Goal: Information Seeking & Learning: Learn about a topic

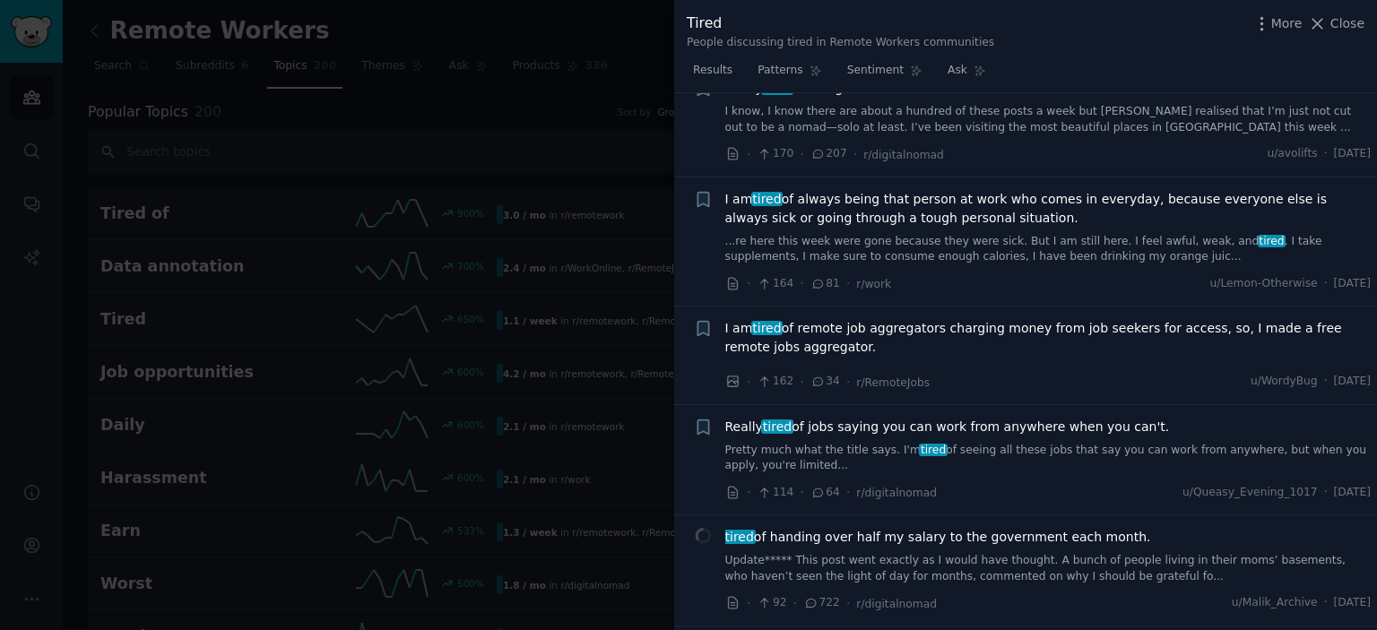
scroll to position [1677, 0]
click at [934, 188] on span "I am tired of always being that person at work who comes in everyday, because e…" at bounding box center [1048, 207] width 646 height 38
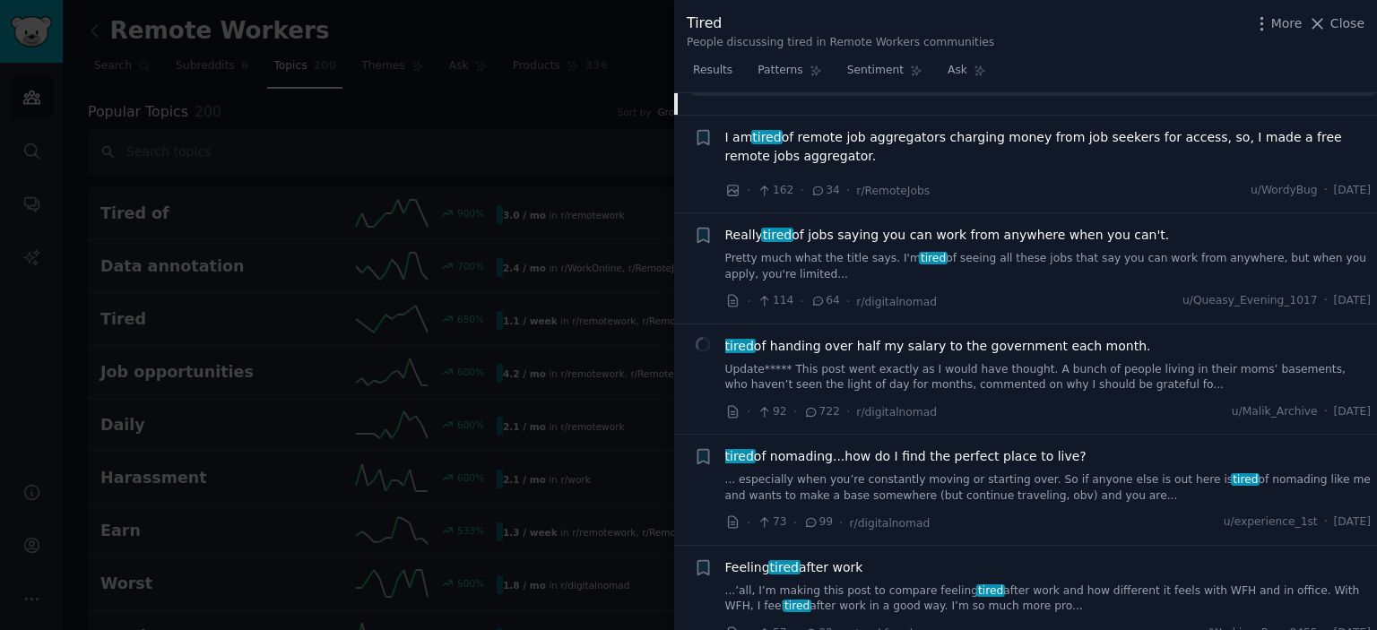
scroll to position [2223, 0]
click at [496, 315] on div at bounding box center [688, 315] width 1377 height 630
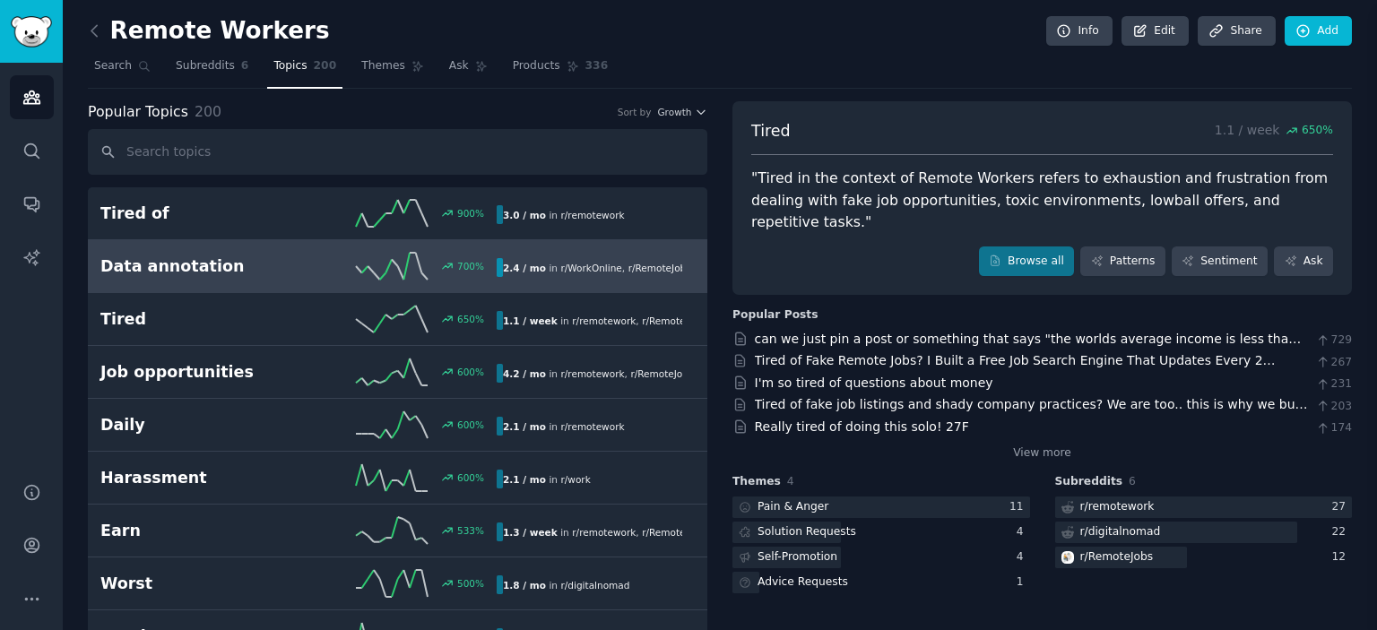
click at [290, 269] on h2 "Data annotation" at bounding box center [199, 267] width 198 height 22
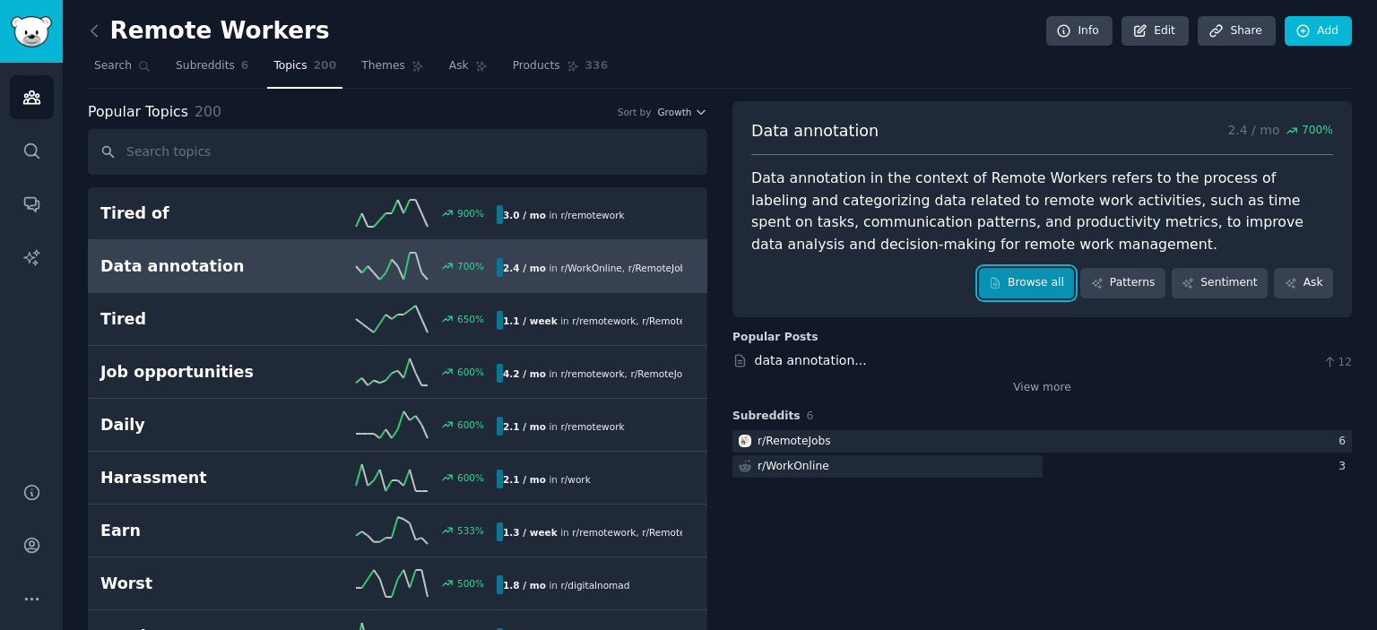
click at [1038, 287] on link "Browse all" at bounding box center [1027, 283] width 96 height 30
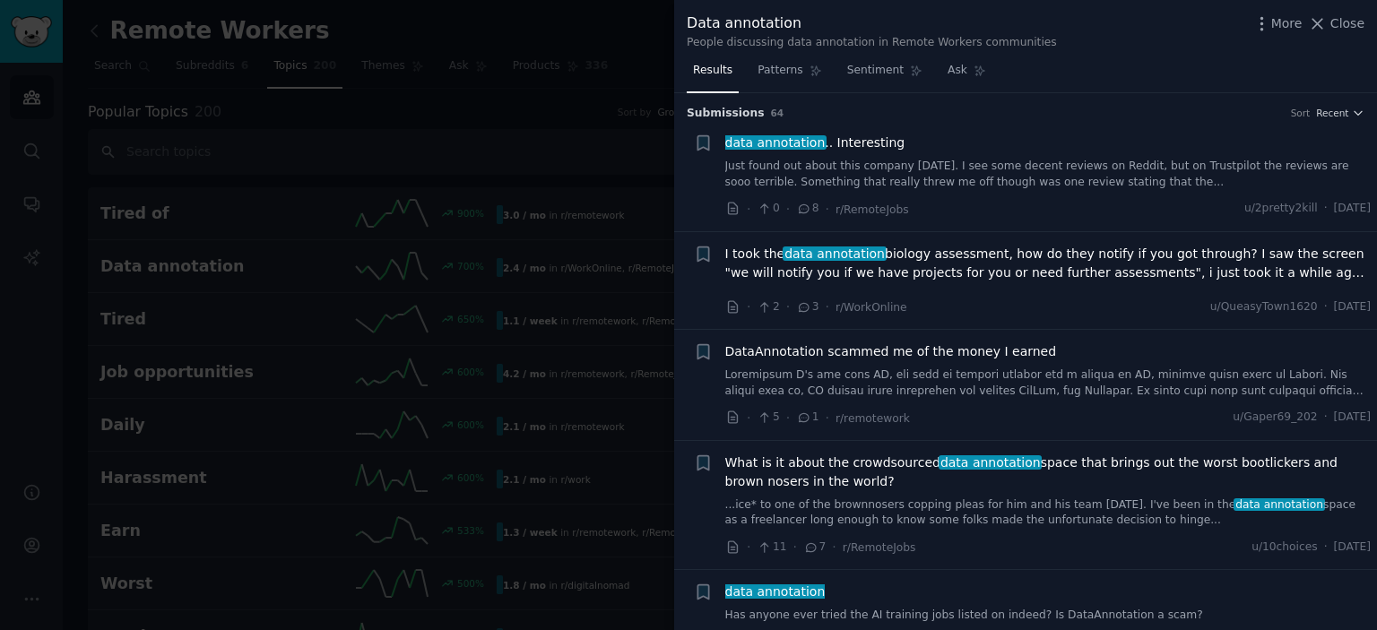
click at [861, 160] on link "Just found out about this company [DATE]. I see some decent reviews on Reddit, …" at bounding box center [1048, 174] width 646 height 31
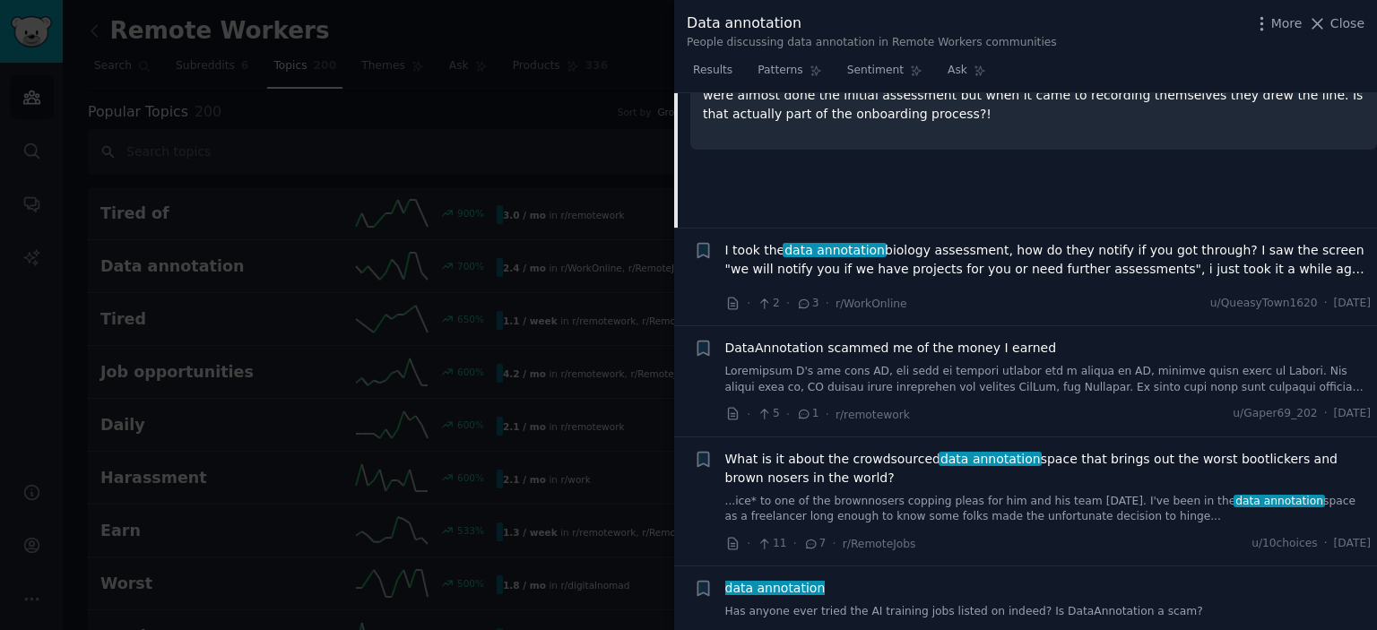
scroll to position [274, 0]
click at [941, 266] on span "I took the data annotation biology assessment, how do they notify if you got th…" at bounding box center [1048, 258] width 646 height 38
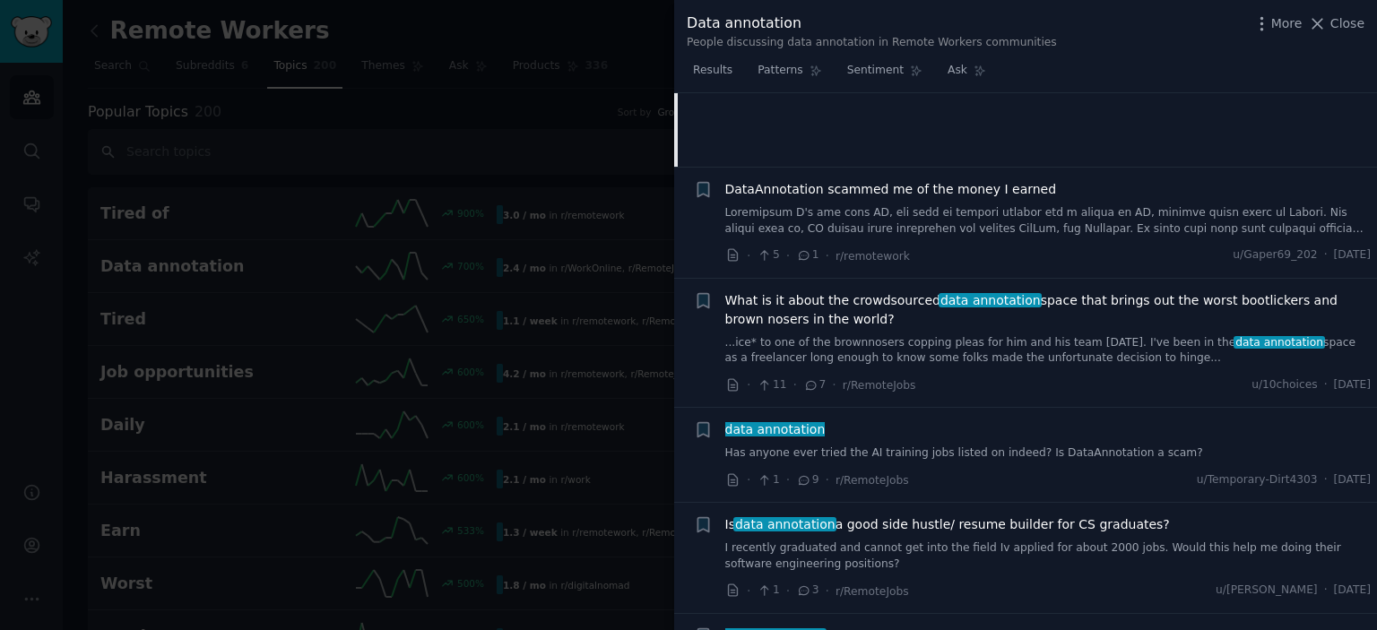
scroll to position [431, 0]
click at [373, 369] on div at bounding box center [688, 315] width 1377 height 630
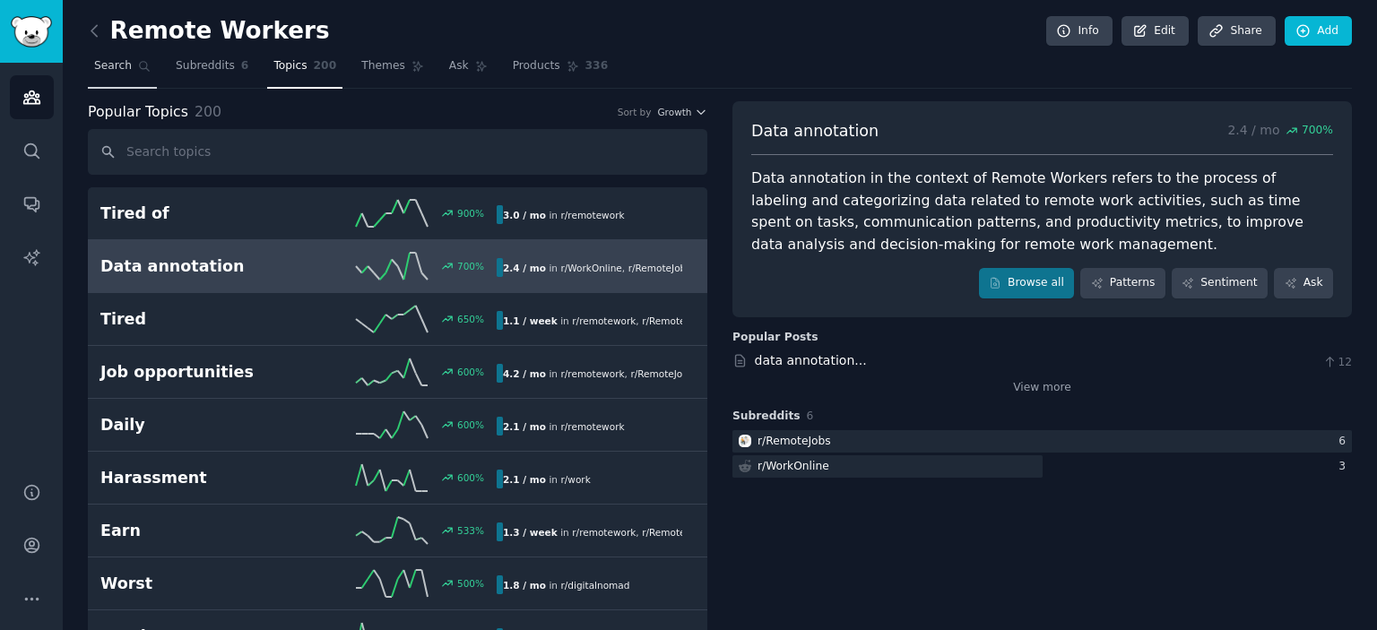
click at [113, 60] on span "Search" at bounding box center [113, 66] width 38 height 16
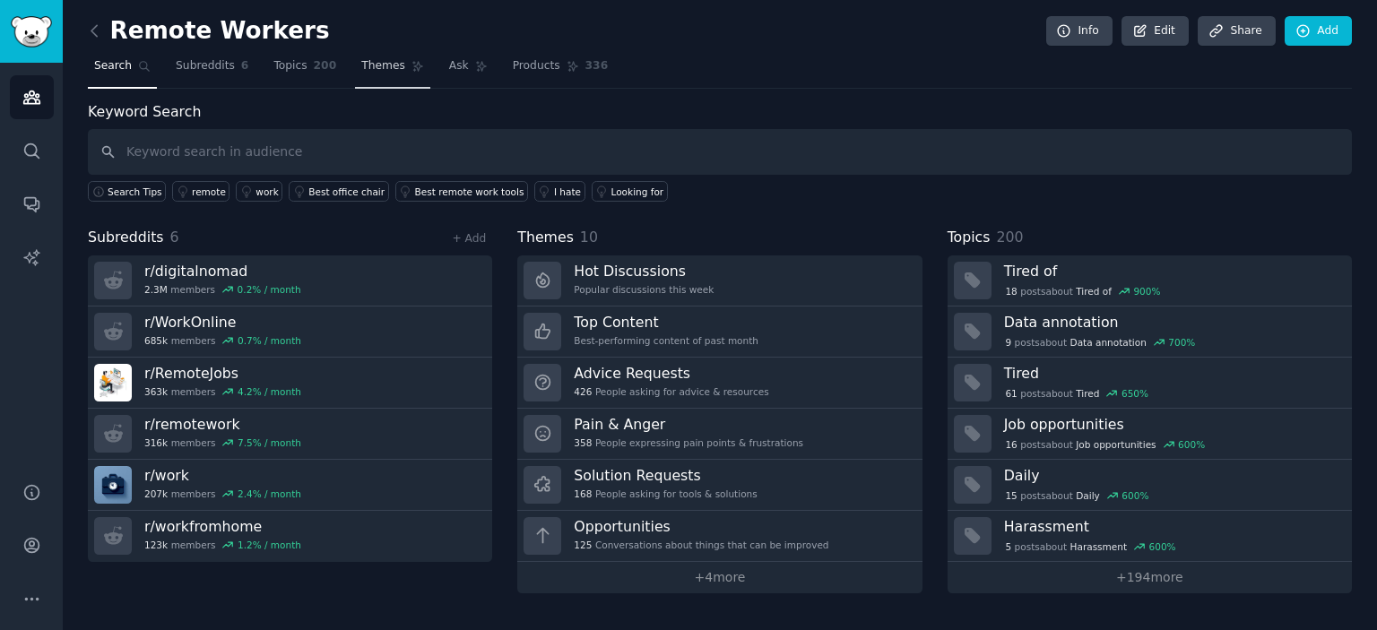
click at [380, 67] on span "Themes" at bounding box center [383, 66] width 44 height 16
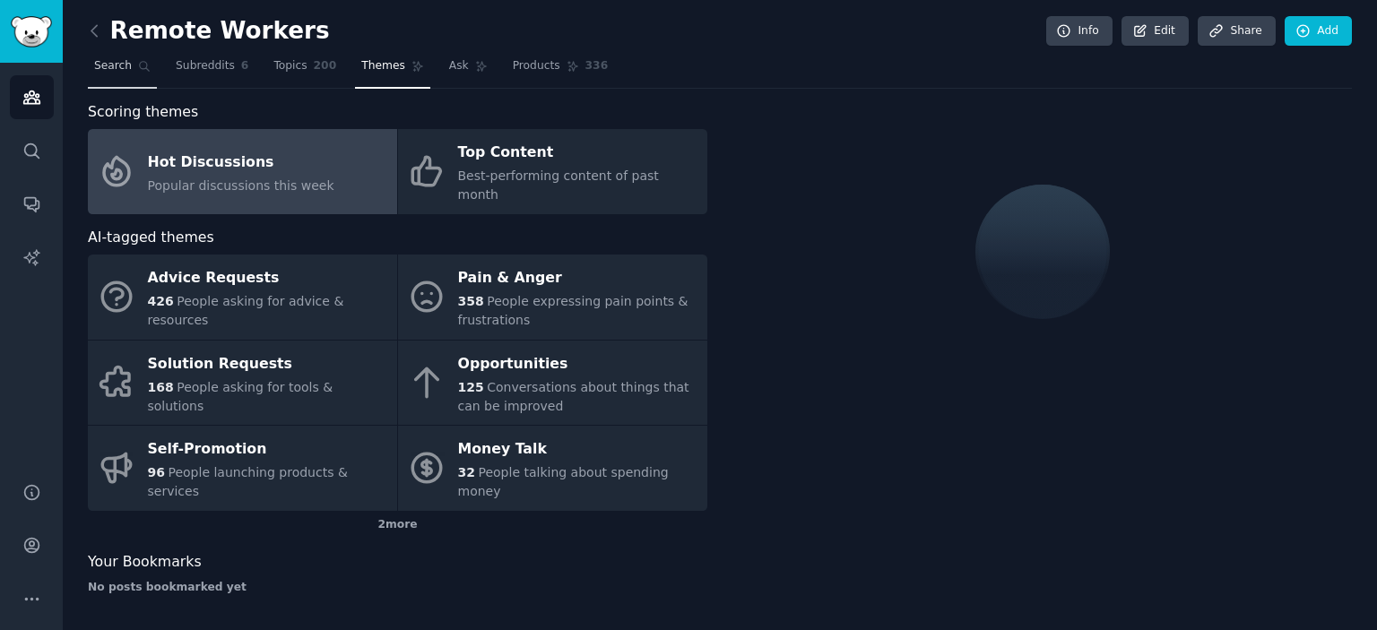
click at [97, 60] on span "Search" at bounding box center [113, 66] width 38 height 16
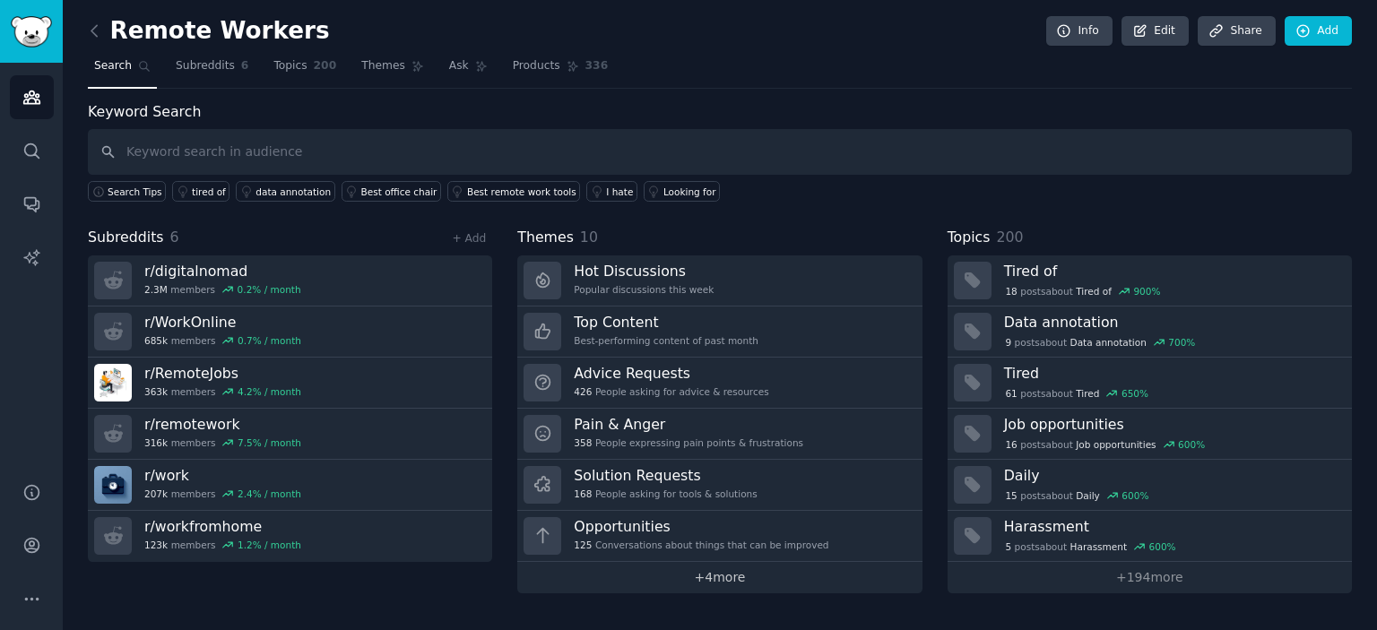
click at [726, 580] on link "+ 4 more" at bounding box center [719, 577] width 404 height 31
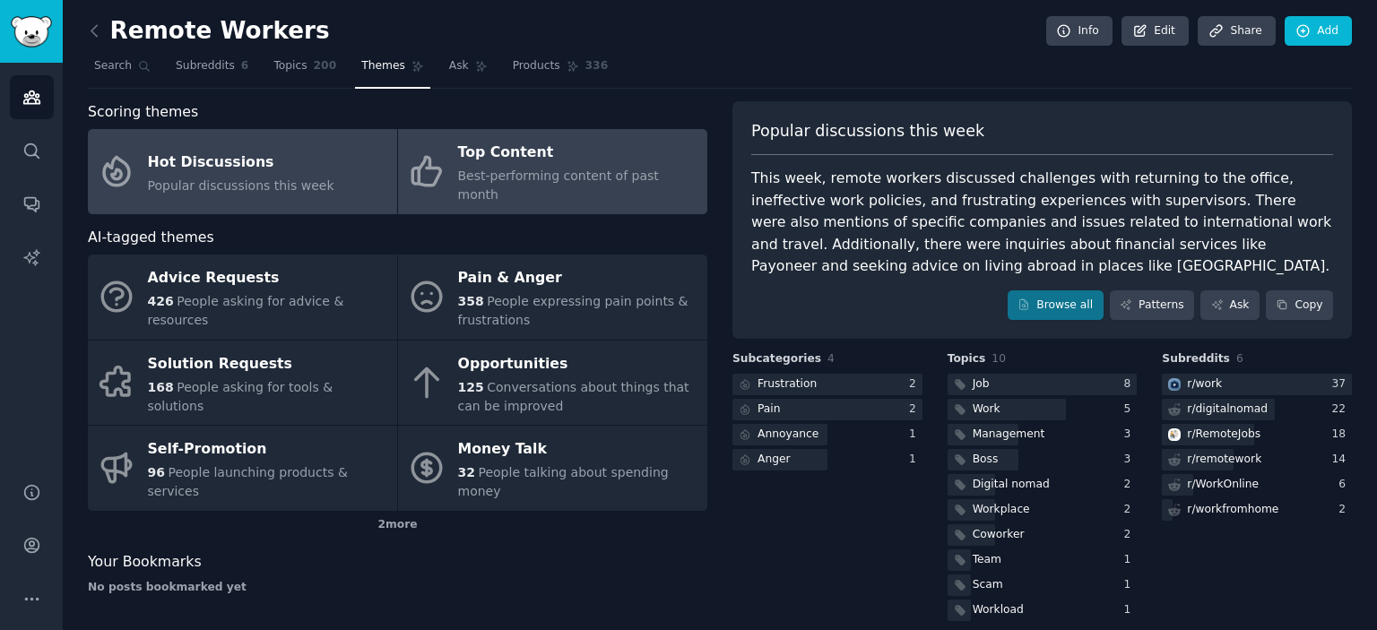
click at [488, 182] on span "Best-performing content of past month" at bounding box center [558, 185] width 201 height 33
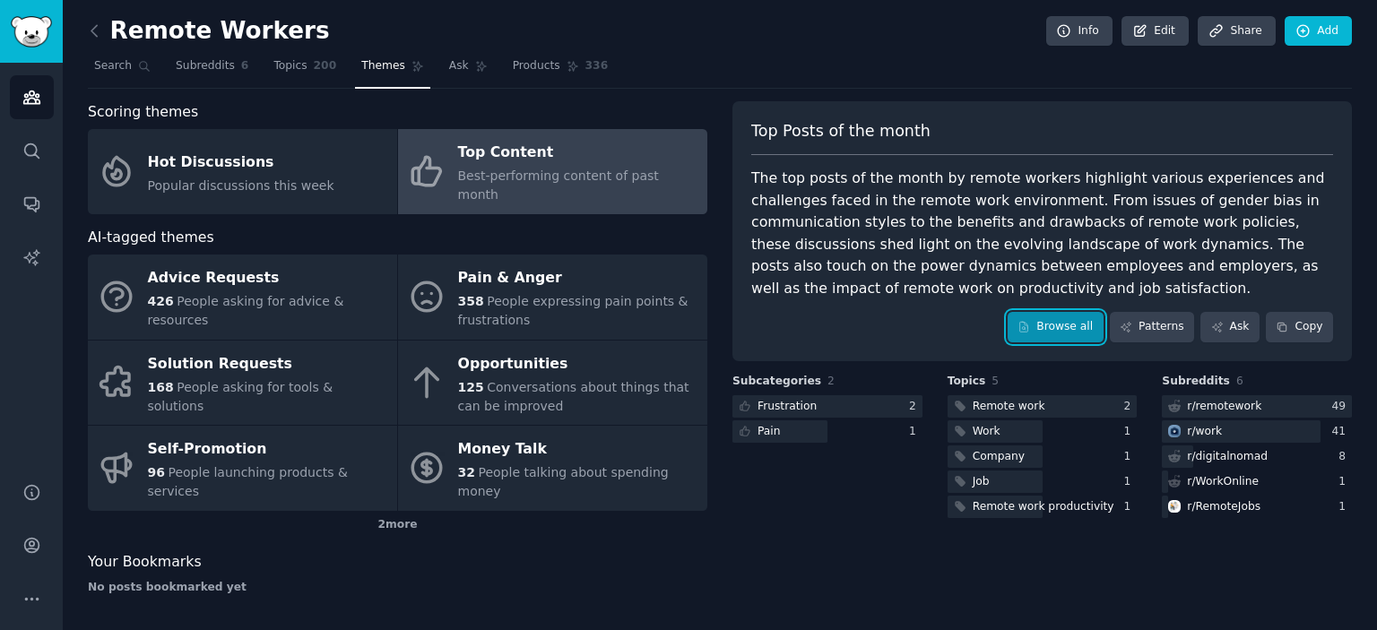
click at [1047, 325] on link "Browse all" at bounding box center [1056, 327] width 96 height 30
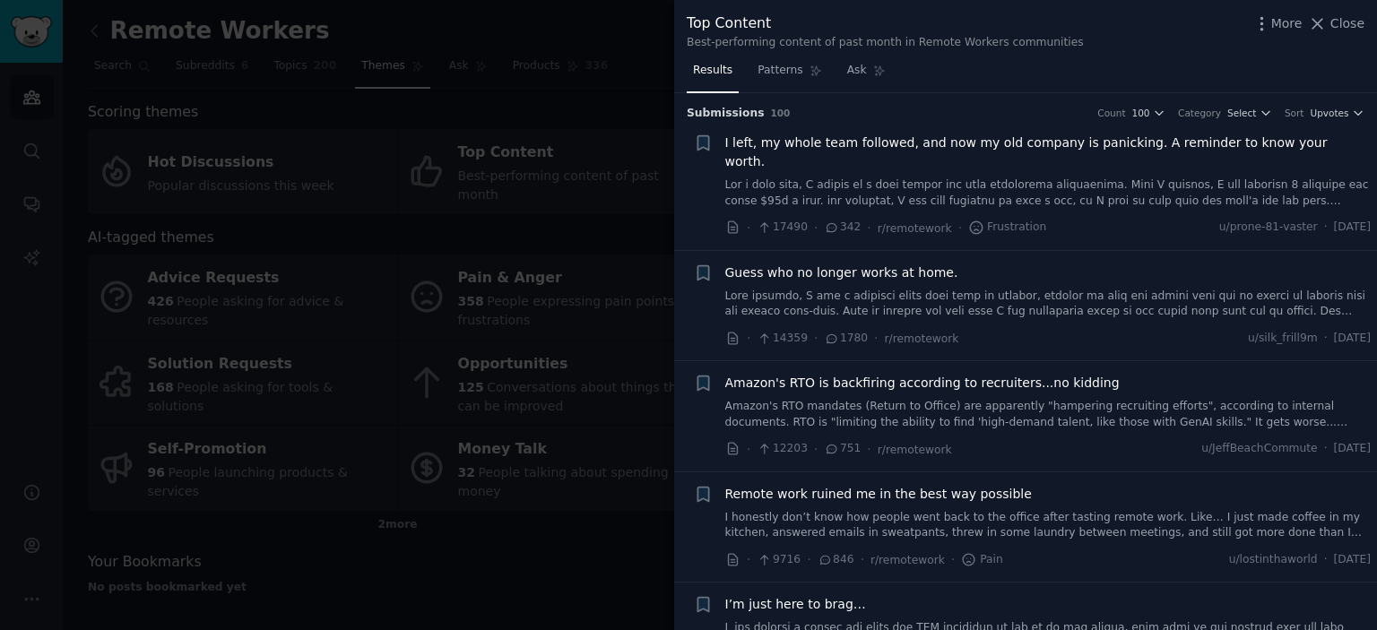
click at [953, 289] on link at bounding box center [1048, 304] width 646 height 31
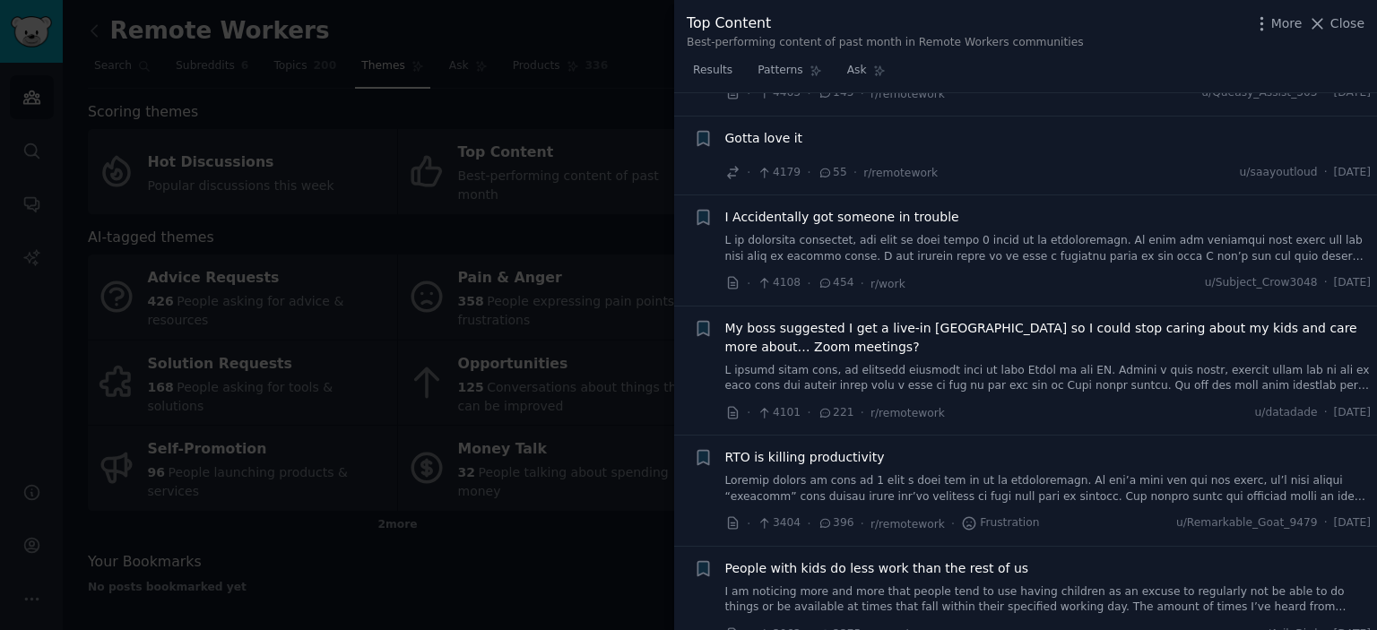
scroll to position [1424, 0]
click at [566, 507] on div at bounding box center [688, 315] width 1377 height 630
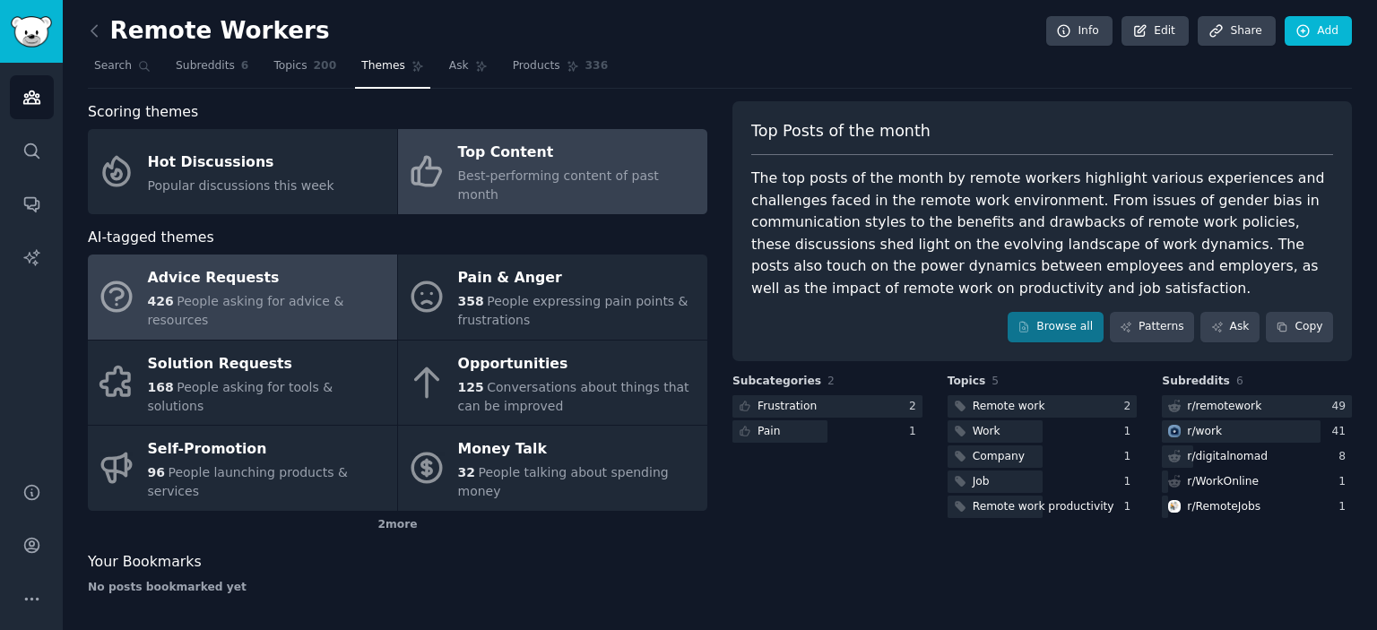
click at [313, 265] on div "Advice Requests" at bounding box center [268, 279] width 240 height 29
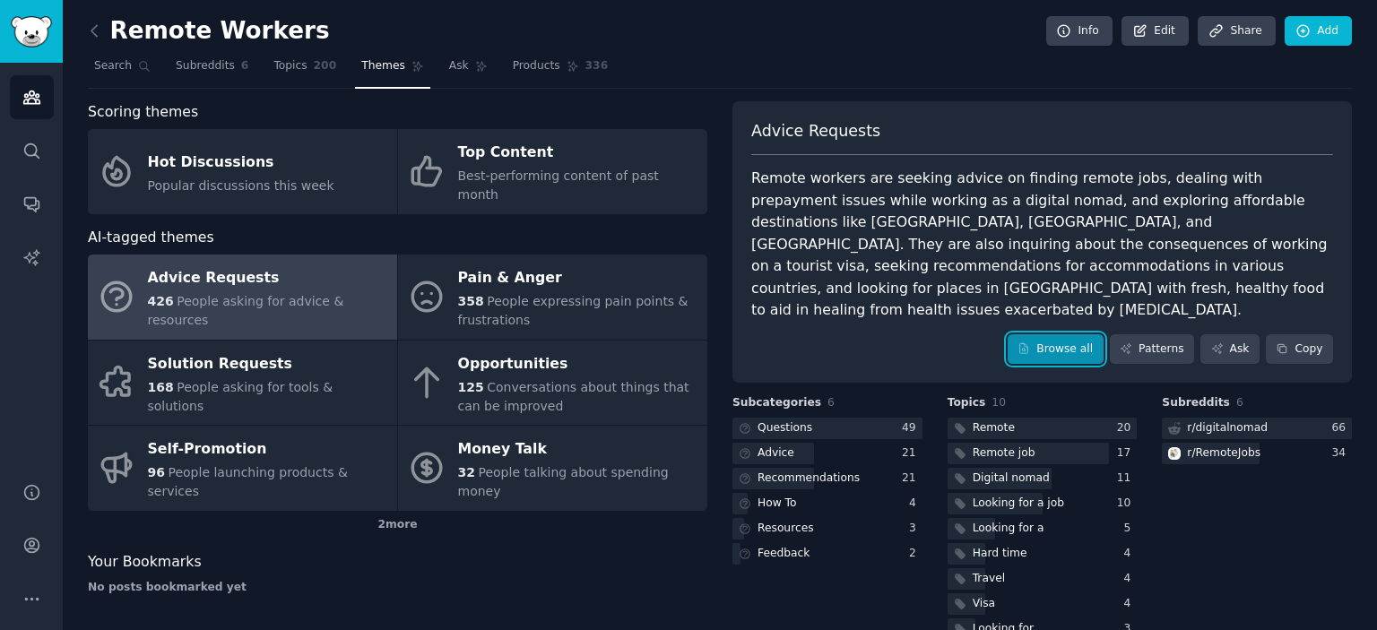
click at [1063, 334] on link "Browse all" at bounding box center [1056, 349] width 96 height 30
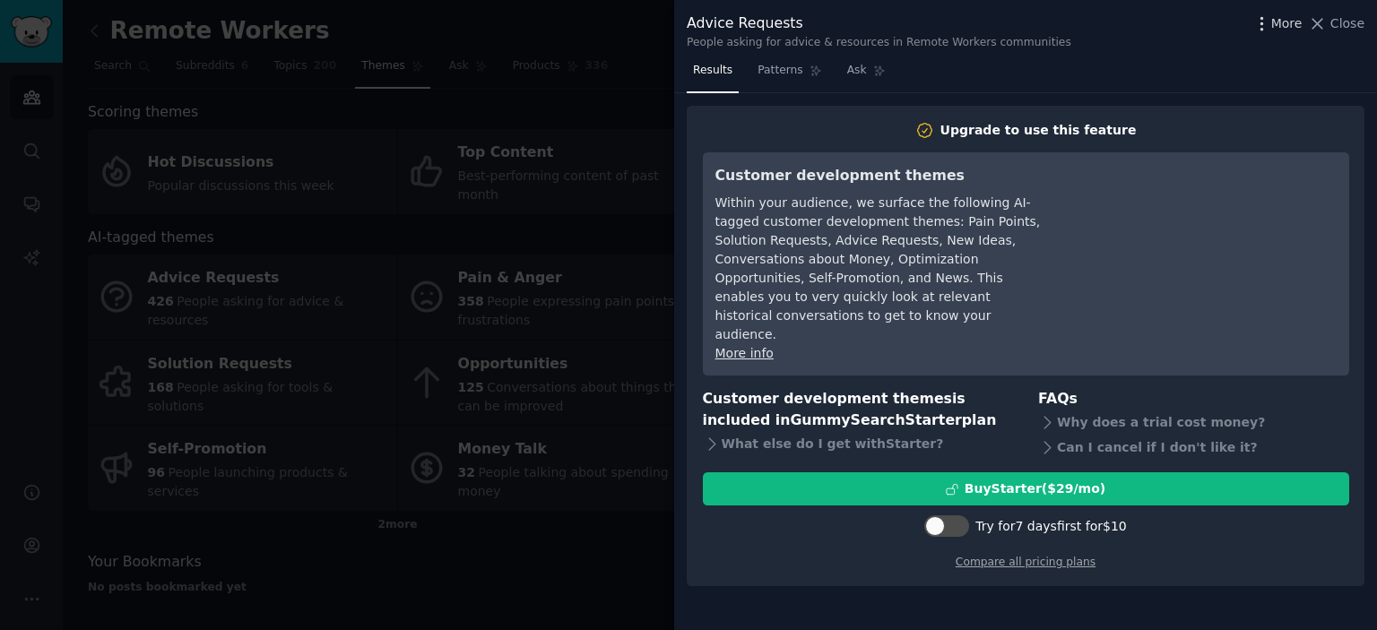
click at [1271, 30] on icon "button" at bounding box center [1262, 23] width 19 height 19
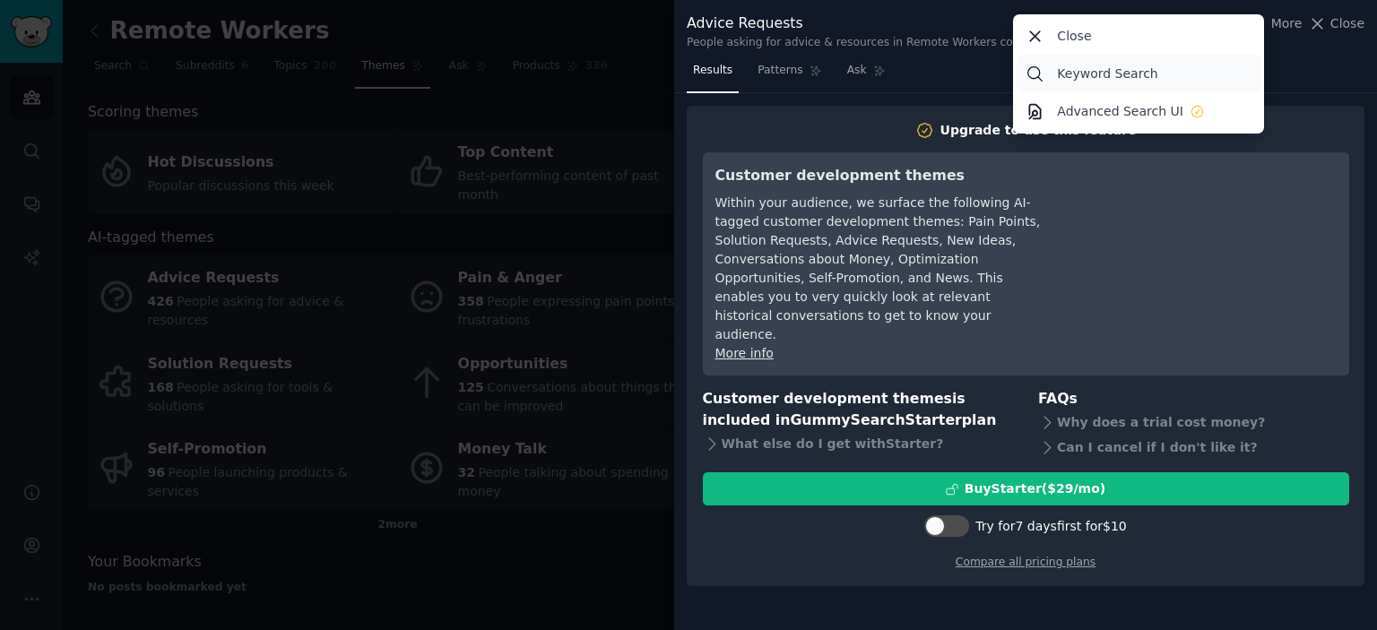
click at [1154, 71] on link "Keyword Search" at bounding box center [1139, 74] width 245 height 38
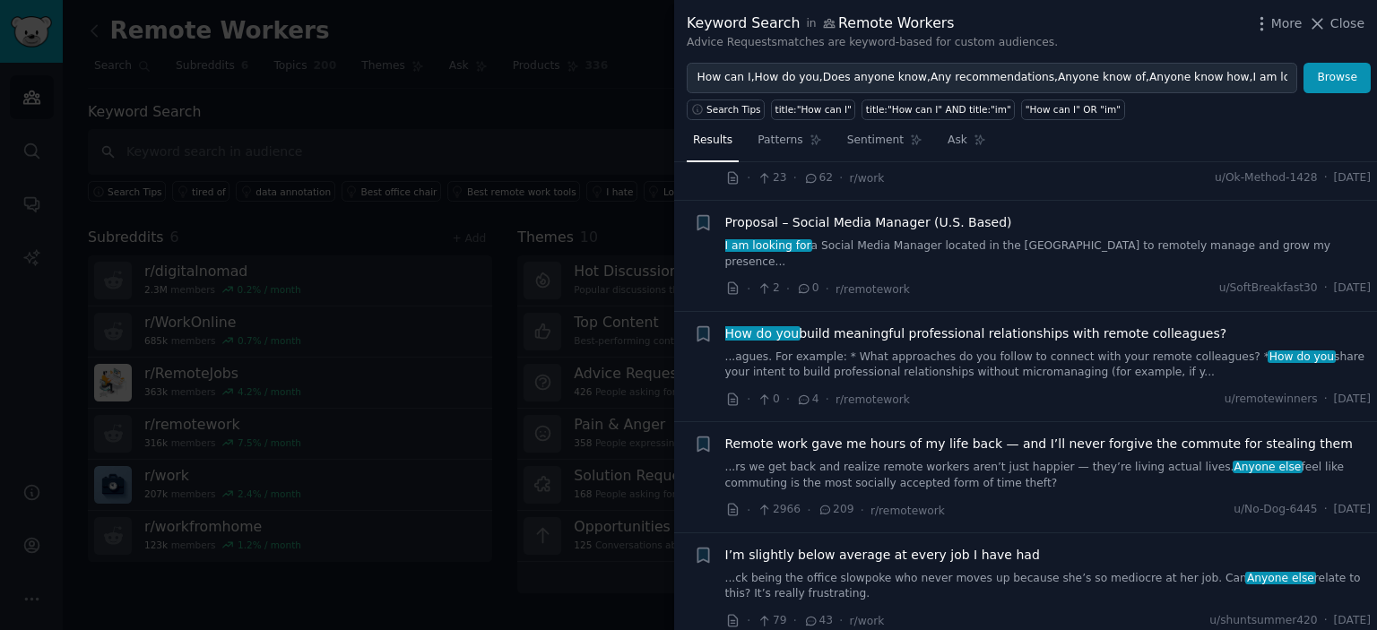
scroll to position [1226, 0]
click at [518, 416] on div at bounding box center [688, 315] width 1377 height 630
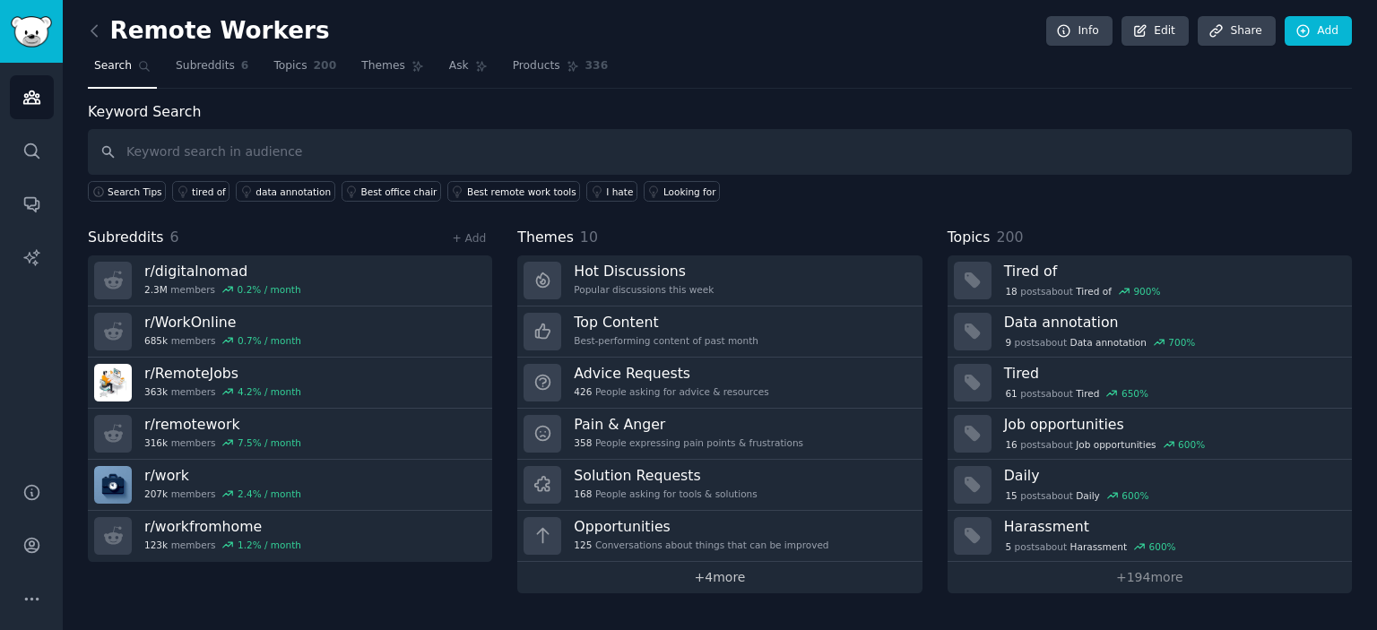
click at [841, 578] on link "+ 4 more" at bounding box center [719, 577] width 404 height 31
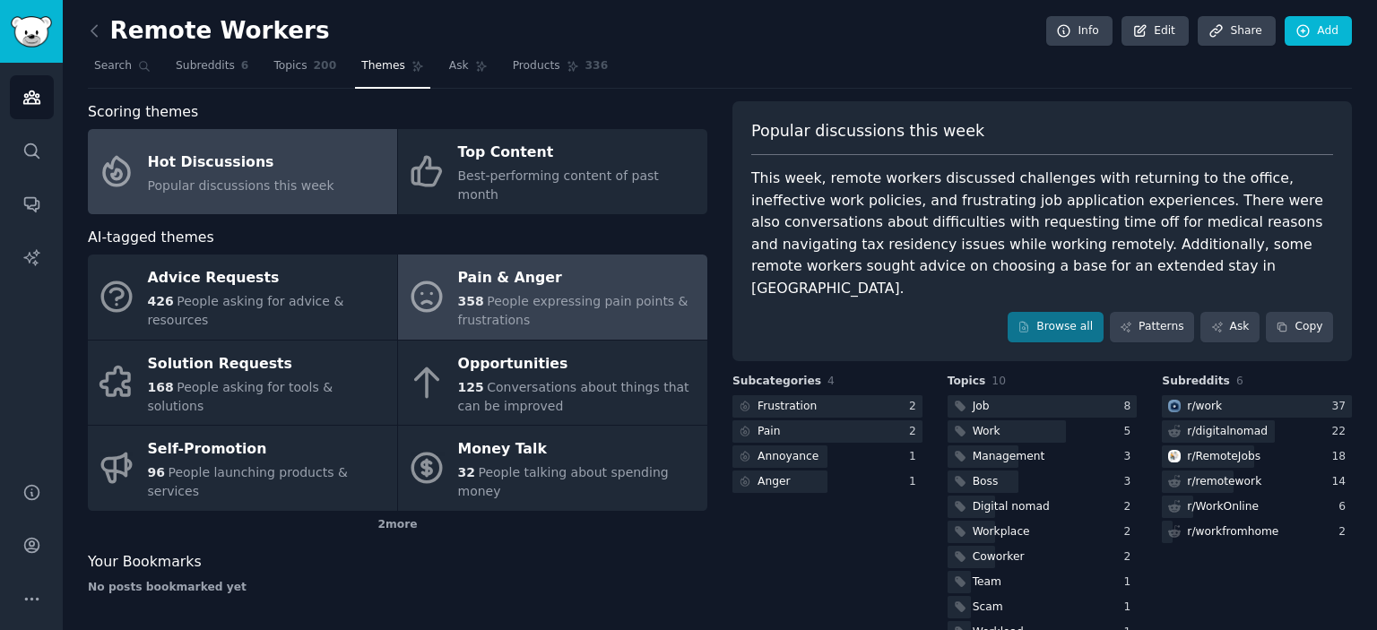
click at [544, 311] on link "Pain & Anger 358 People expressing pain points & frustrations" at bounding box center [552, 297] width 309 height 85
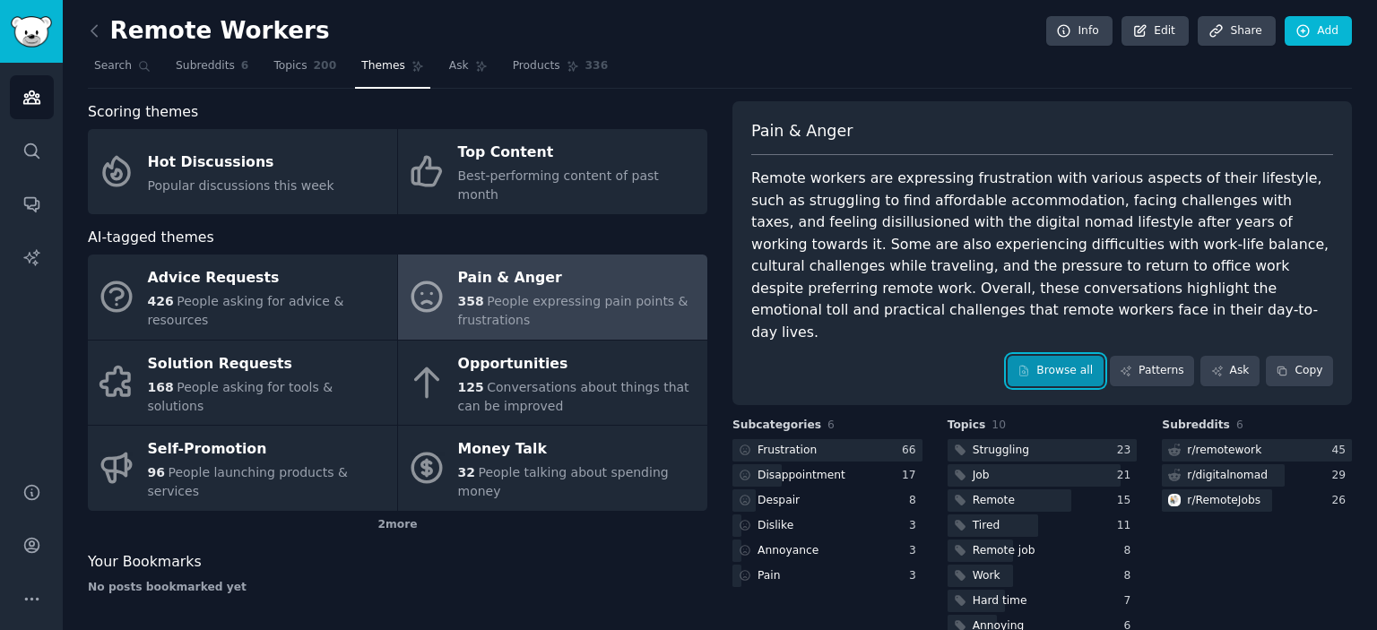
click at [1061, 356] on link "Browse all" at bounding box center [1056, 371] width 96 height 30
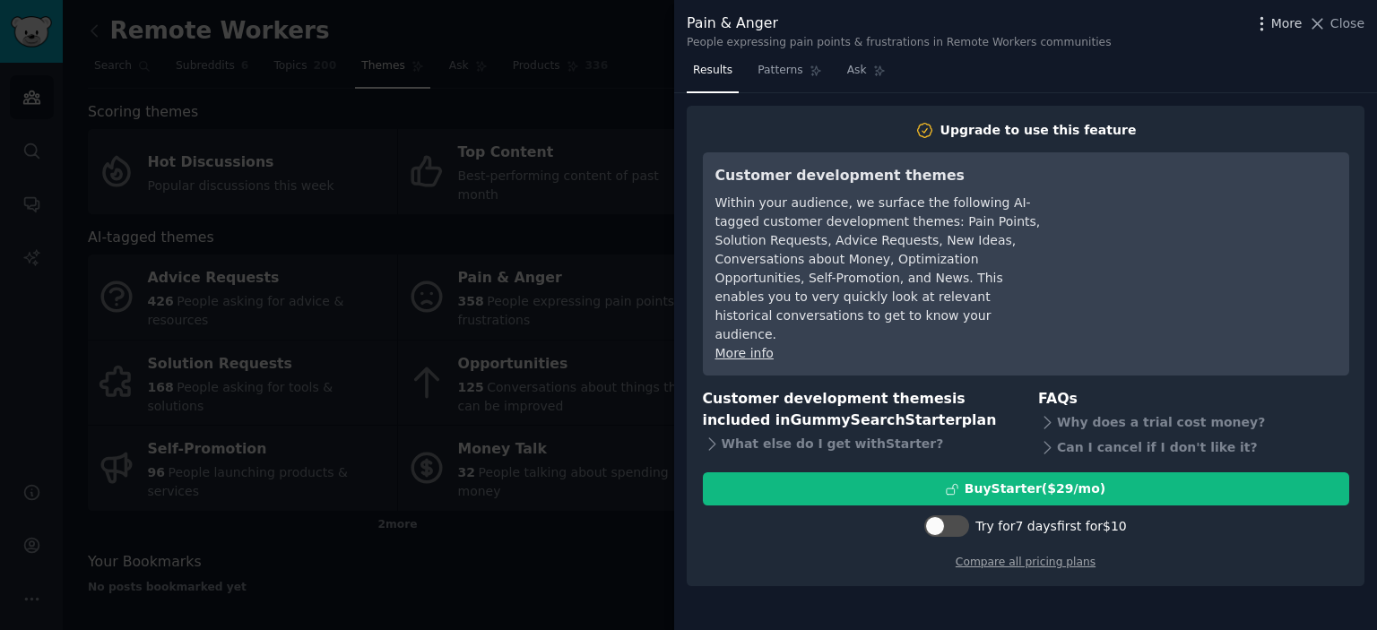
click at [1280, 28] on span "More" at bounding box center [1286, 23] width 31 height 19
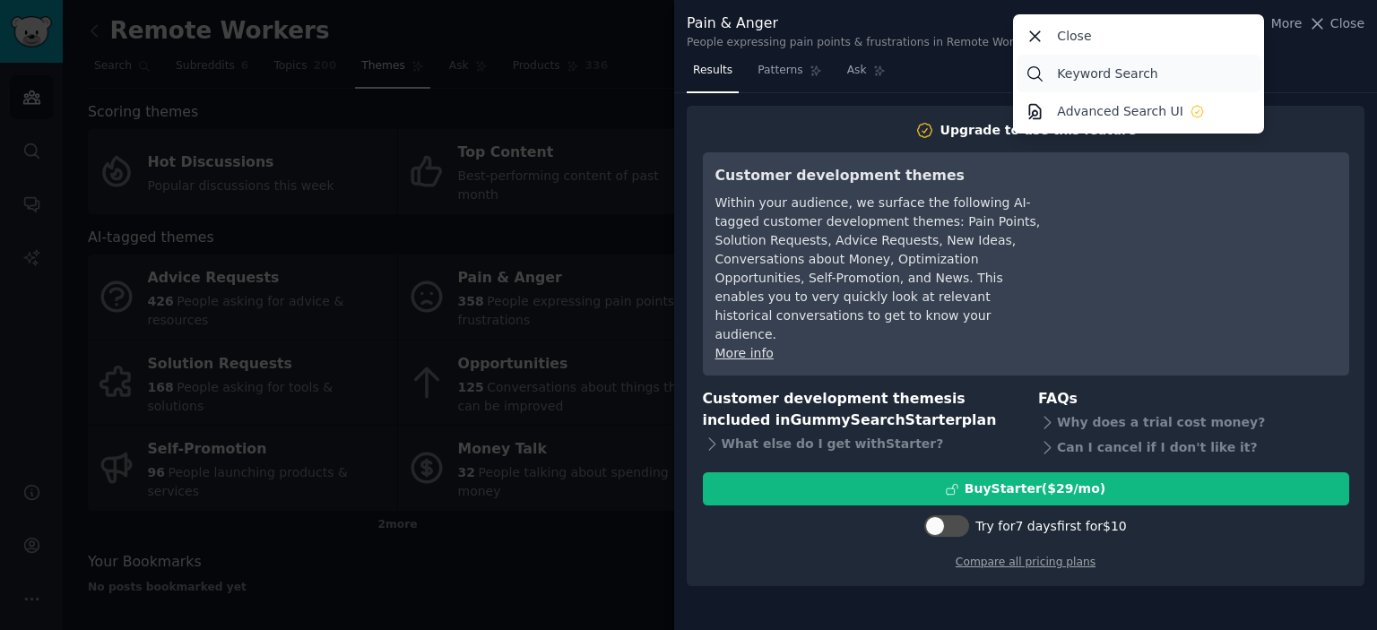
click at [1100, 68] on p "Keyword Search" at bounding box center [1107, 74] width 100 height 19
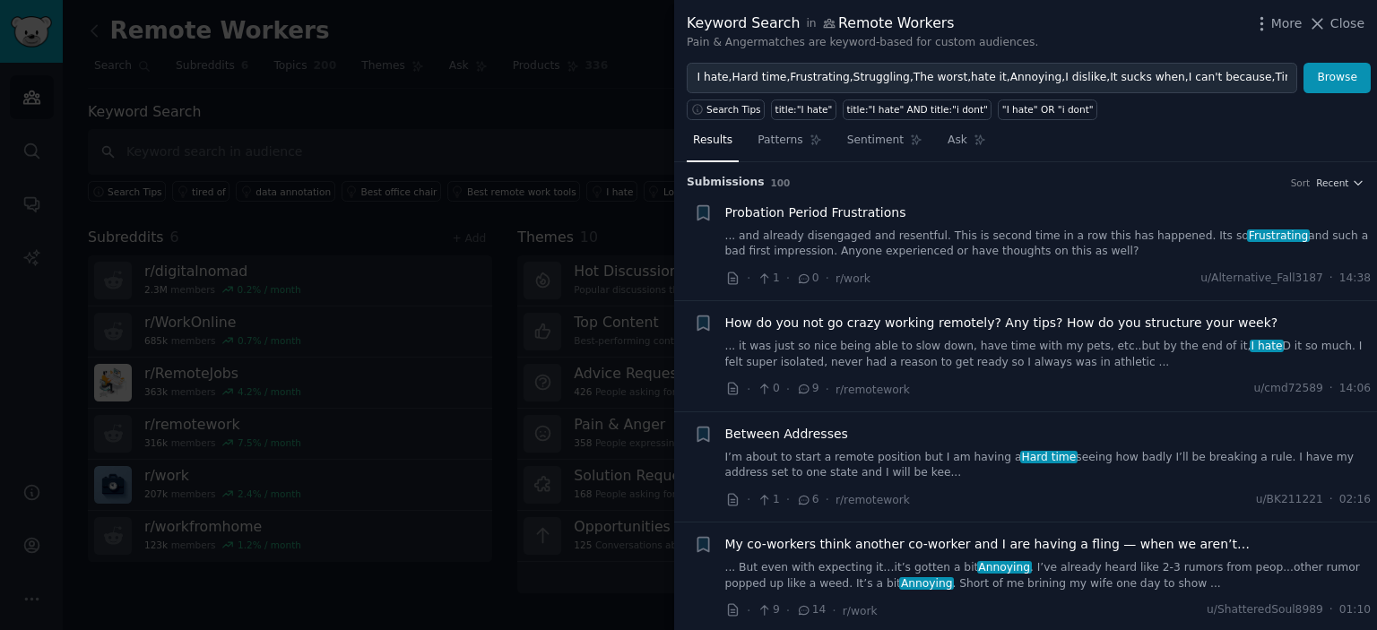
click at [942, 233] on link "... and already disengaged and resentful. This is second time in a row this has…" at bounding box center [1048, 244] width 646 height 31
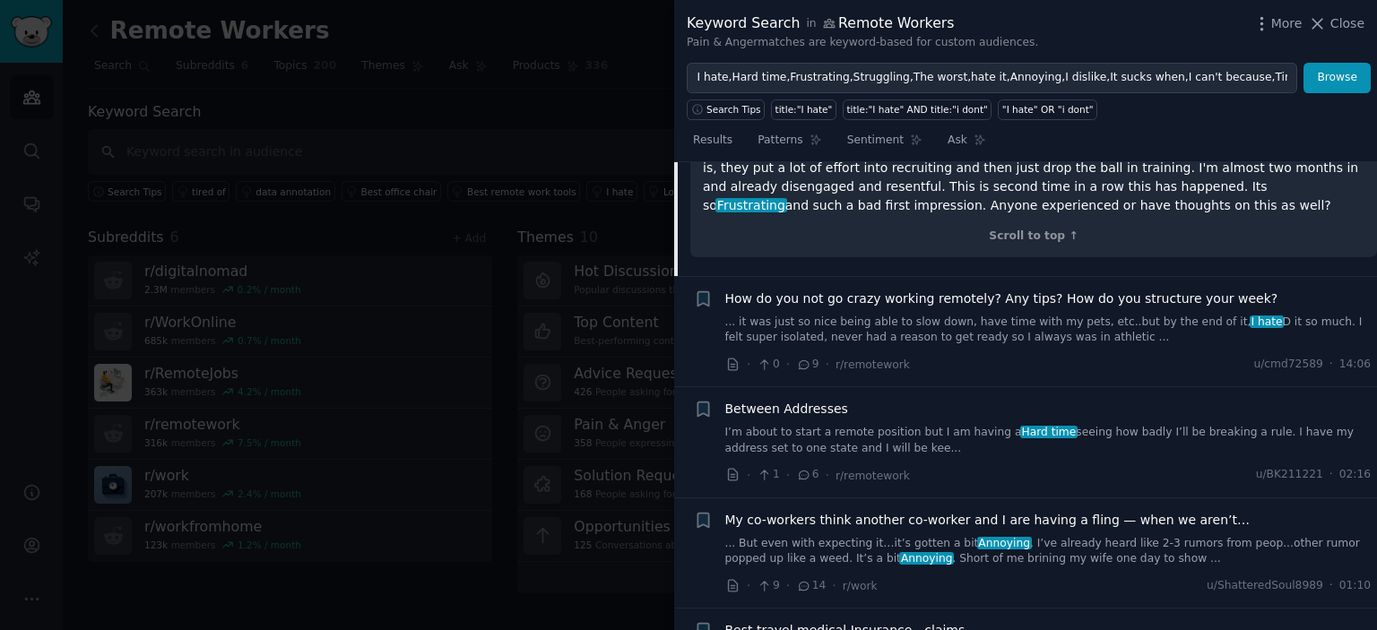
scroll to position [416, 0]
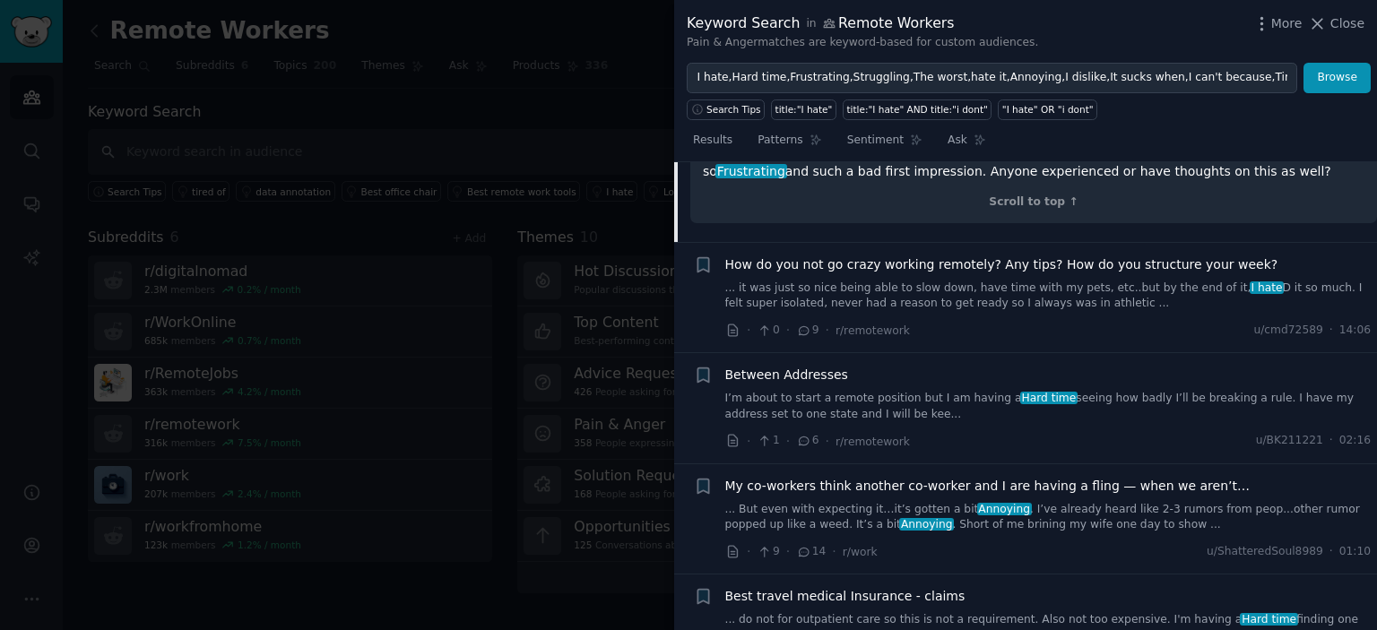
click at [1131, 281] on link "... it was just so nice being able to slow down, have time with my pets, etc..b…" at bounding box center [1048, 296] width 646 height 31
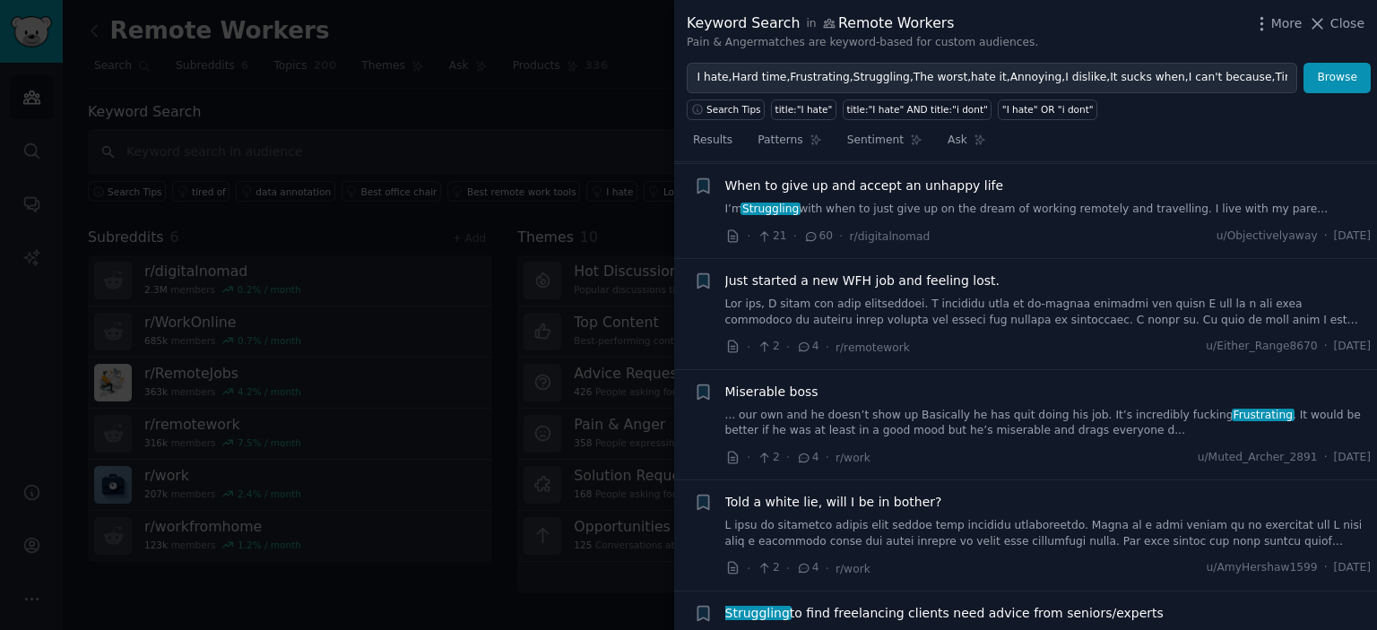
scroll to position [2157, 0]
click at [1054, 295] on link at bounding box center [1048, 310] width 646 height 31
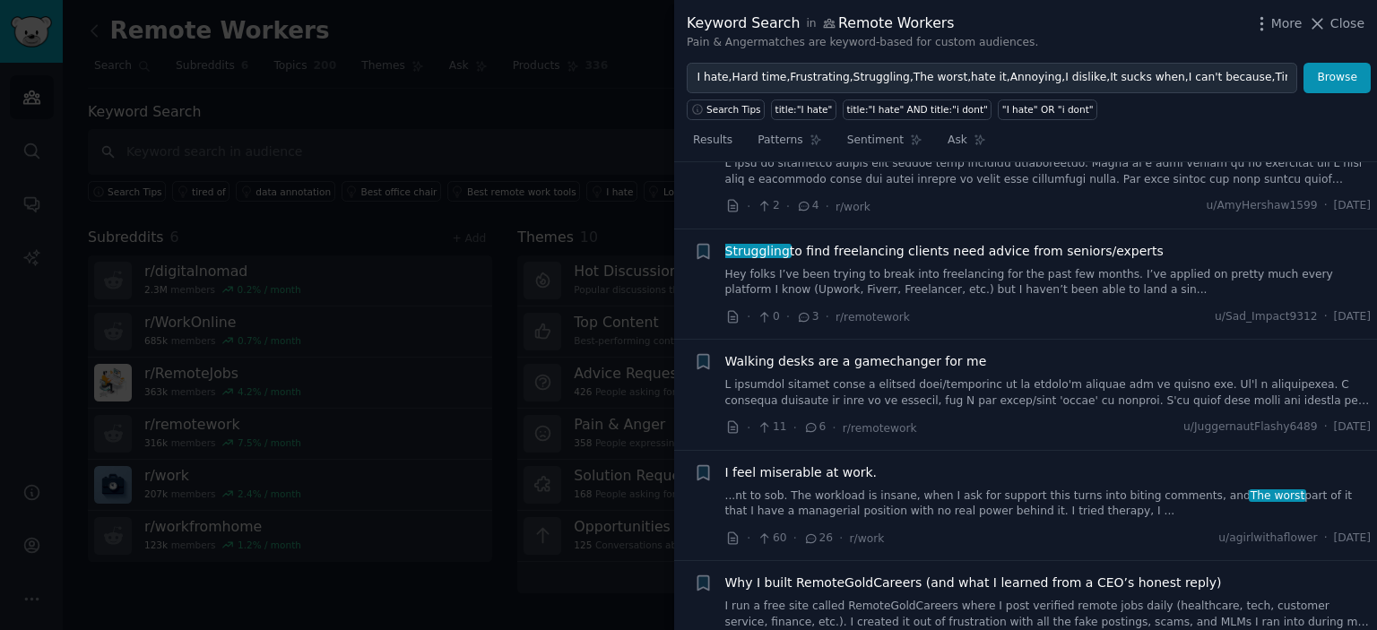
scroll to position [2496, 0]
click at [1022, 267] on link "Hey folks I’ve been trying to break into freelancing for the past few months. I…" at bounding box center [1048, 282] width 646 height 31
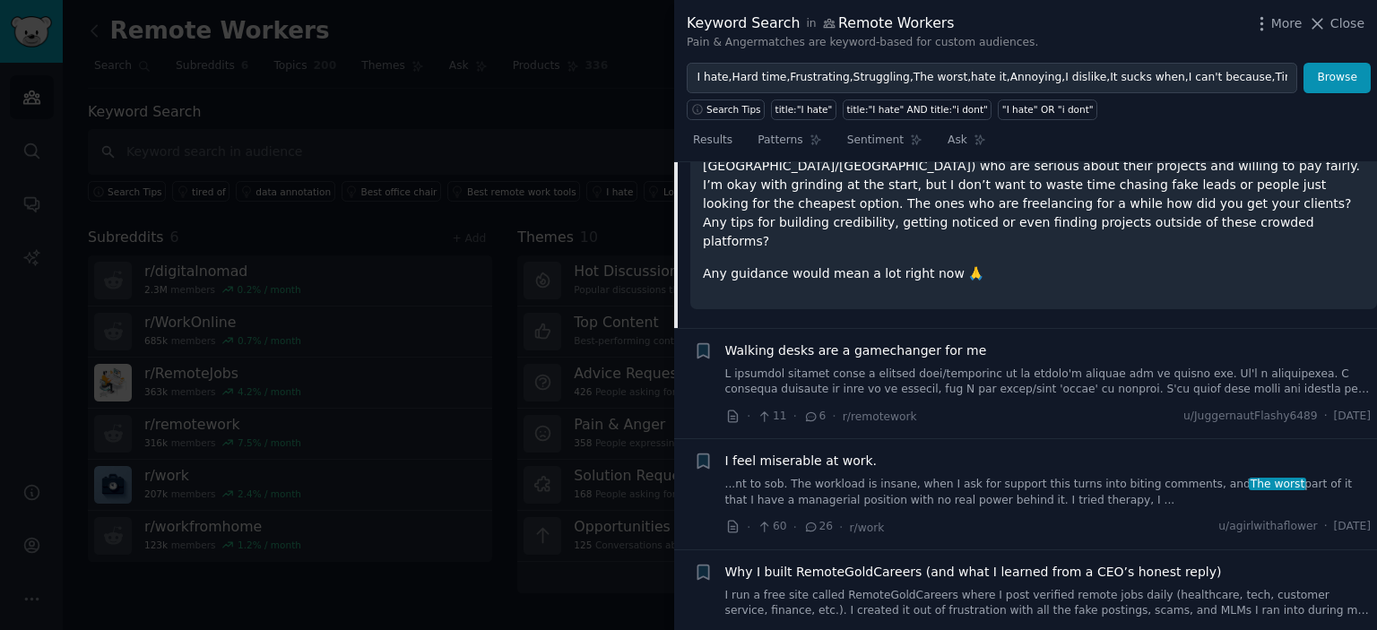
scroll to position [2295, 0]
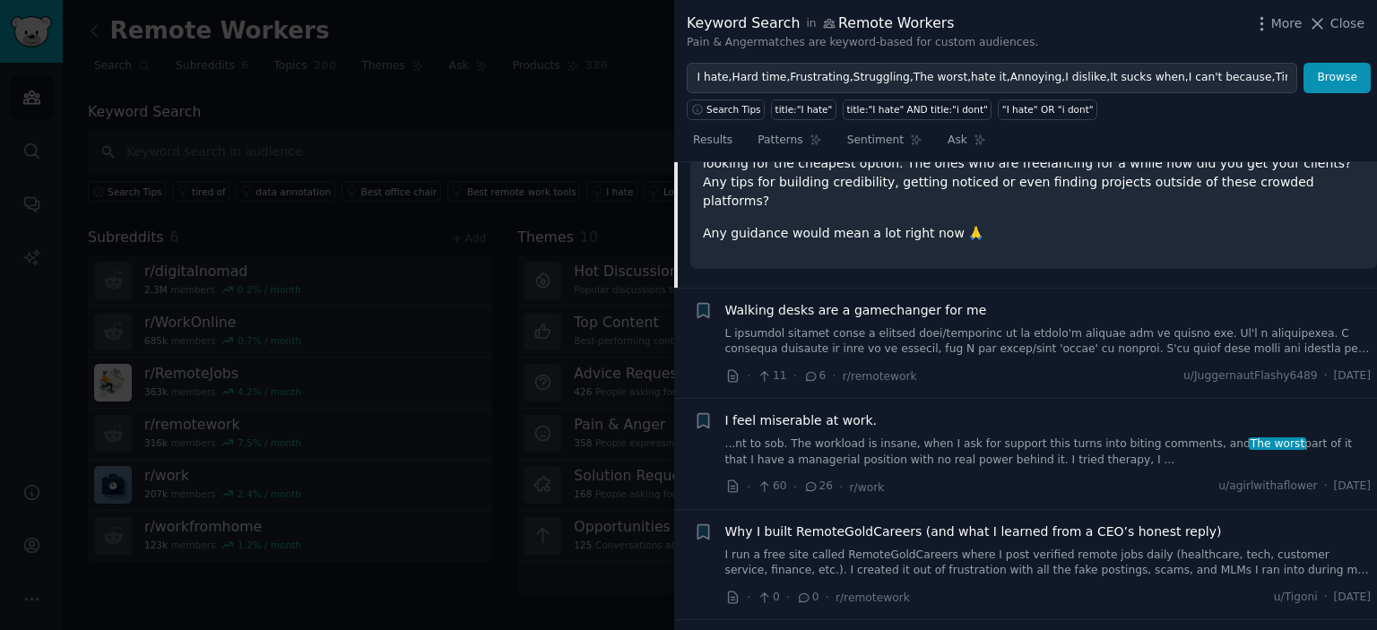
click at [1054, 326] on link at bounding box center [1048, 341] width 646 height 31
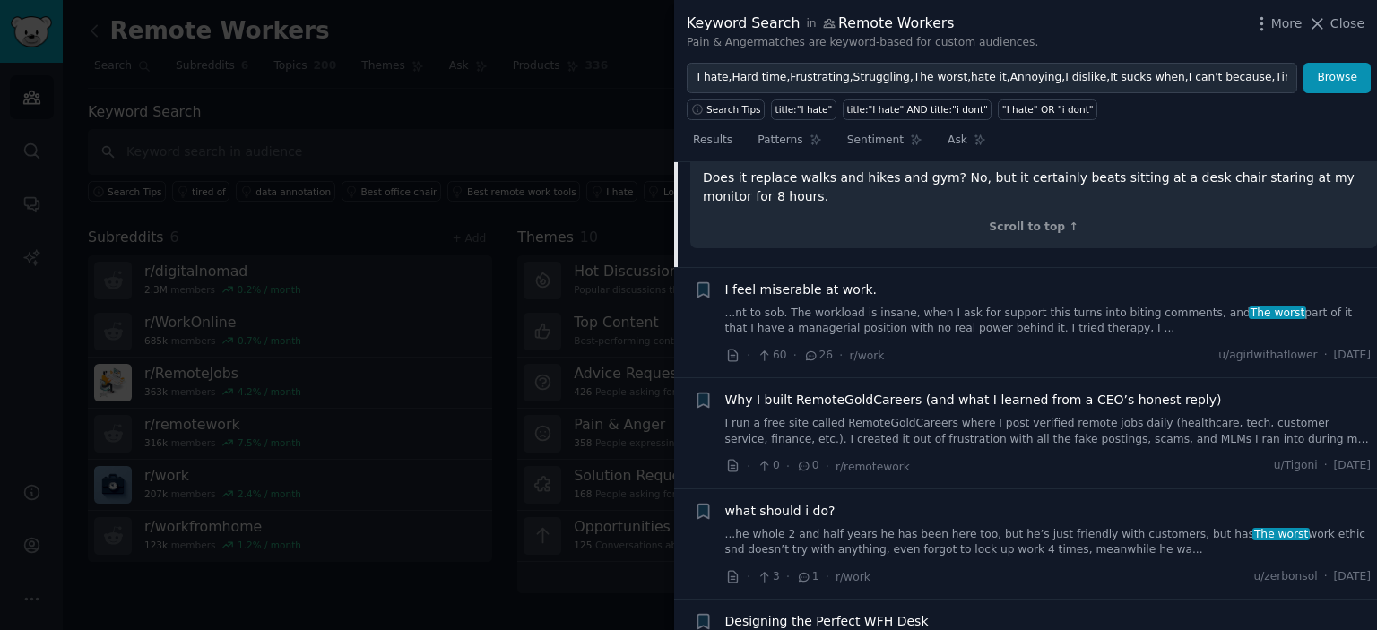
scroll to position [2598, 0]
click at [805, 420] on link "I run a free site called RemoteGoldCareers where I post verified remote jobs da…" at bounding box center [1048, 435] width 646 height 31
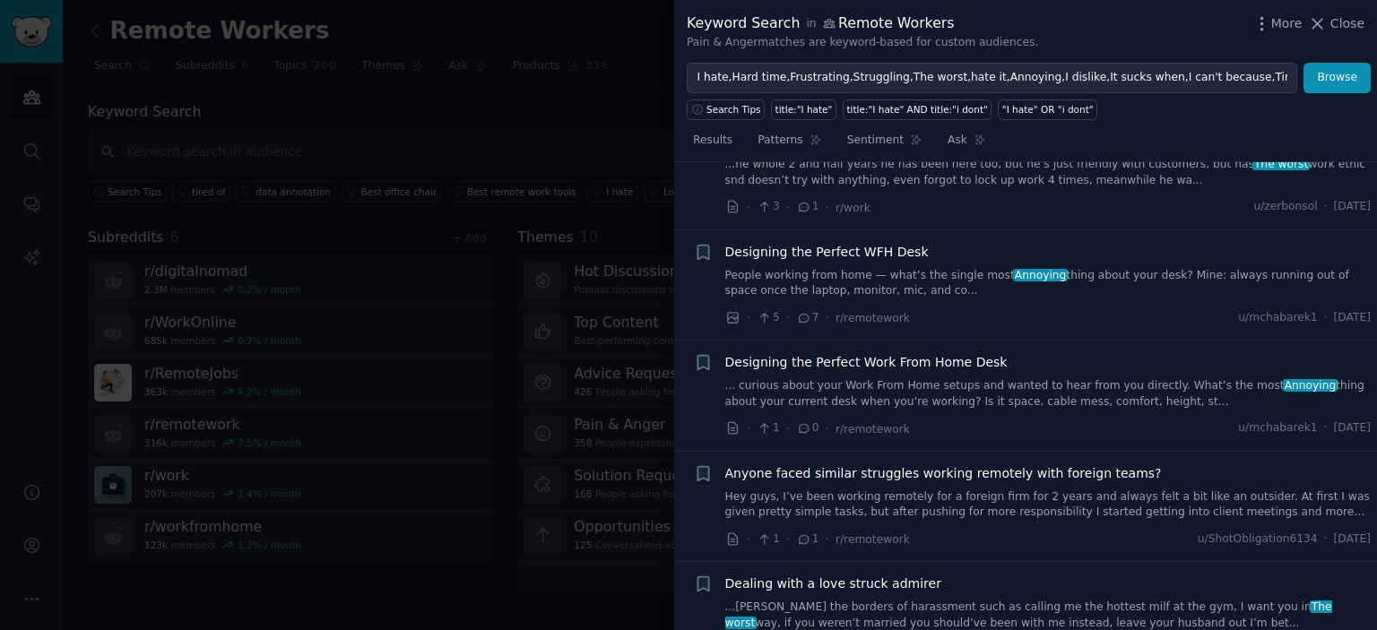
scroll to position [2843, 0]
click at [1061, 387] on div "Designing the Perfect Work From Home Desk ... curious about your Work From Home…" at bounding box center [1048, 394] width 646 height 85
click at [988, 352] on div "Designing the Perfect Work From Home Desk" at bounding box center [1048, 361] width 646 height 19
click at [964, 352] on span "Designing the Perfect Work From Home Desk" at bounding box center [866, 361] width 282 height 19
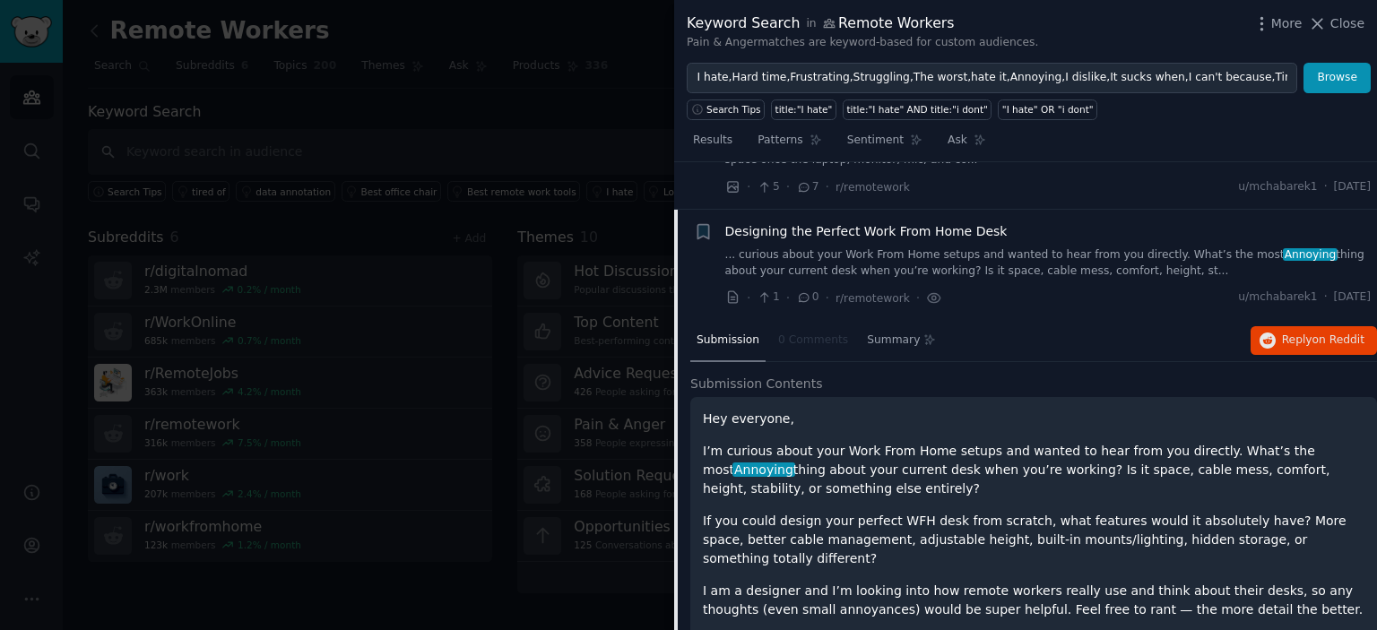
scroll to position [2634, 0]
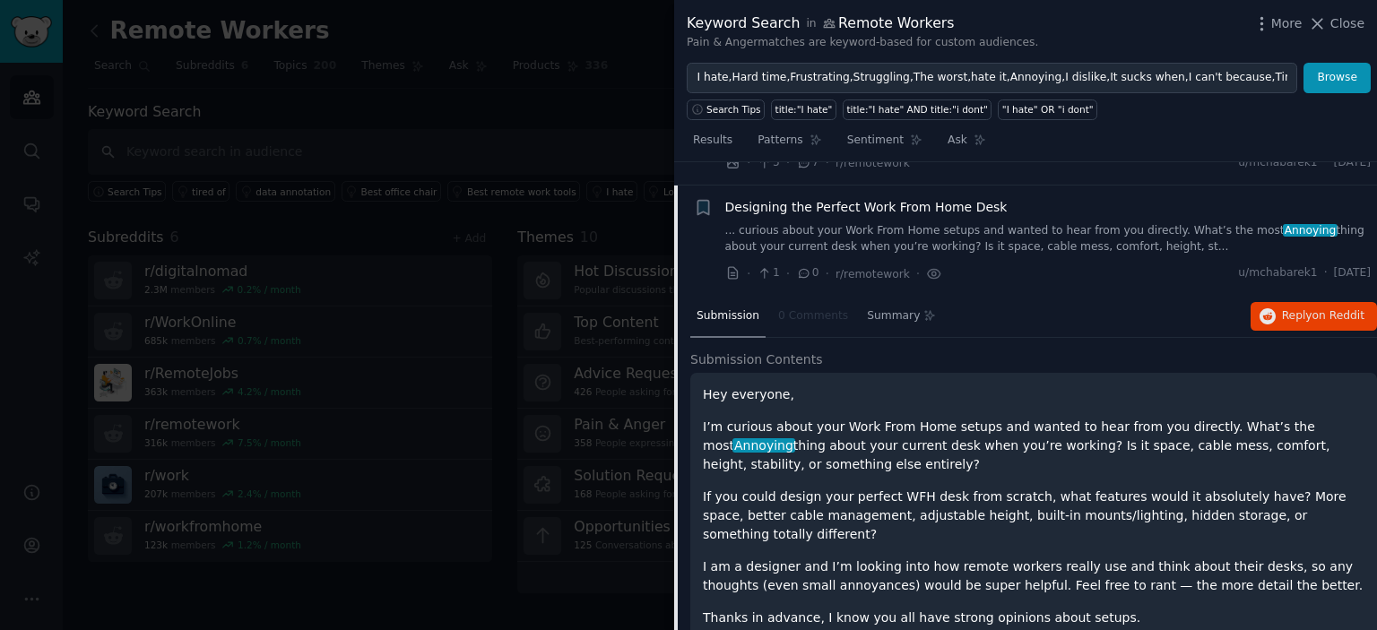
click at [964, 351] on h2 "Submission Contents" at bounding box center [1033, 360] width 687 height 19
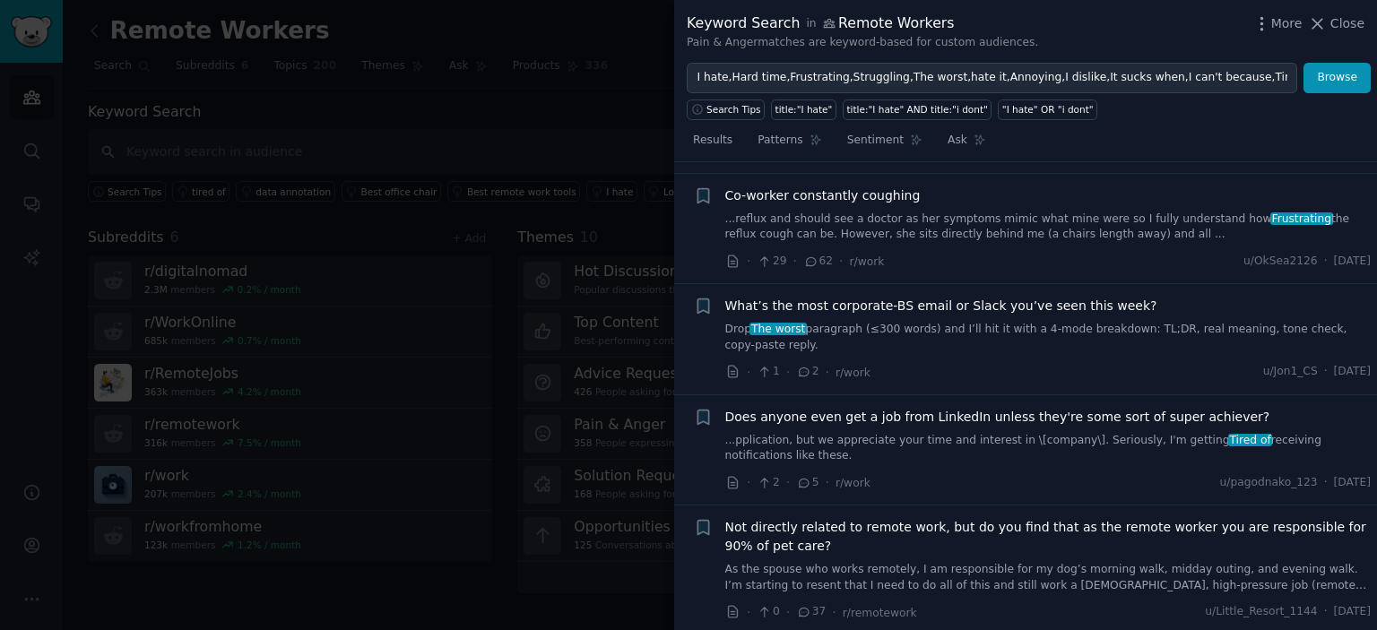
scroll to position [3354, 0]
click at [1135, 323] on link "Drop The worst paragraph (≤300 words) and I’ll hit it with a 4-mode breakdown: …" at bounding box center [1048, 338] width 646 height 31
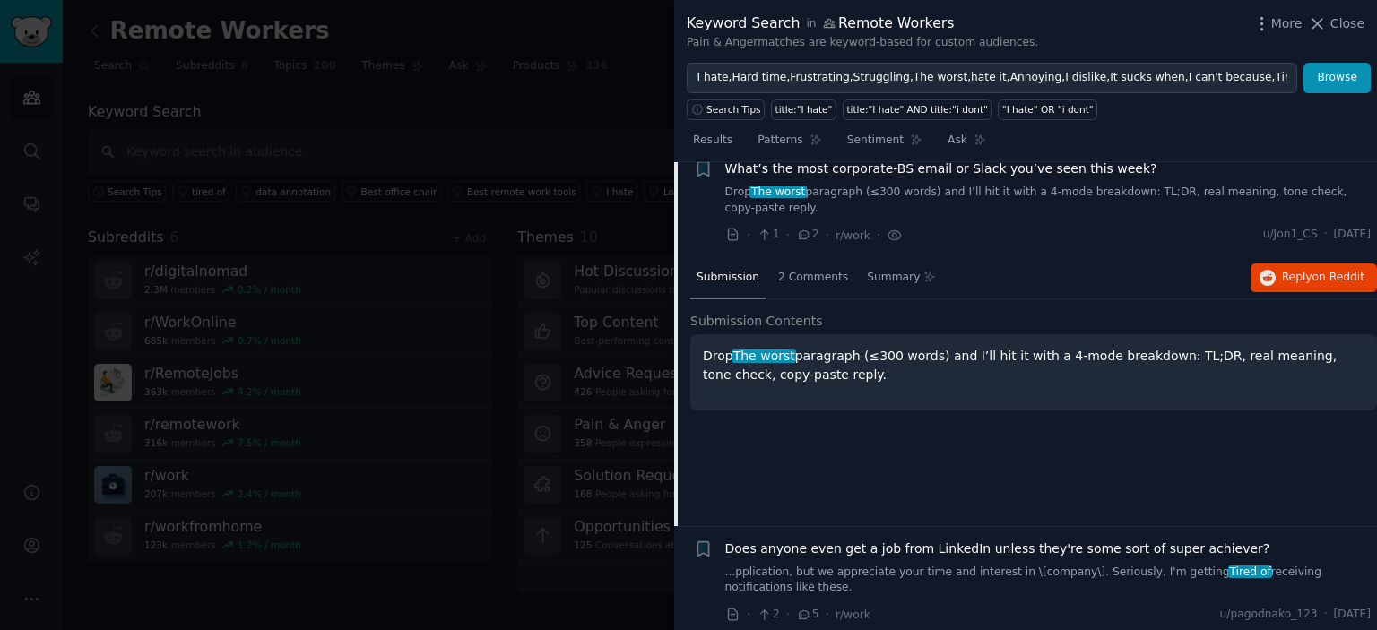
scroll to position [3115, 0]
click at [812, 258] on div "2 Comments" at bounding box center [813, 279] width 82 height 43
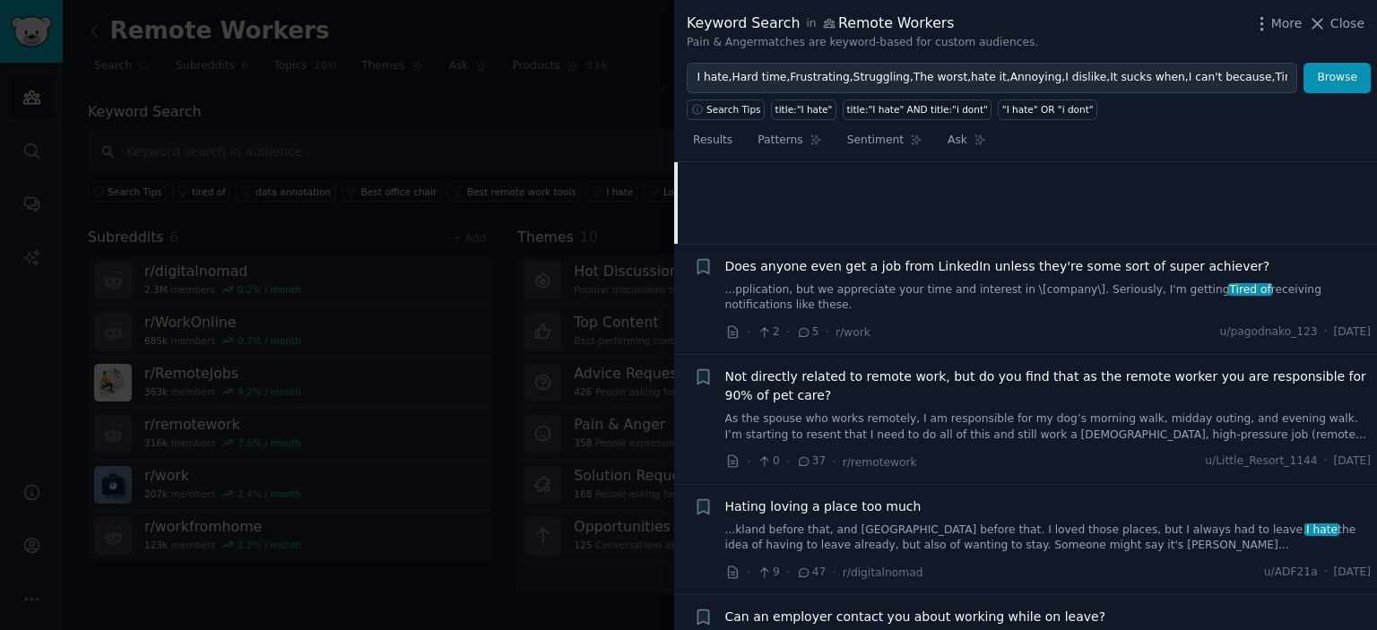
scroll to position [3399, 0]
click at [1139, 257] on div "Does anyone even get a job from LinkedIn unless they're some sort of super achi…" at bounding box center [1048, 298] width 646 height 85
click at [1141, 282] on link "...pplication, but we appreciate your time and interest in \[company\]. Serious…" at bounding box center [1048, 297] width 646 height 31
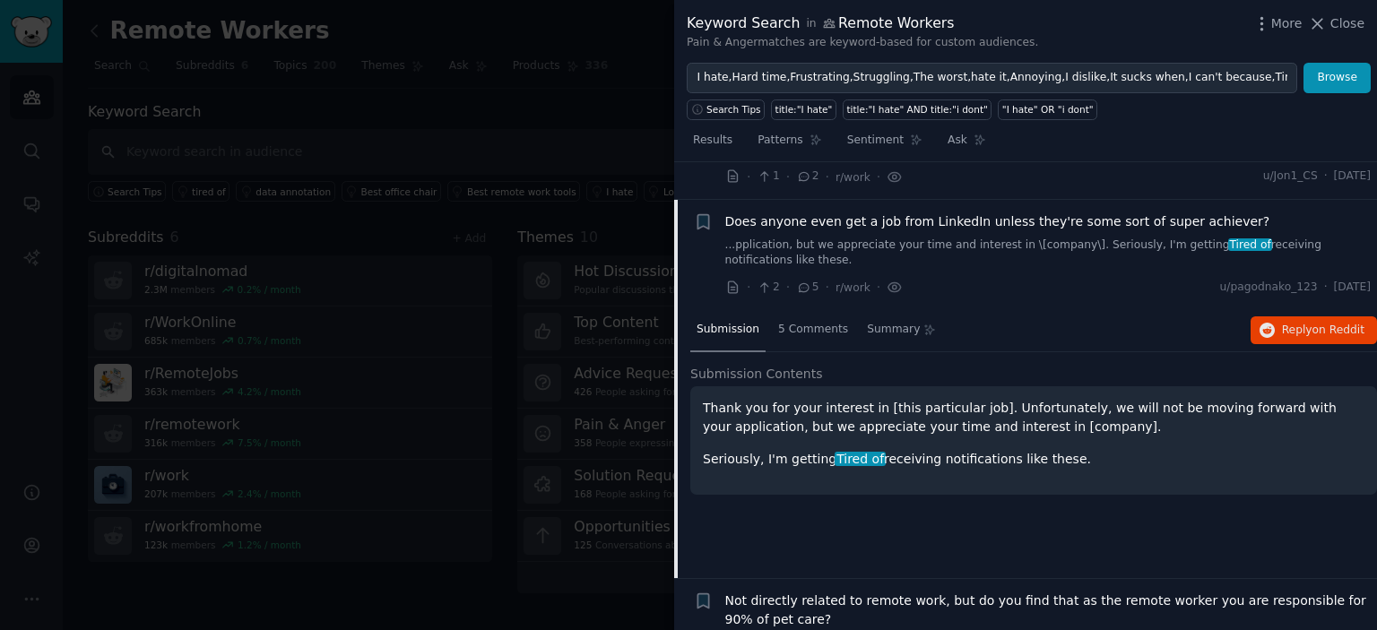
scroll to position [3175, 0]
click at [802, 321] on span "5 Comments" at bounding box center [813, 329] width 70 height 16
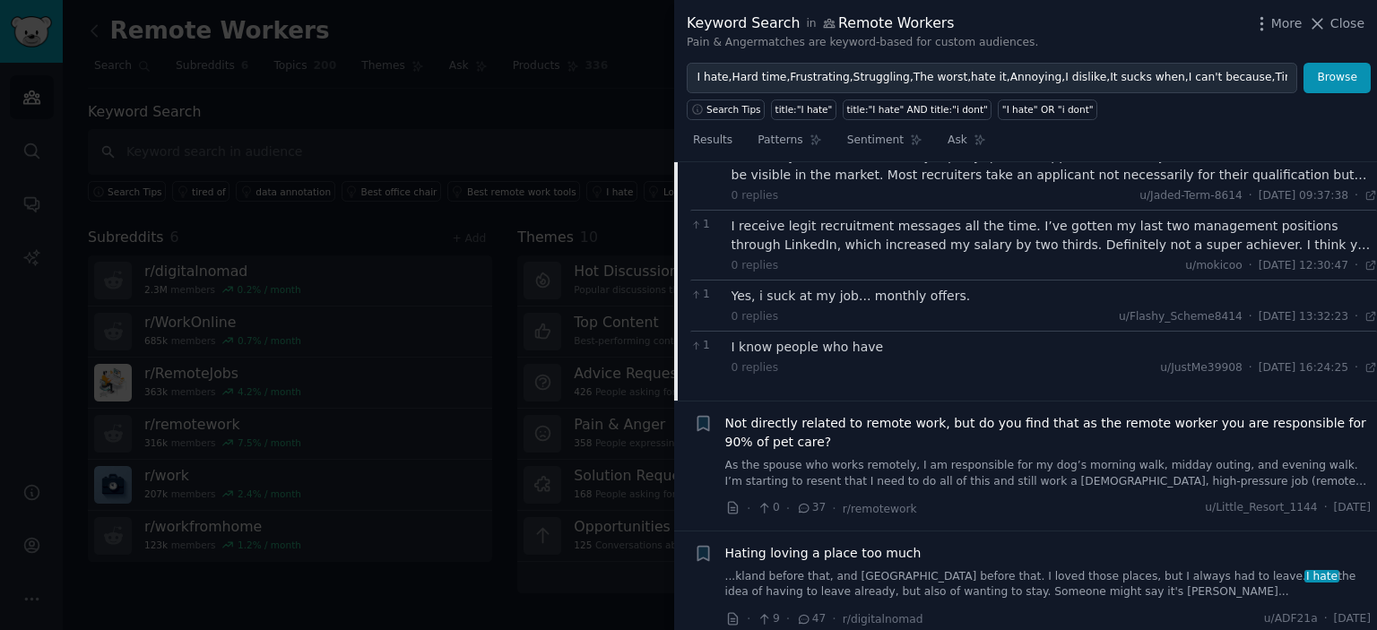
scroll to position [3680, 0]
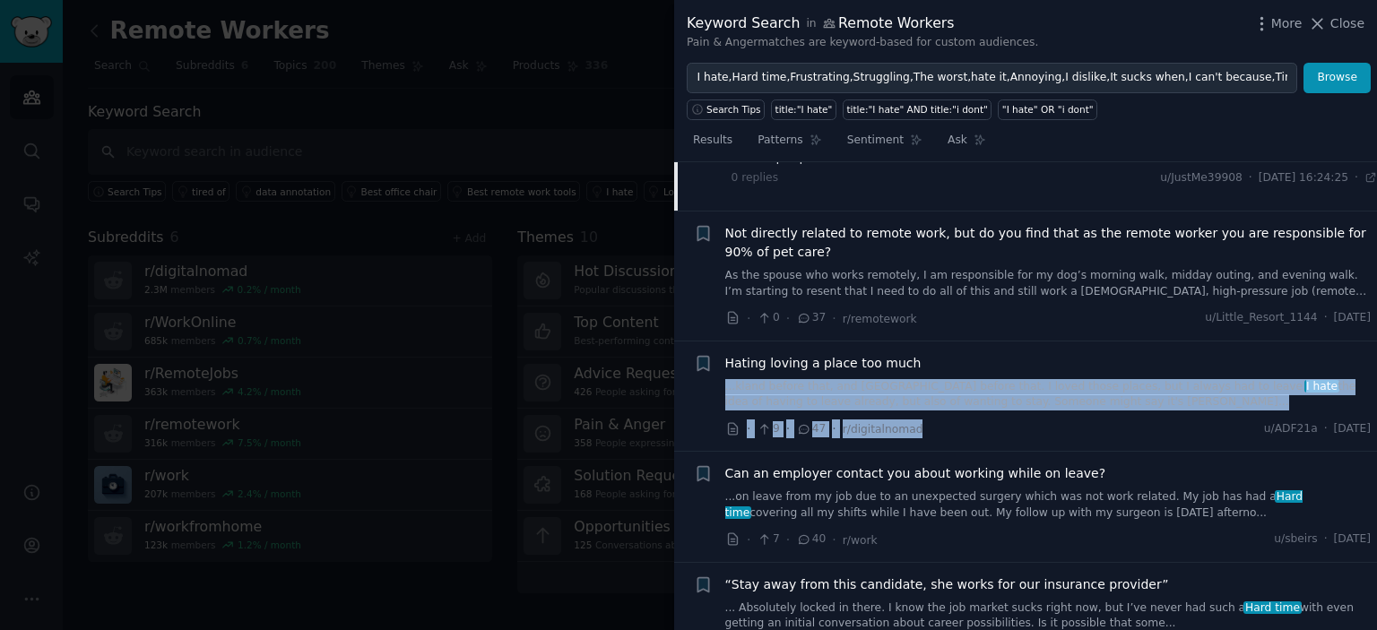
drag, startPoint x: 1014, startPoint y: 387, endPoint x: 1084, endPoint y: 300, distance: 111.6
click at [1084, 342] on li "+ Hating loving a place too much ...kland before that, and [GEOGRAPHIC_DATA] be…" at bounding box center [1025, 397] width 703 height 110
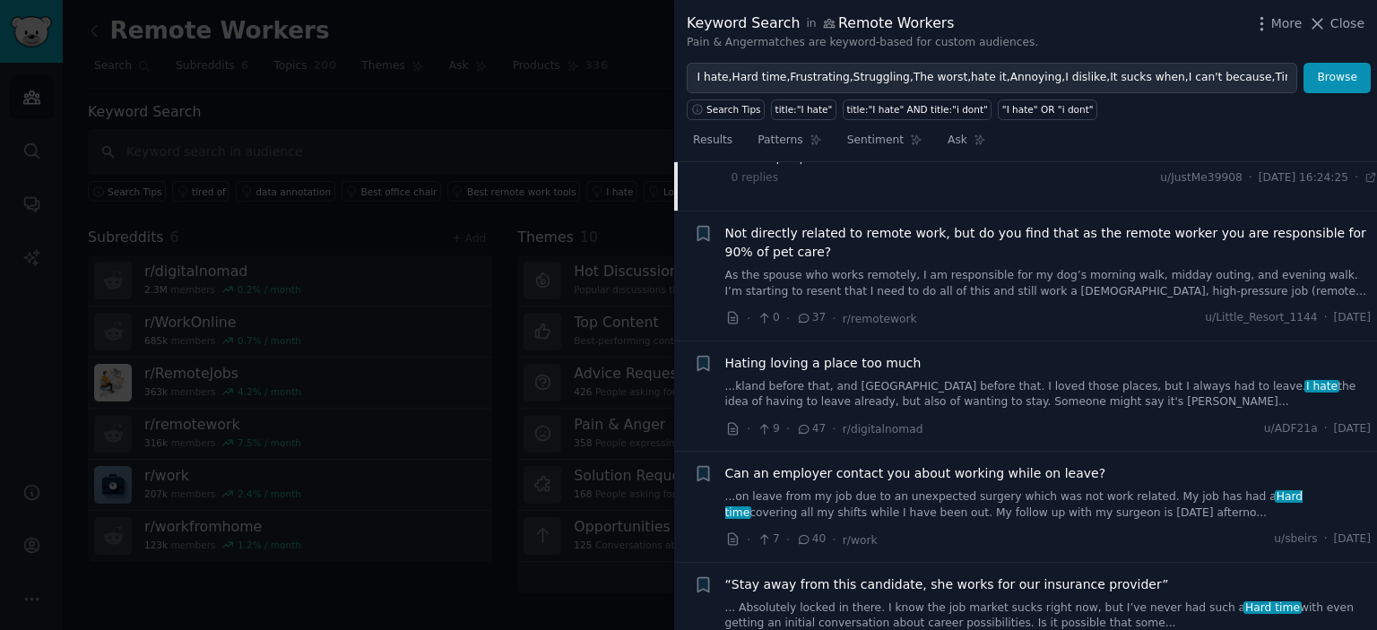
click at [616, 222] on div at bounding box center [688, 315] width 1377 height 630
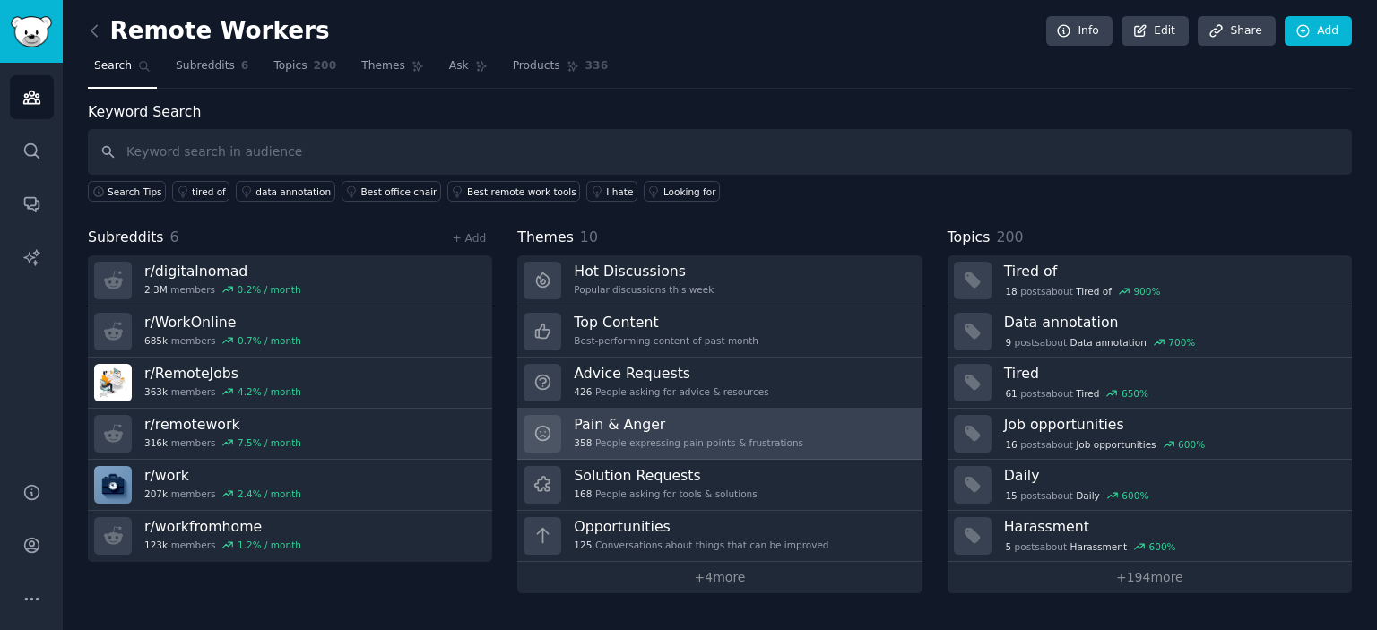
click at [773, 427] on h3 "Pain & Anger" at bounding box center [689, 424] width 230 height 19
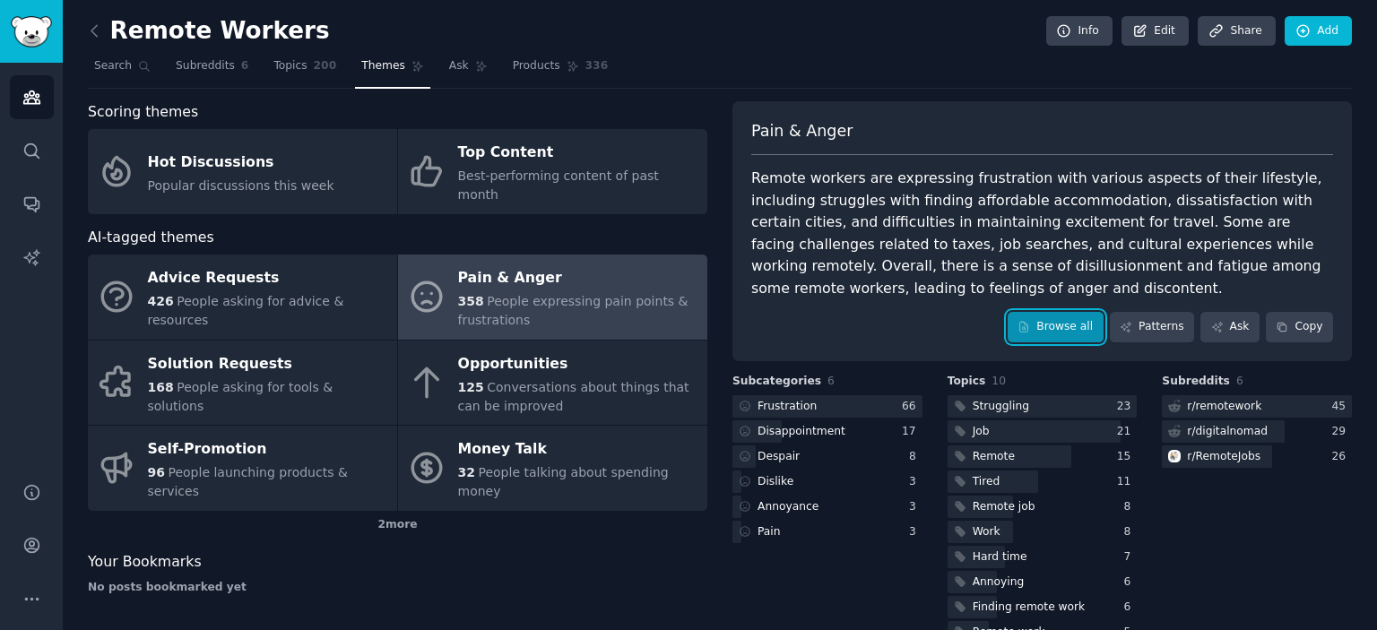
click at [1071, 330] on link "Browse all" at bounding box center [1056, 327] width 96 height 30
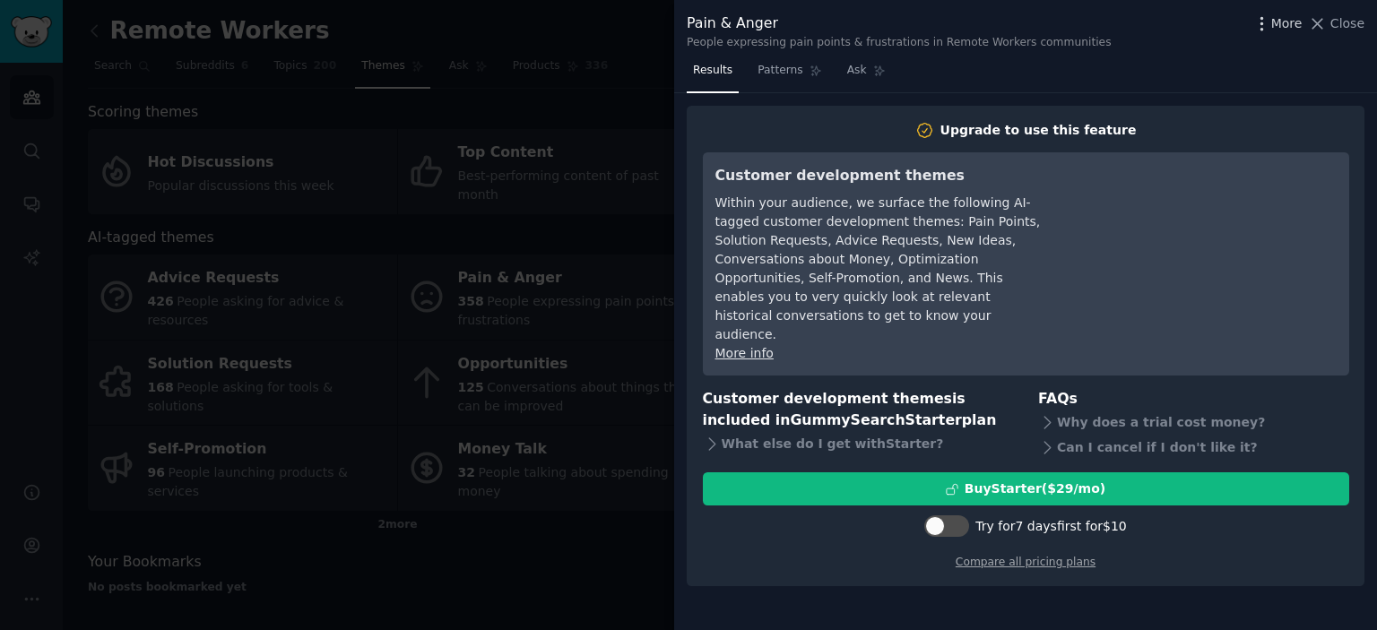
click at [1280, 18] on span "More" at bounding box center [1286, 23] width 31 height 19
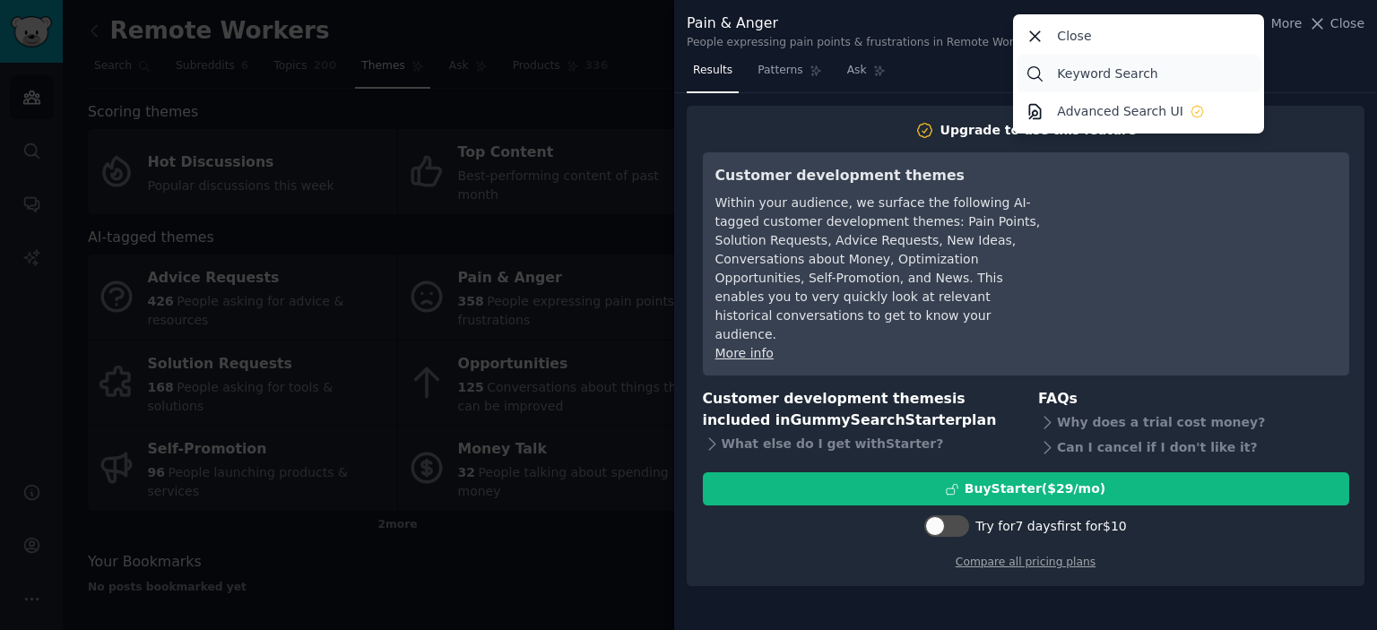
click at [1121, 67] on p "Keyword Search" at bounding box center [1107, 74] width 100 height 19
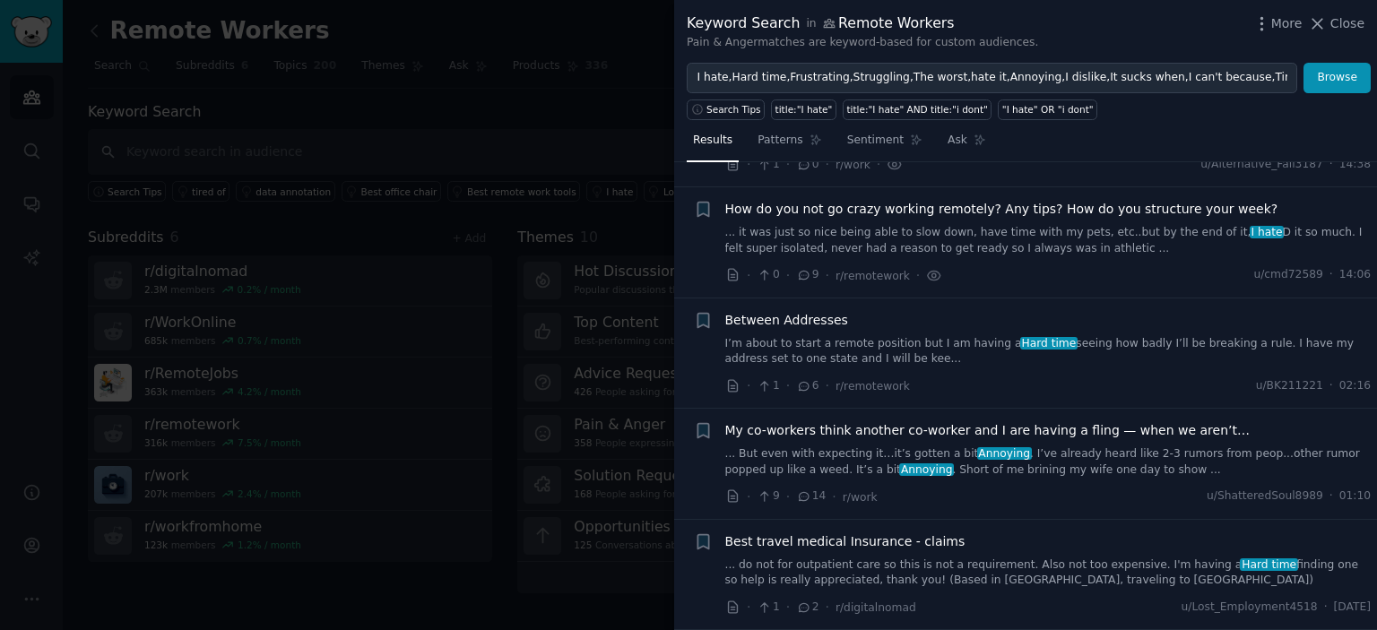
scroll to position [113, 0]
click at [995, 257] on div "How do you not go crazy working remotely? Any tips? How do you structure your w…" at bounding box center [1048, 243] width 646 height 85
click at [983, 248] on link "... it was just so nice being able to slow down, have time with my pets, etc..b…" at bounding box center [1048, 241] width 646 height 31
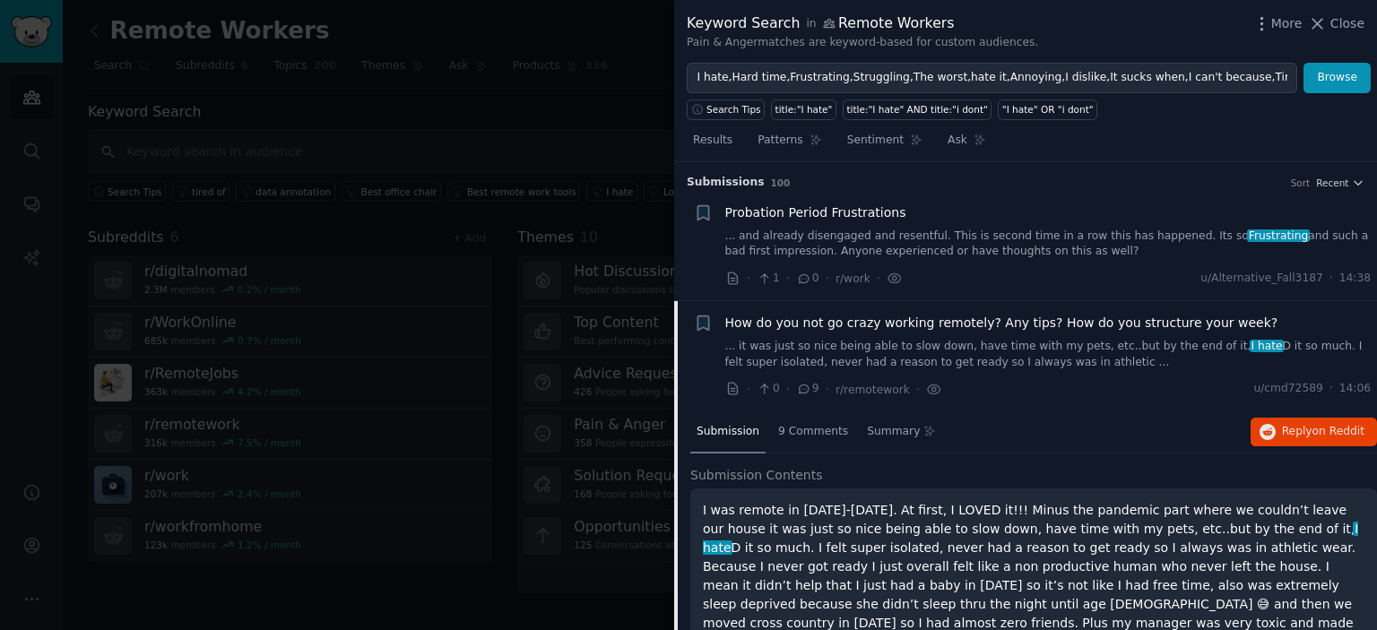
click at [1338, 188] on h3 "Submission s 100 Sort Recent" at bounding box center [1026, 183] width 678 height 16
click at [1341, 181] on span "Recent" at bounding box center [1332, 183] width 32 height 13
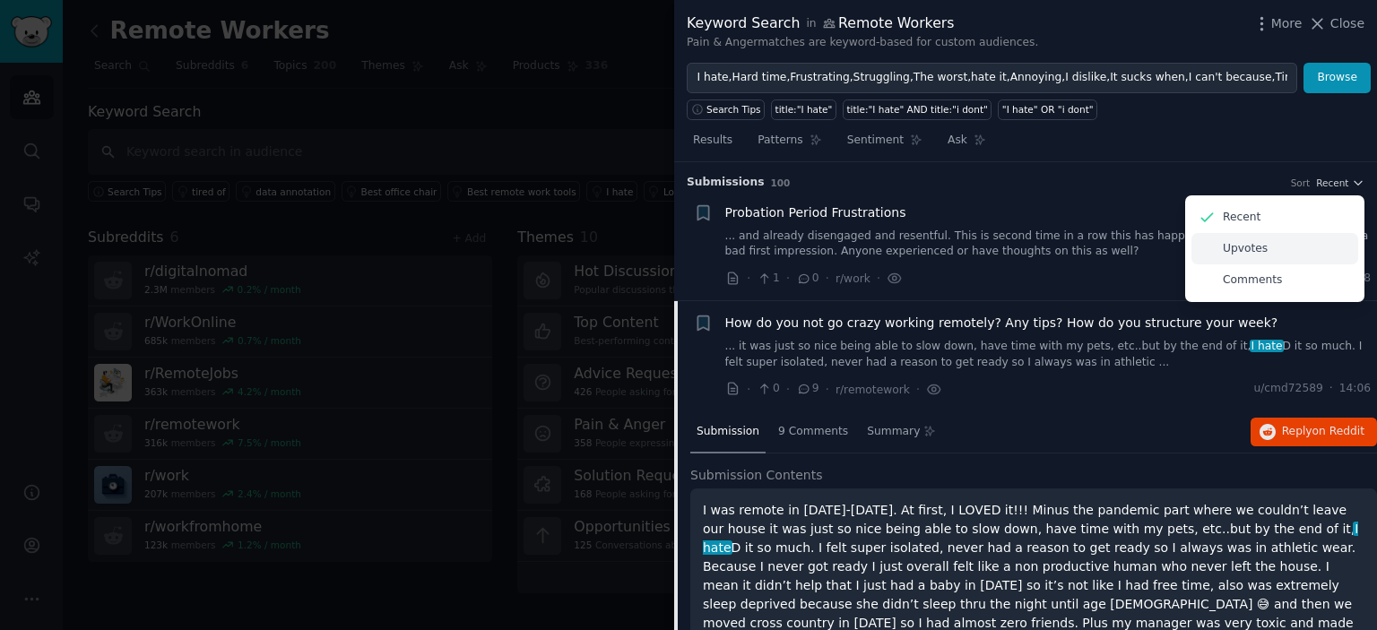
click at [1254, 250] on p "Upvotes" at bounding box center [1245, 249] width 45 height 16
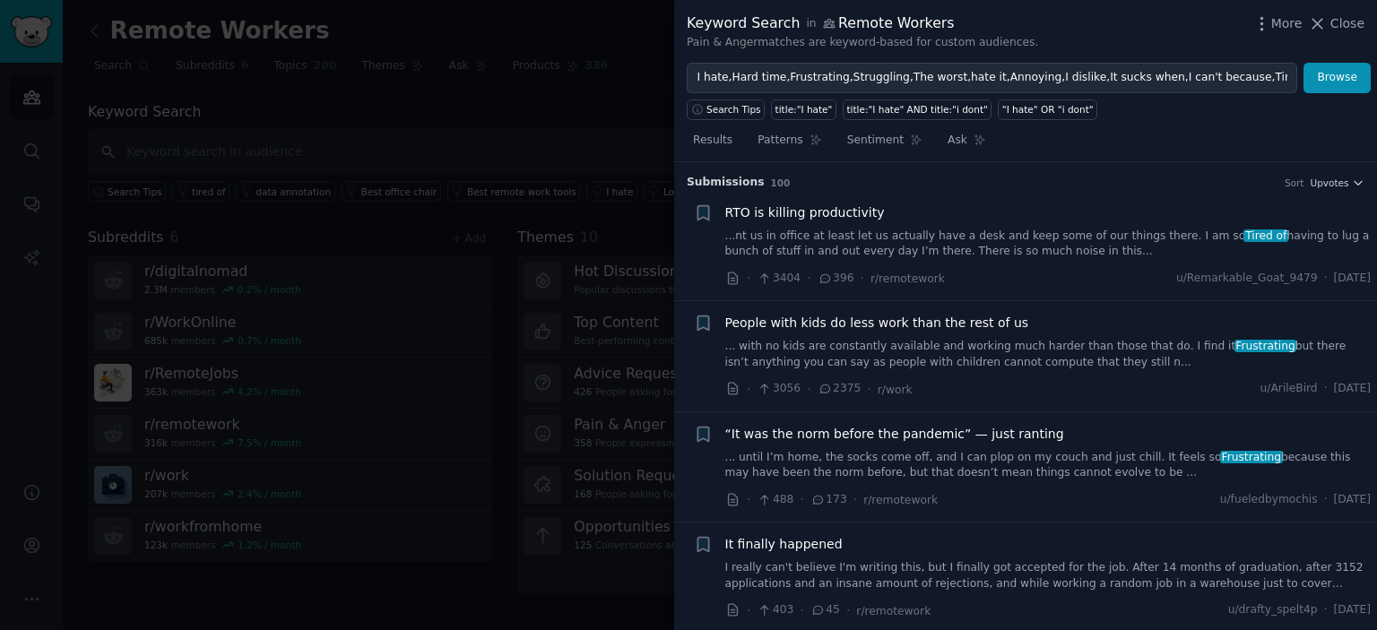
click at [915, 241] on link "...nt us in office at least let us actually have a desk and keep some of our th…" at bounding box center [1048, 244] width 646 height 31
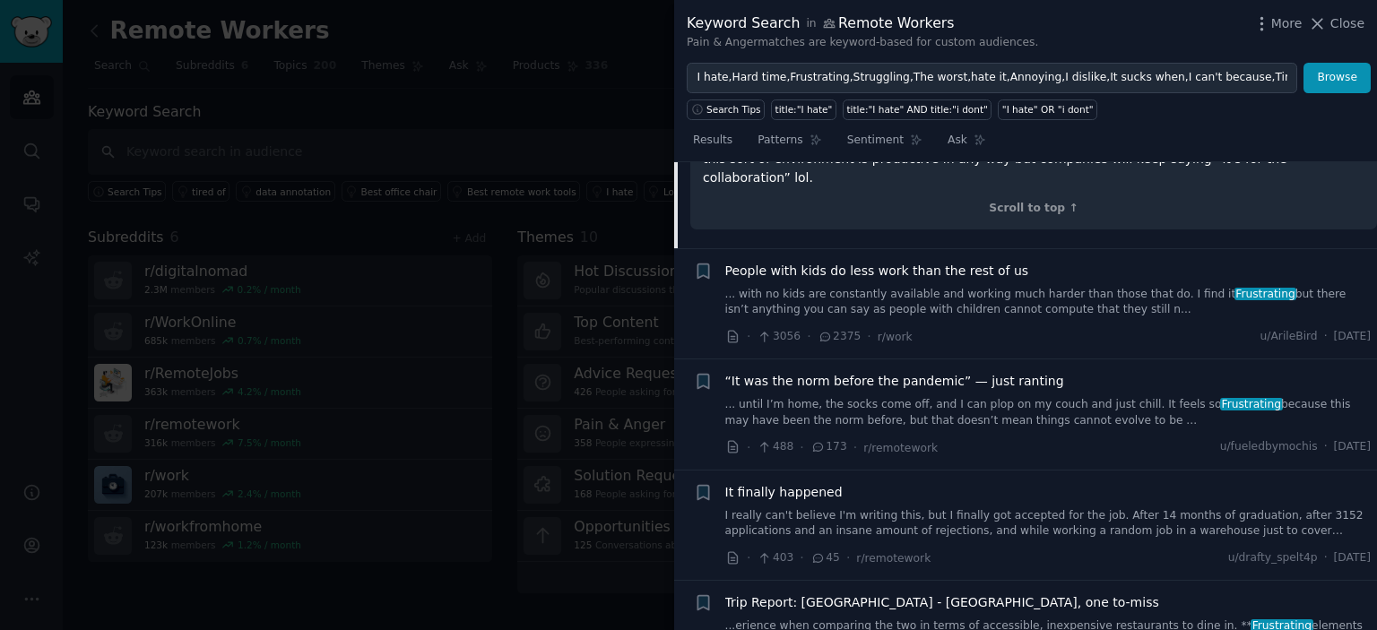
scroll to position [506, 0]
click at [992, 289] on link "... with no kids are constantly available and working much harder than those th…" at bounding box center [1048, 304] width 646 height 31
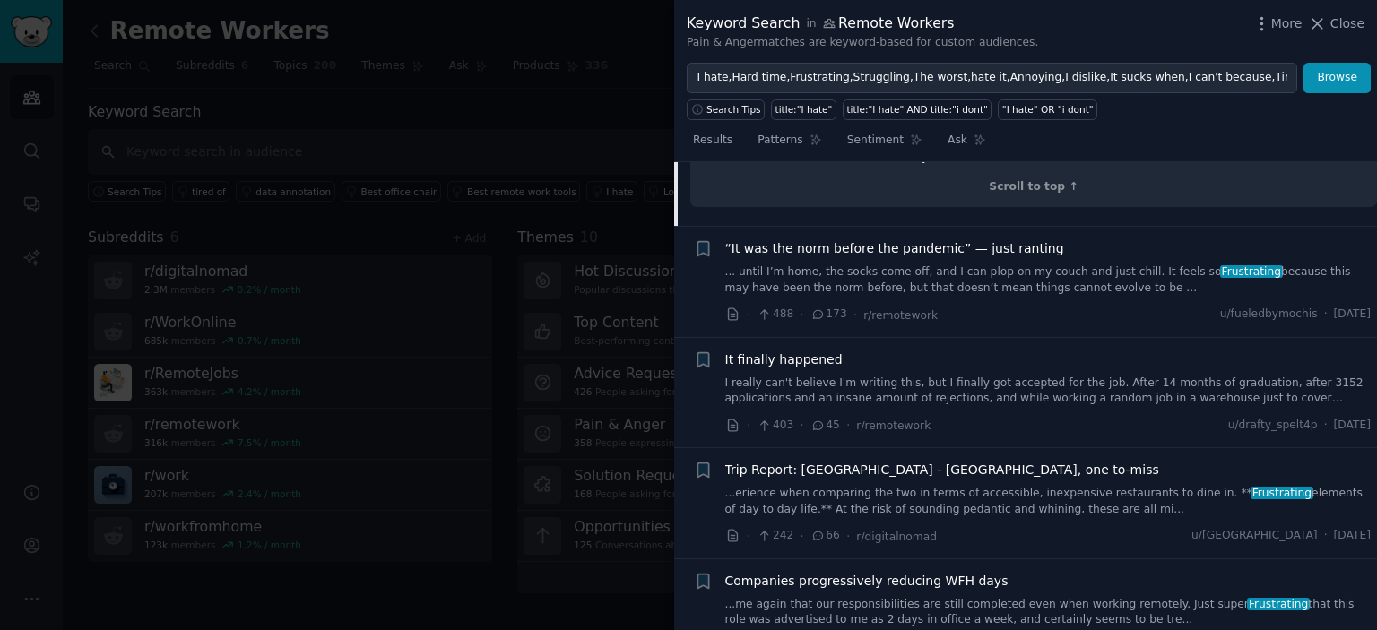
scroll to position [584, 0]
click at [1015, 255] on div "“It was the norm before the pandemic” — just ranting ... until I’m home, the so…" at bounding box center [1048, 267] width 646 height 56
click at [976, 247] on span "“It was the norm before the pandemic” — just ranting" at bounding box center [894, 248] width 339 height 19
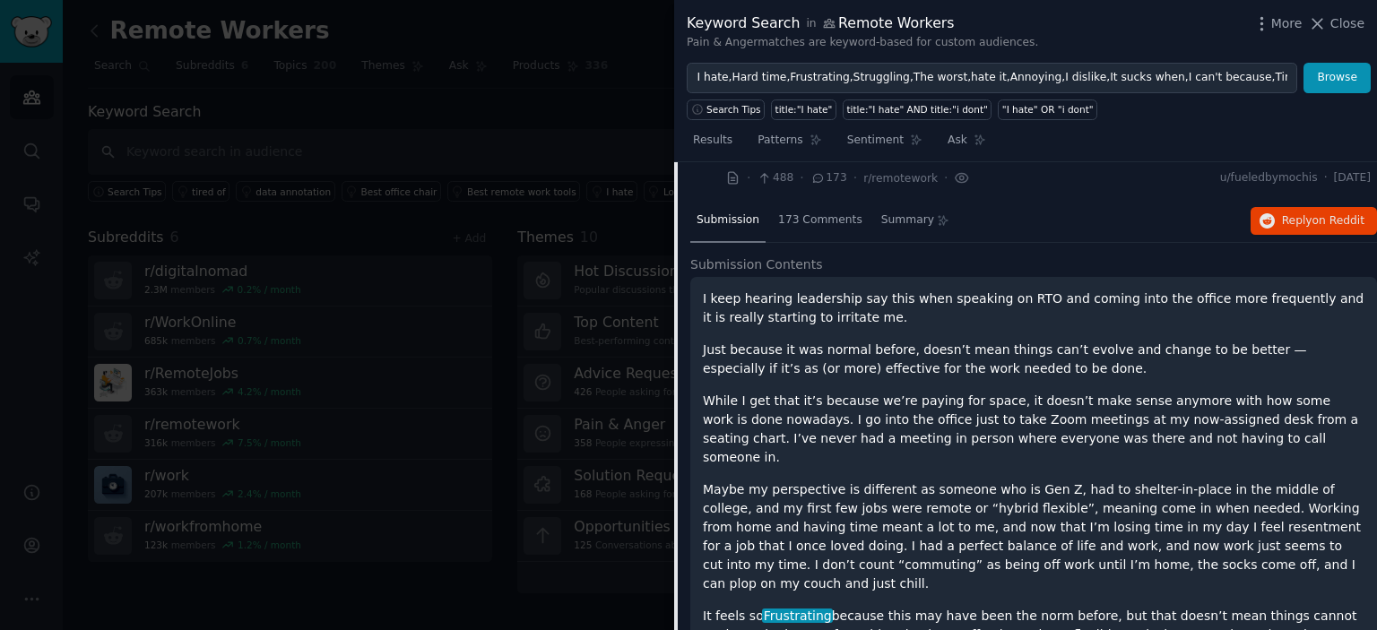
scroll to position [320, 0]
click at [837, 231] on div "173 Comments" at bounding box center [820, 223] width 97 height 43
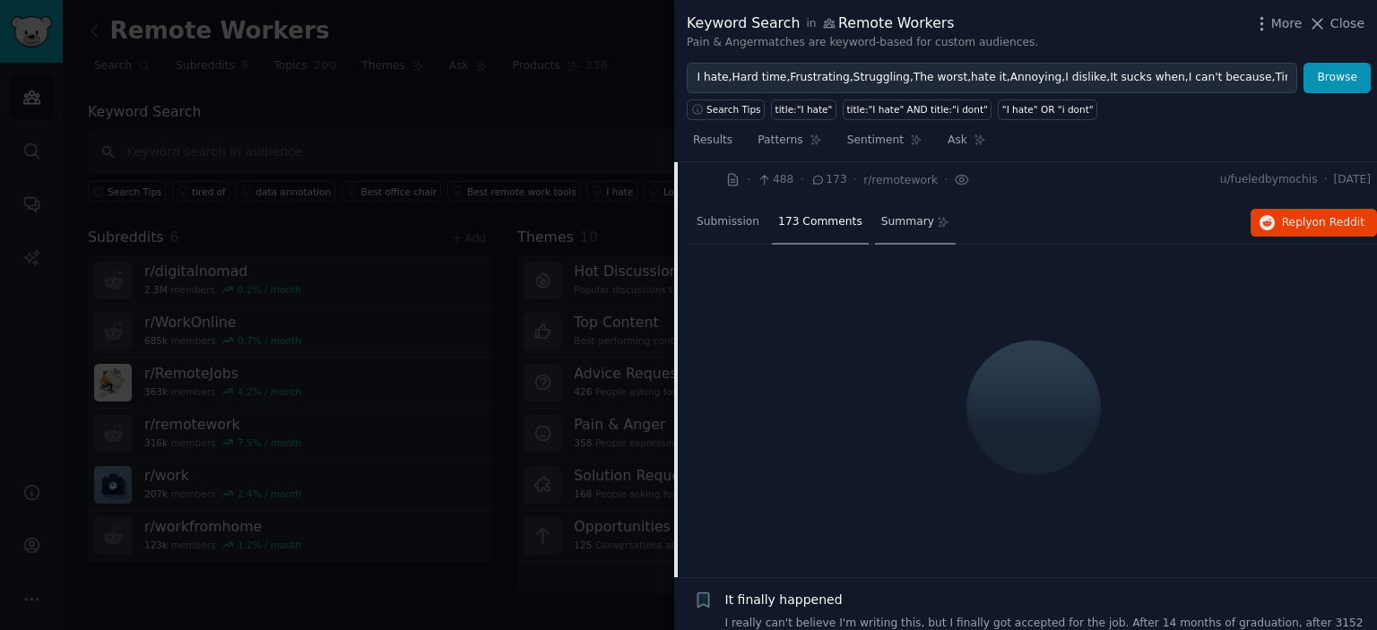
click at [881, 219] on span "Summary" at bounding box center [907, 222] width 53 height 16
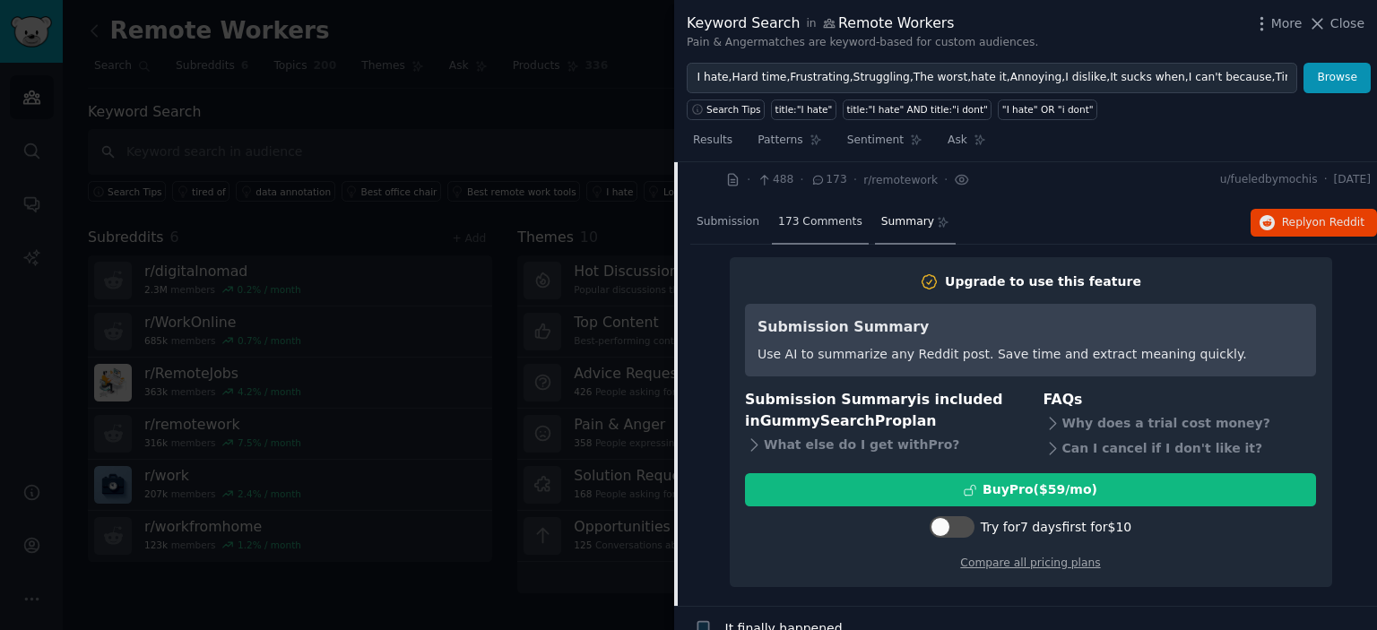
click at [803, 218] on span "173 Comments" at bounding box center [820, 222] width 84 height 16
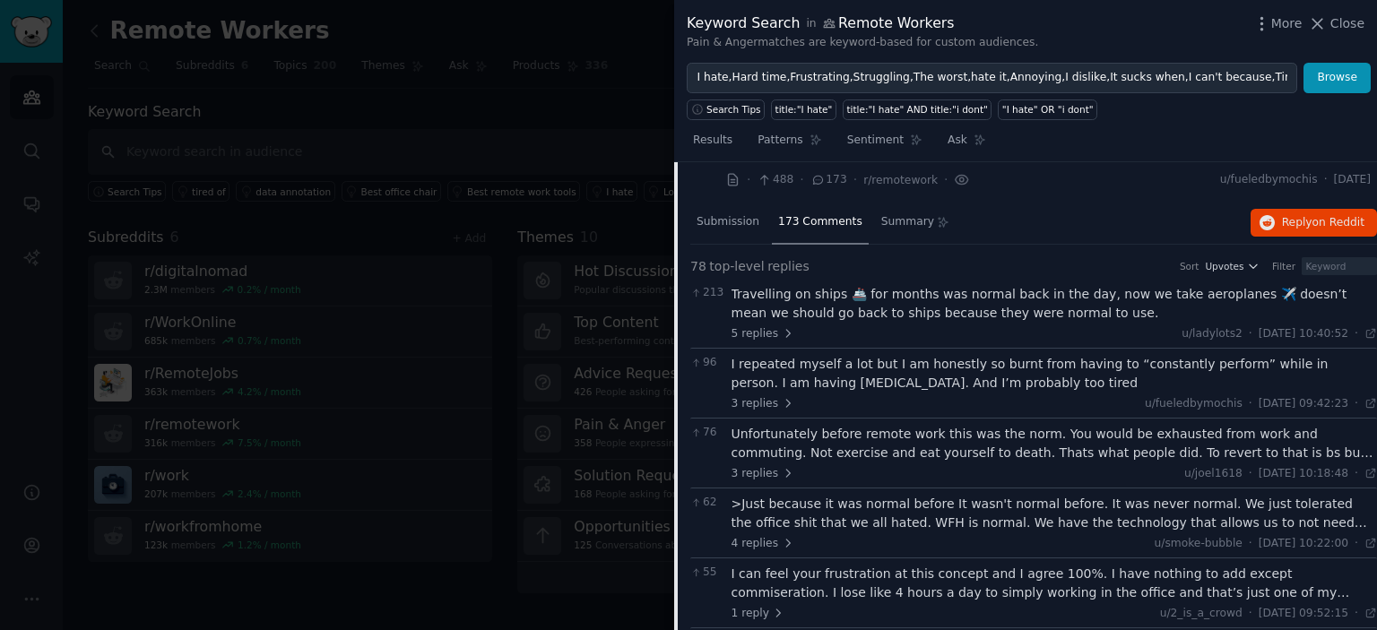
scroll to position [347, 0]
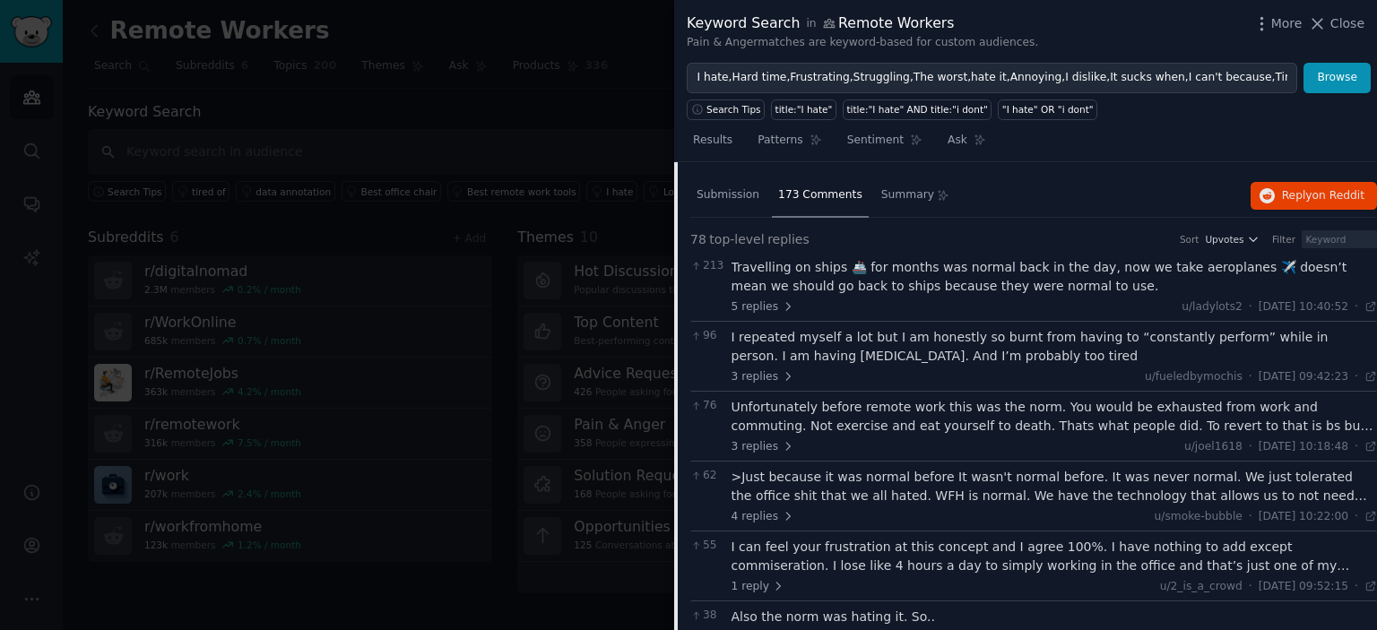
click at [924, 346] on div "I repeated myself a lot but I am honestly so burnt from having to “constantly p…" at bounding box center [1055, 347] width 646 height 38
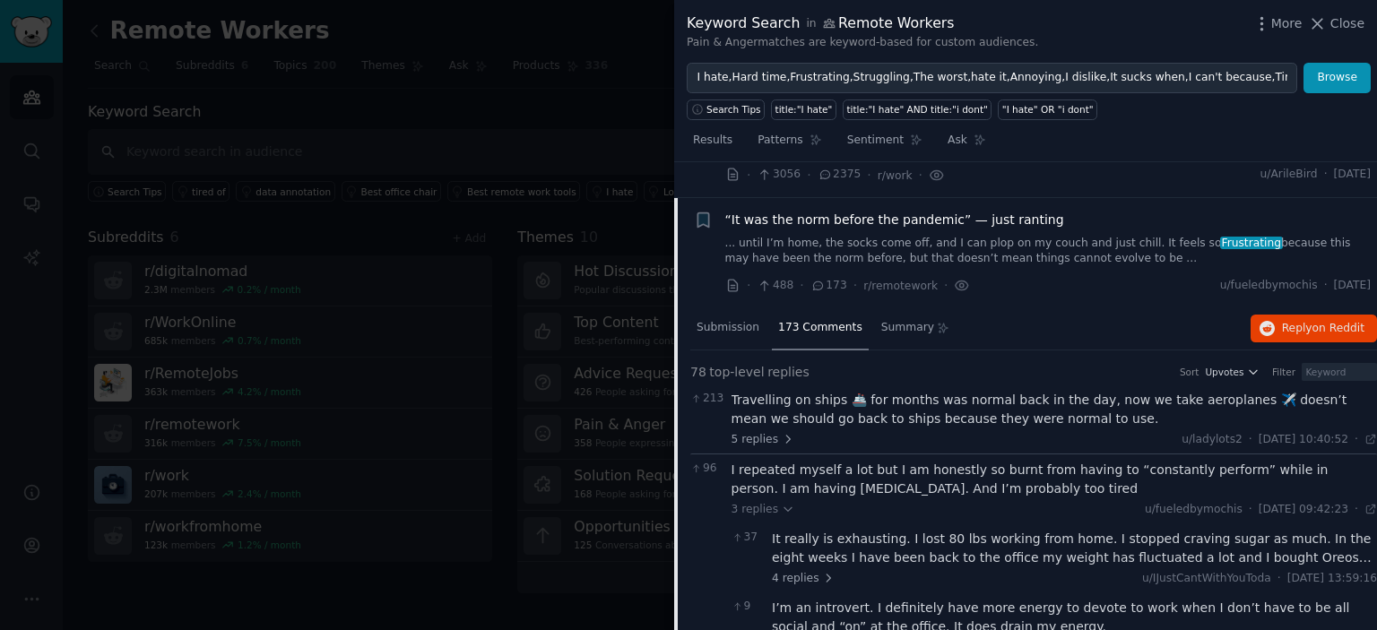
scroll to position [244, 0]
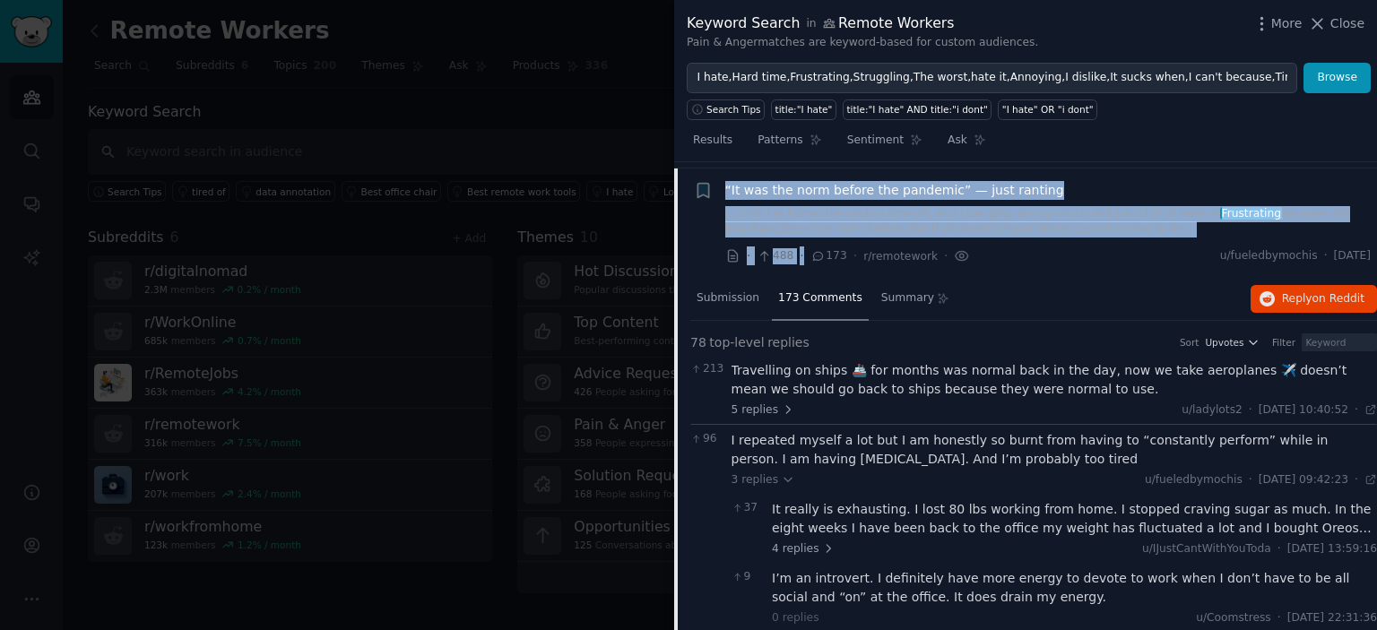
drag, startPoint x: 721, startPoint y: 189, endPoint x: 829, endPoint y: 241, distance: 119.5
click at [829, 241] on div "Reddit text submission + “It was the norm before the pandemic” — just ranting .…" at bounding box center [1033, 223] width 678 height 85
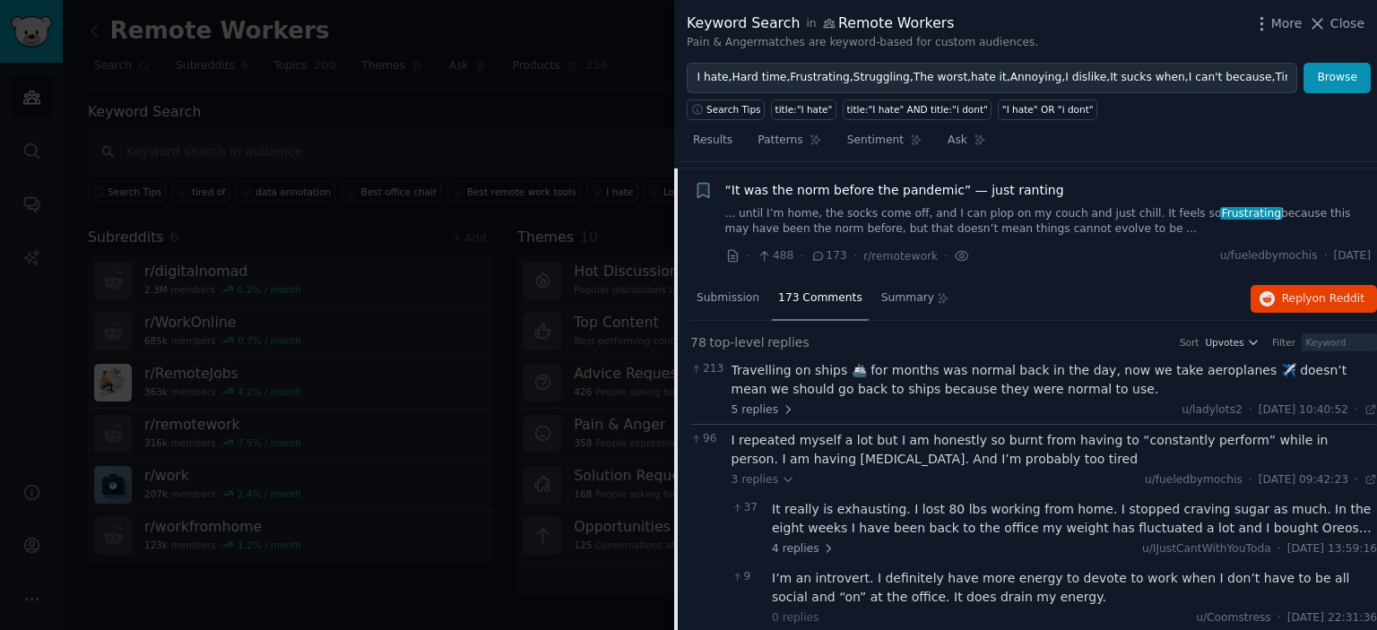
click at [712, 169] on li "Reddit text submission Bookmark this conversation + “It was the norm before the…" at bounding box center [1025, 224] width 703 height 110
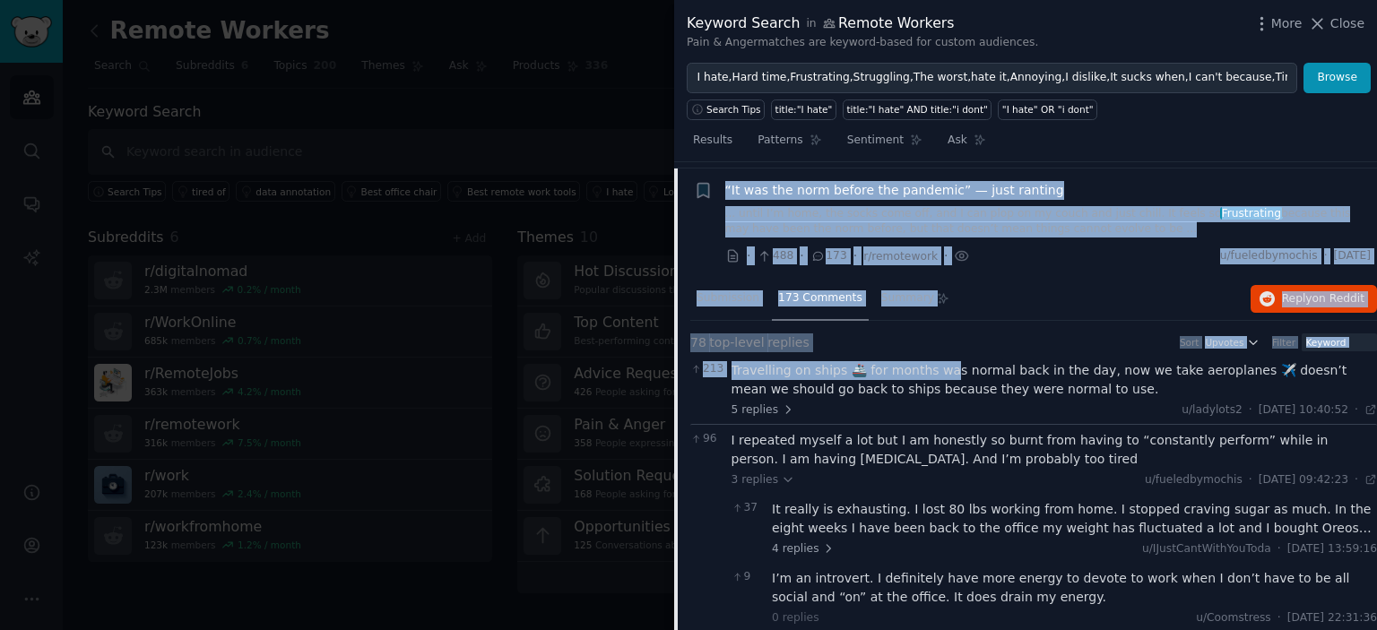
drag, startPoint x: 719, startPoint y: 183, endPoint x: 965, endPoint y: 479, distance: 384.6
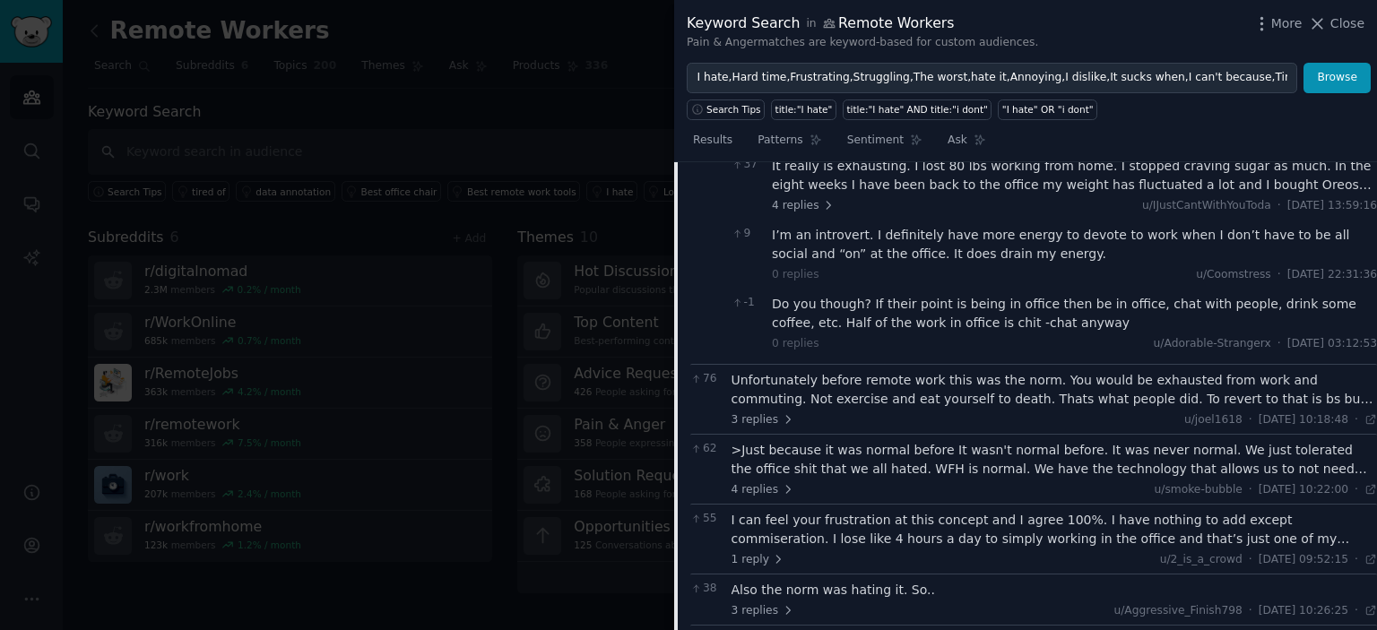
scroll to position [588, 0]
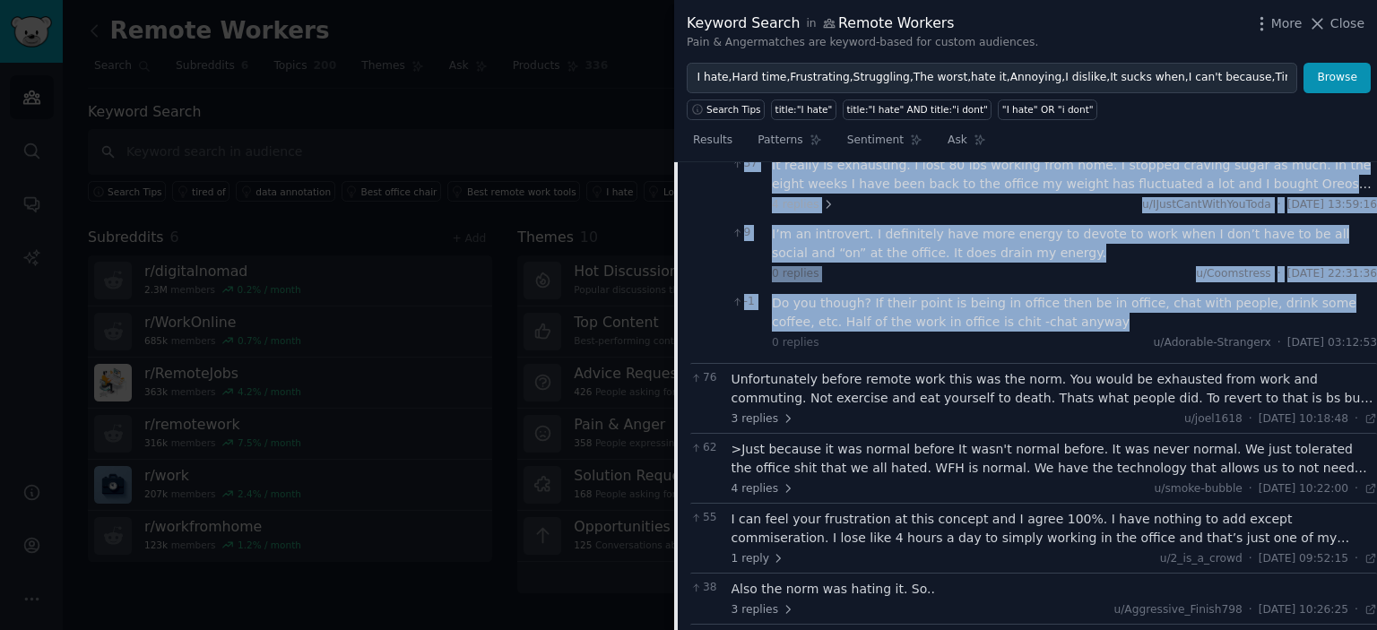
click at [1045, 323] on div "Do you though? If their point is being in office then be in office, chat with p…" at bounding box center [1074, 313] width 605 height 38
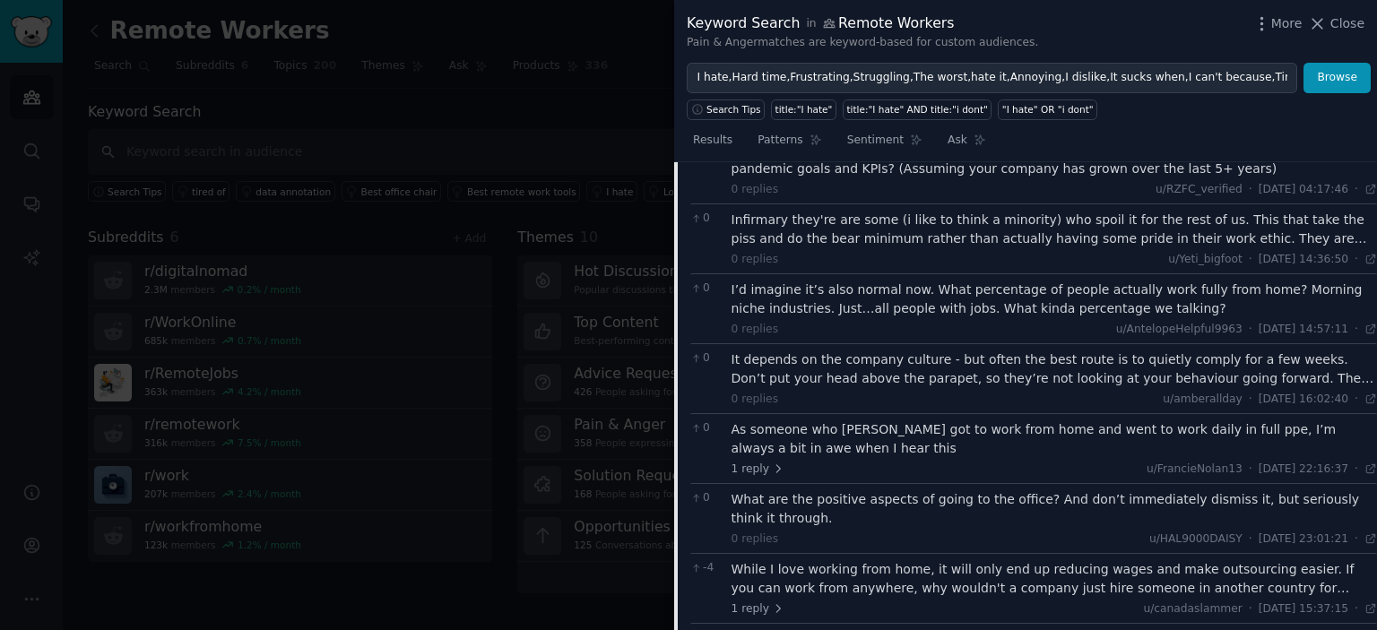
scroll to position [5391, 0]
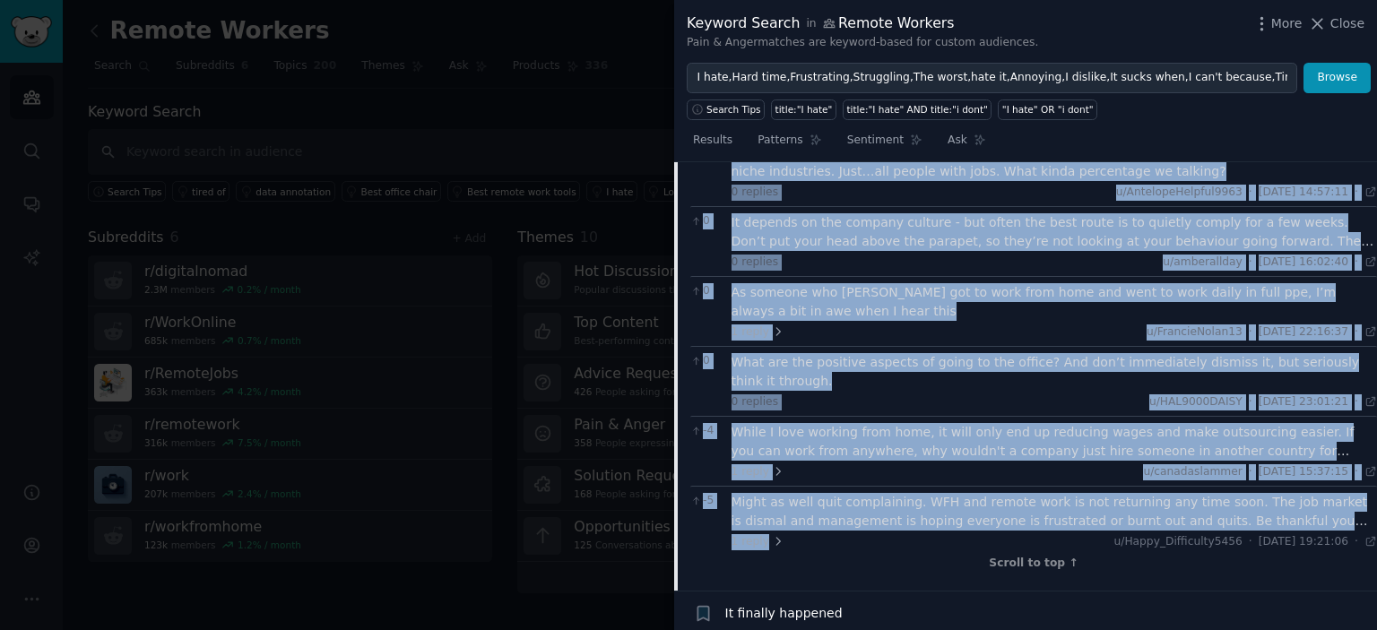
click at [869, 486] on div "-5 Might as well quit complaining. WFH and remote work is not returning any tim…" at bounding box center [1033, 521] width 687 height 70
copy div "“Lo ips dol sita consec adi elitsedd” — eius tempori ... utlab E’d magn, ali en…"
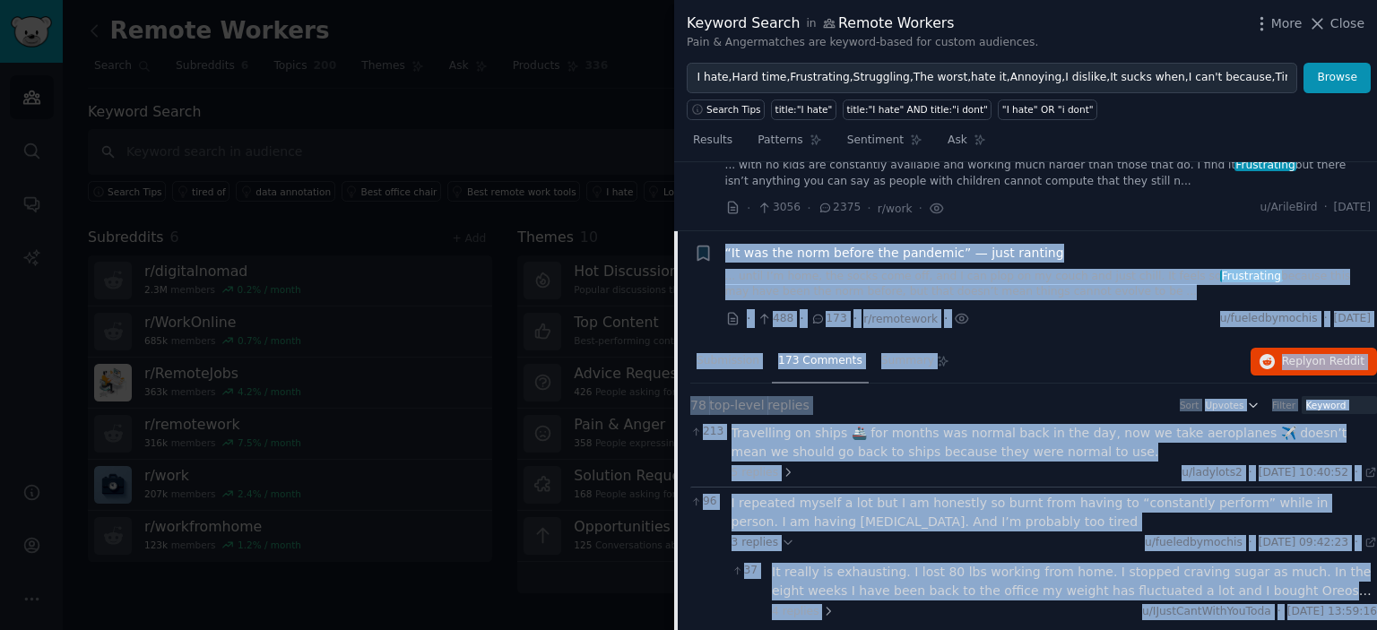
scroll to position [190, 0]
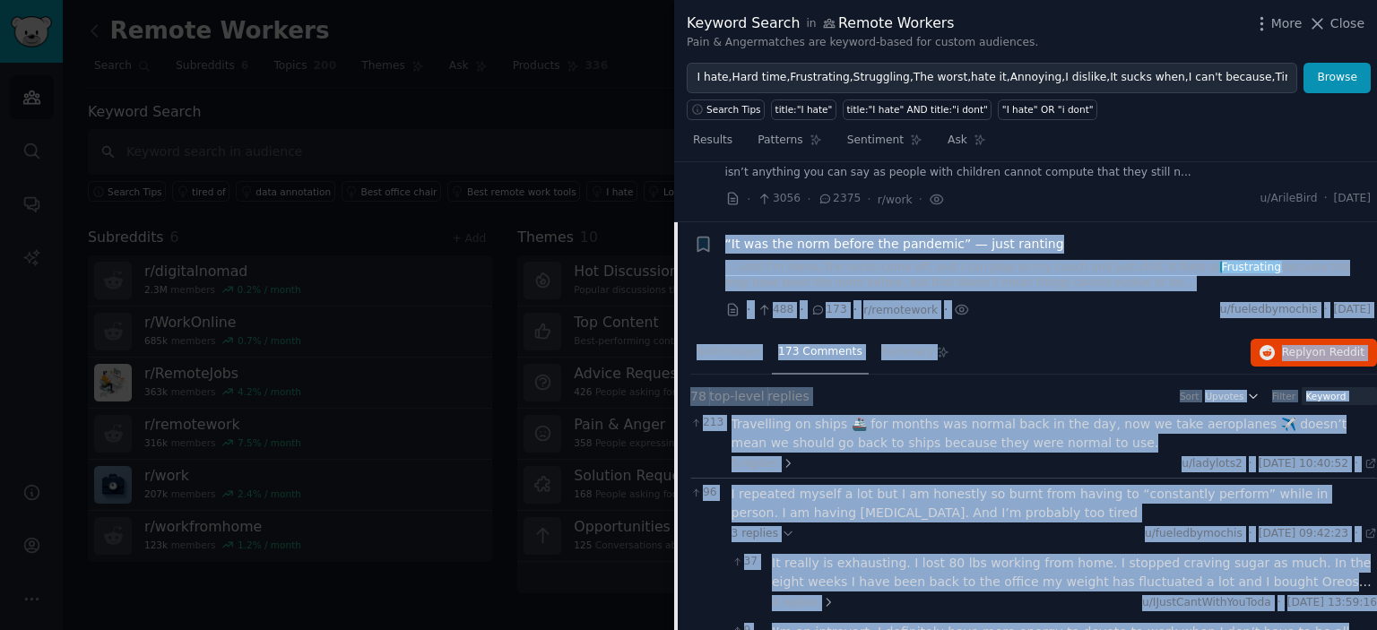
click at [1049, 309] on div "· 488 · 173 · r/remotework · u/fueledbymochis · [DATE]" at bounding box center [1048, 309] width 646 height 19
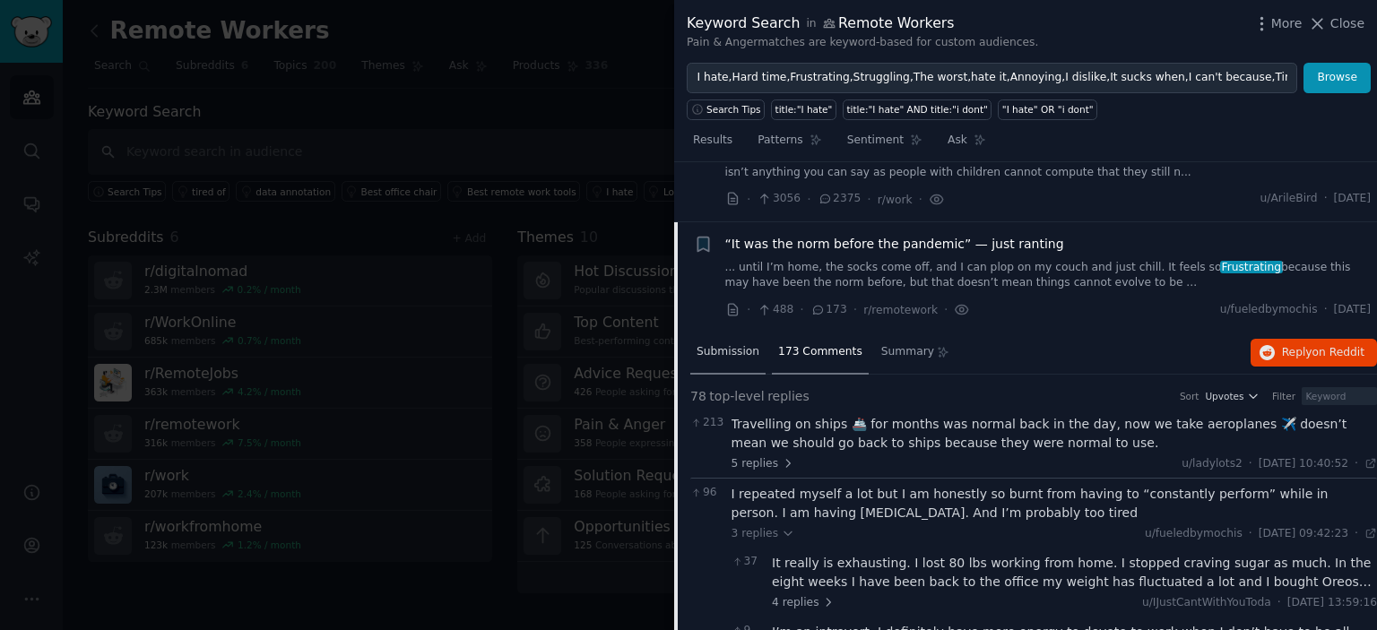
click at [728, 345] on span "Submission" at bounding box center [728, 352] width 63 height 16
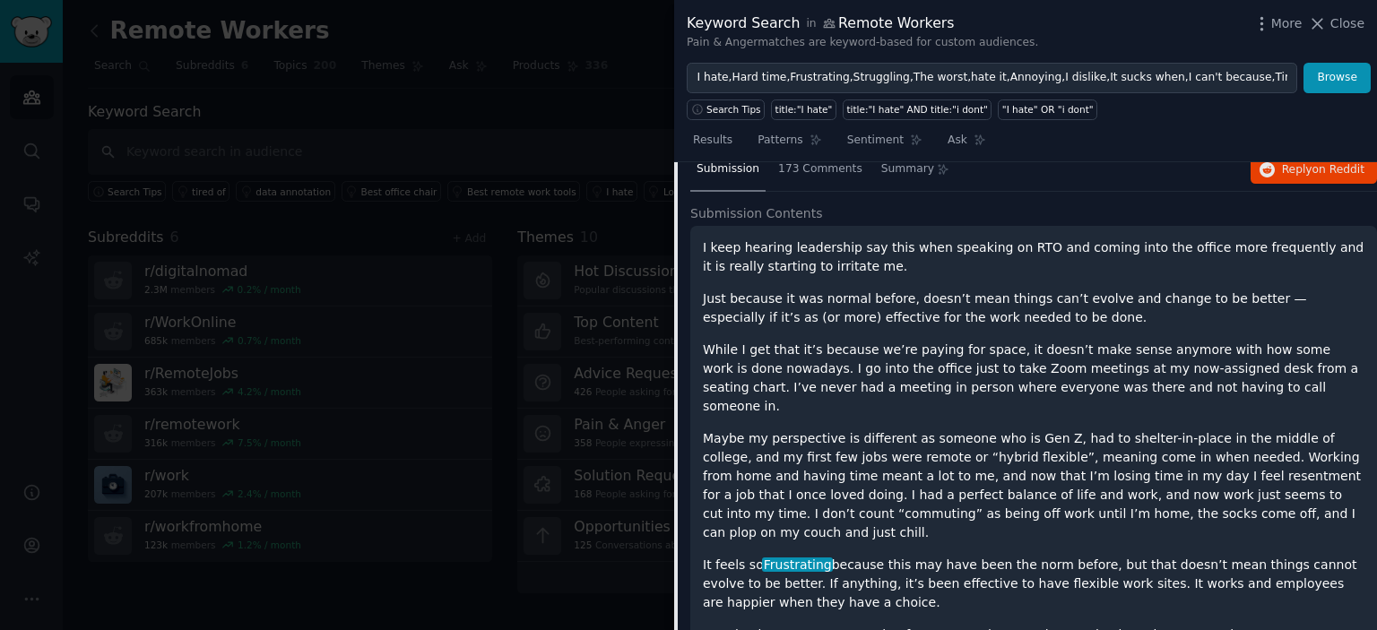
scroll to position [373, 0]
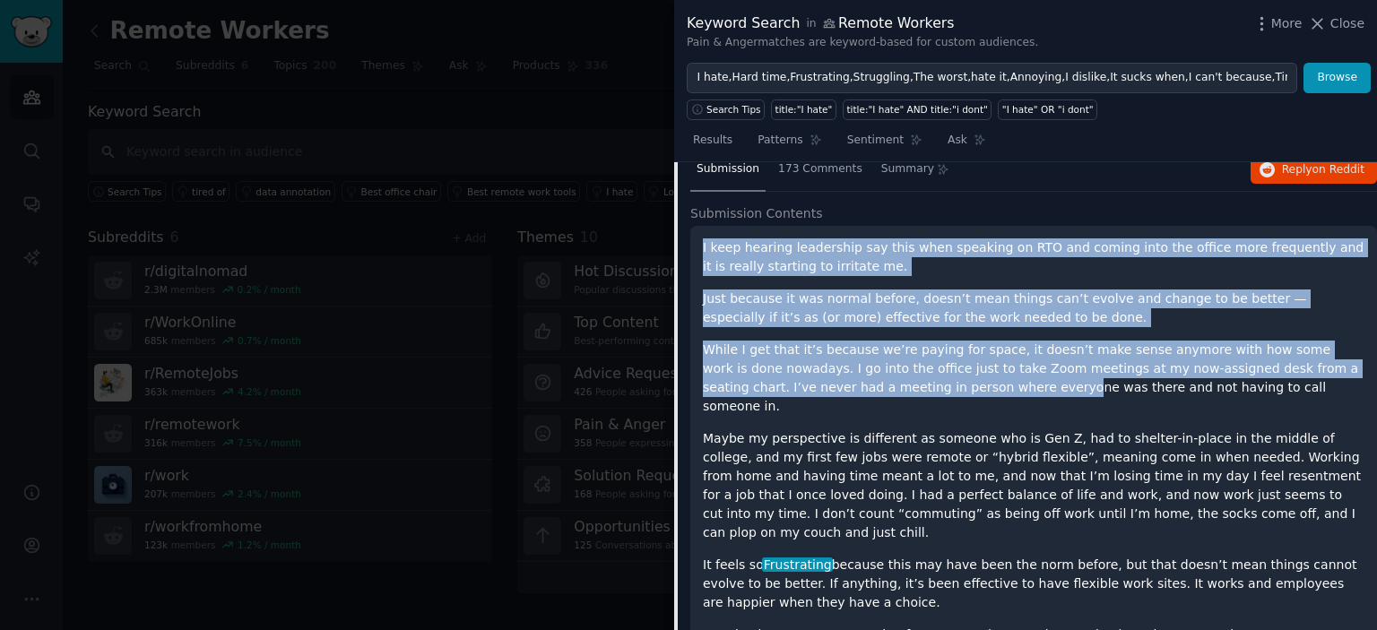
drag, startPoint x: 704, startPoint y: 240, endPoint x: 914, endPoint y: 380, distance: 252.2
click at [914, 380] on div "I keep hearing leadership say this when speaking on RTO and coming into the off…" at bounding box center [1034, 575] width 662 height 672
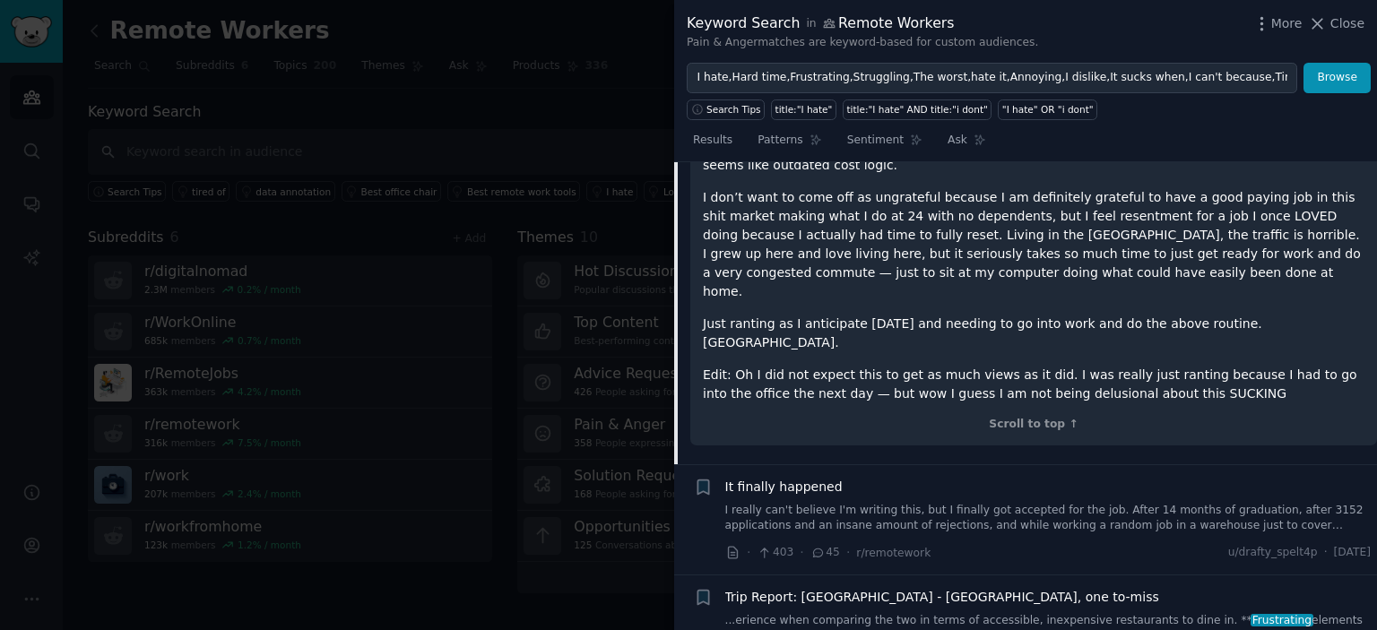
scroll to position [878, 0]
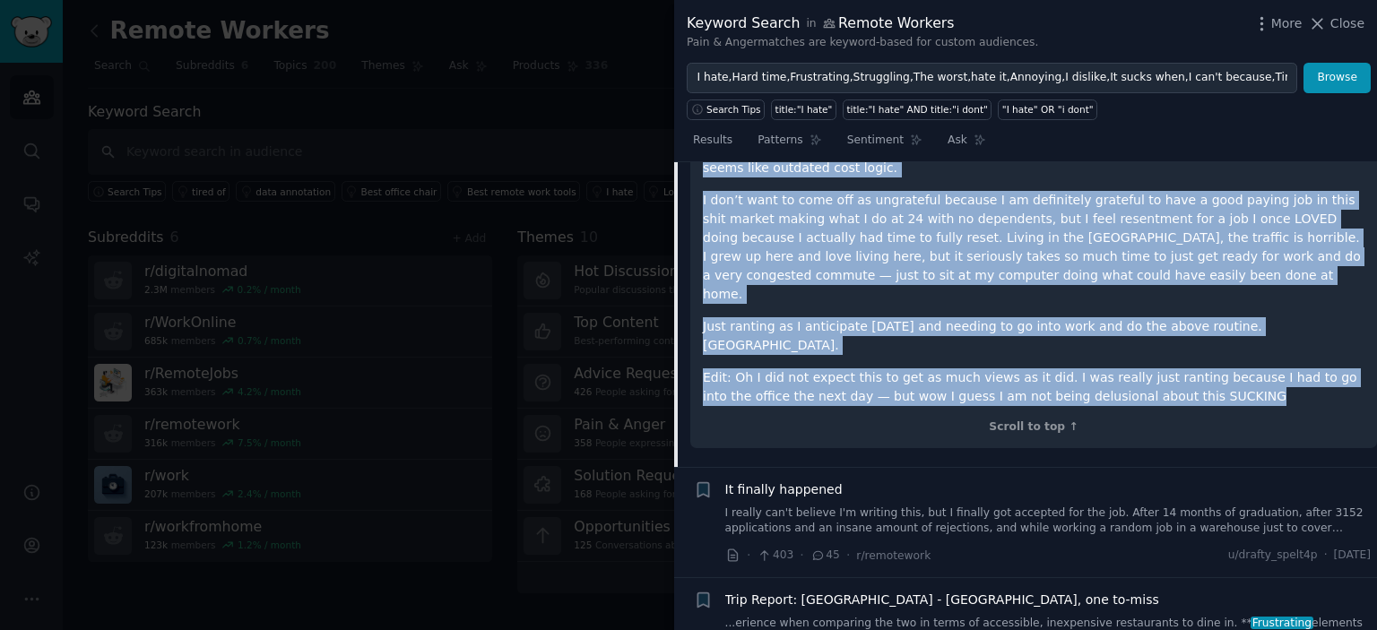
click at [1163, 369] on p "Edit: Oh I did not expect this to get as much views as it did. I was really jus…" at bounding box center [1034, 388] width 662 height 38
copy div "L ipsu dolorsi ametconsec adi elit sedd eiusmodt in UTL etd magnaa enim adm ven…"
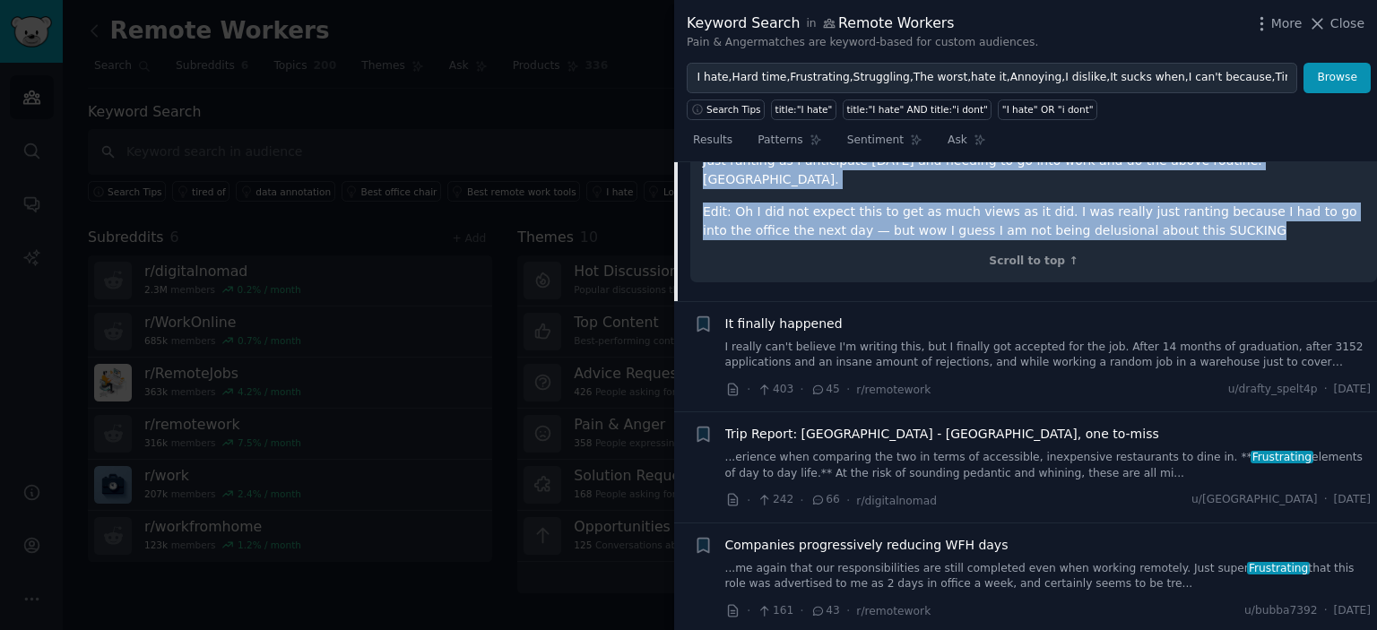
scroll to position [1046, 0]
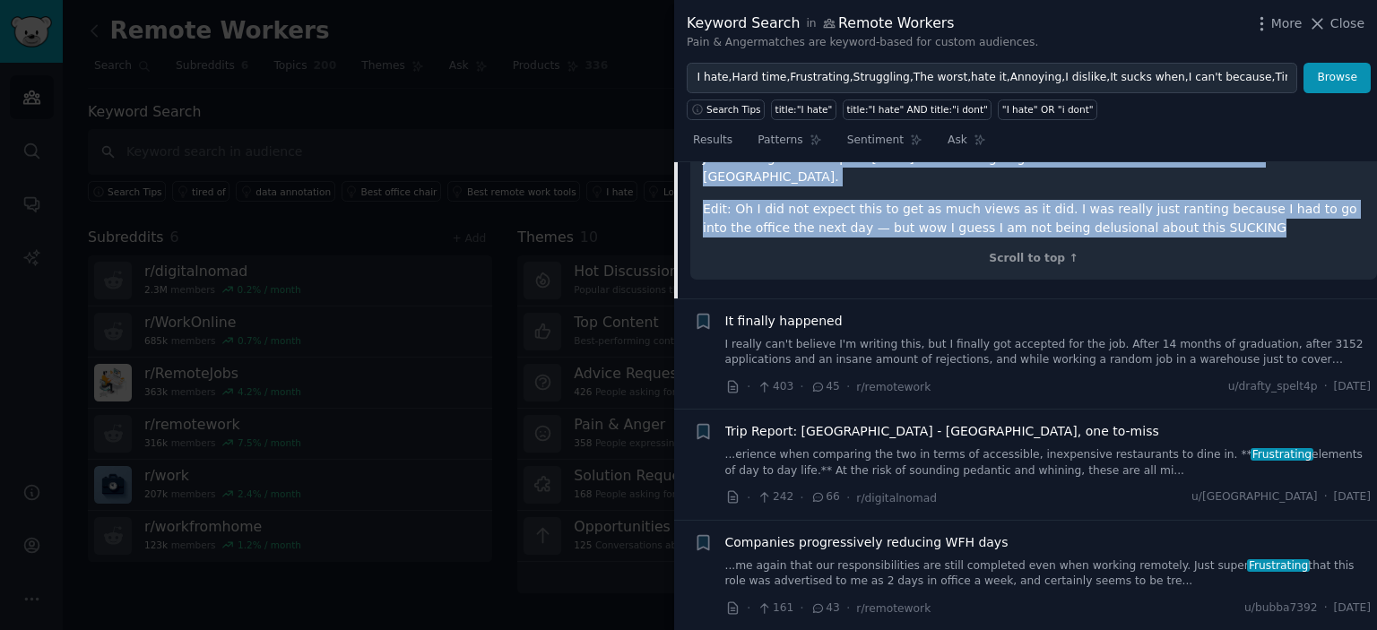
click at [1028, 337] on link "I really can't believe I'm writing this, but I finally got accepted for the job…" at bounding box center [1048, 352] width 646 height 31
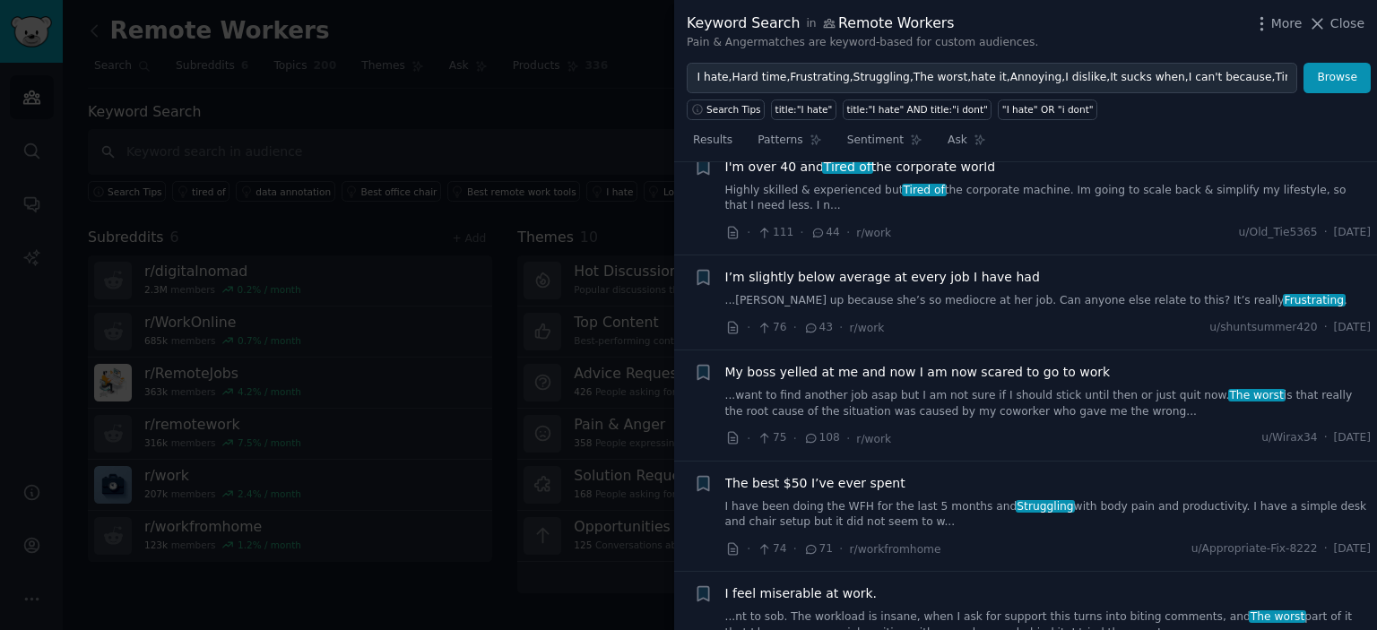
scroll to position [1157, 0]
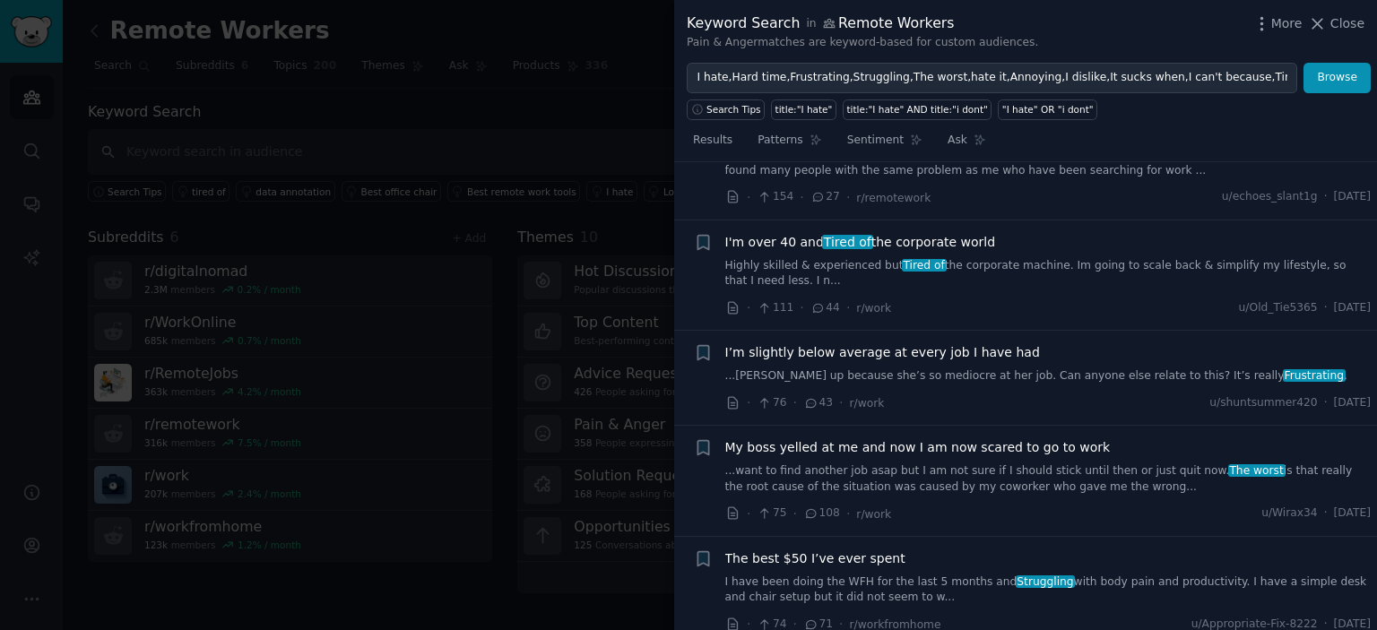
click at [1055, 241] on div "I'm over 40 and Tired of the corporate world" at bounding box center [1048, 242] width 646 height 19
click at [1019, 253] on div "I'm over 40 and Tired of the corporate world Highly skilled & experienced but T…" at bounding box center [1048, 261] width 646 height 56
click at [959, 233] on span "I'm over 40 and Tired of the corporate world" at bounding box center [860, 242] width 271 height 19
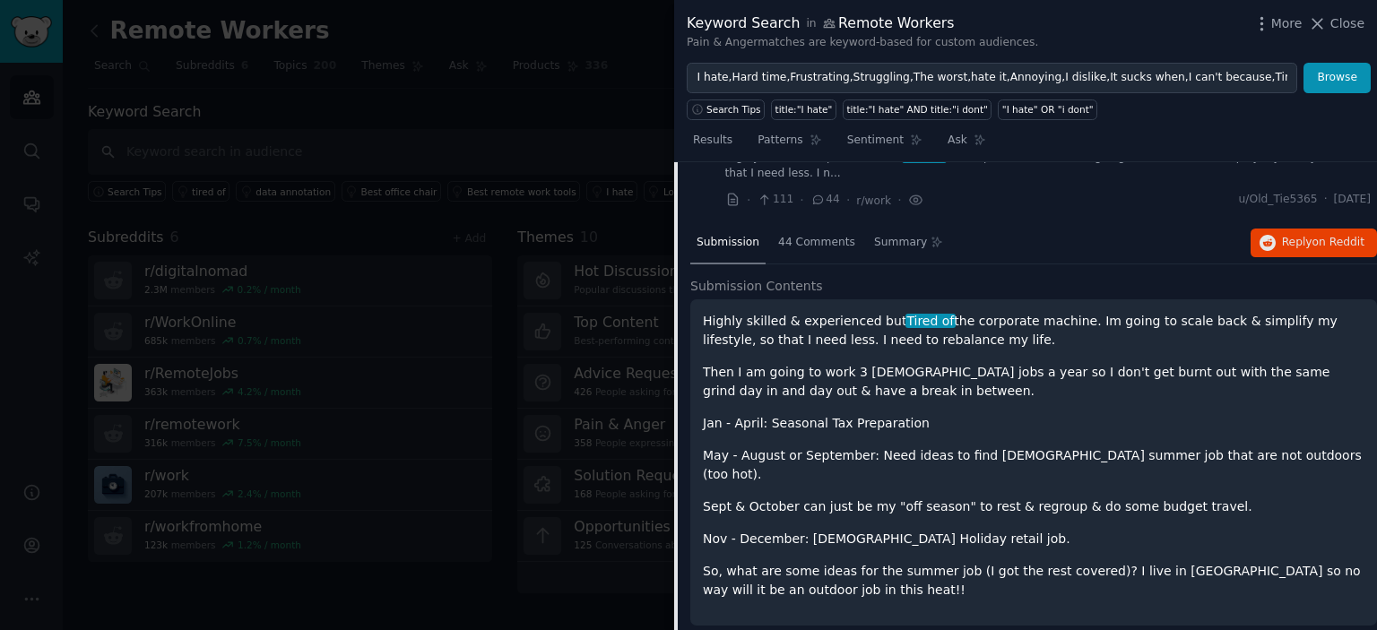
scroll to position [855, 0]
click at [800, 245] on span "44 Comments" at bounding box center [816, 242] width 77 height 16
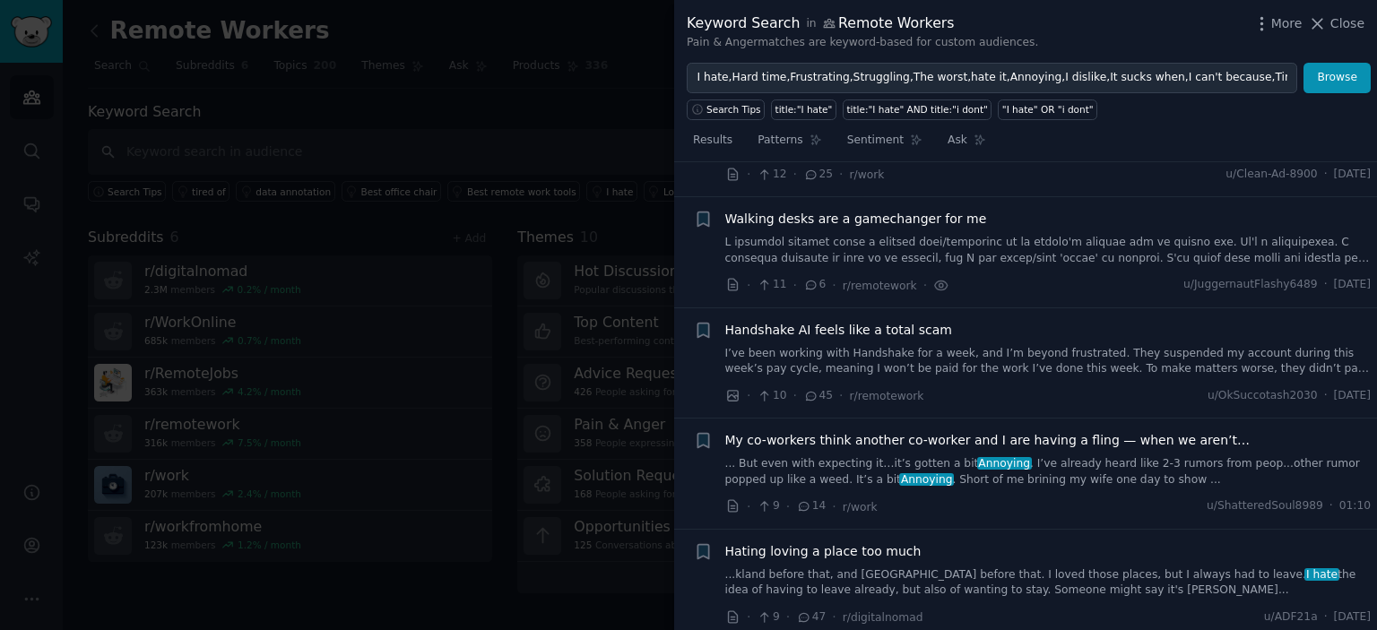
scroll to position [4082, 0]
click at [1025, 347] on link "I’ve been working with Handshake for a week, and I’m beyond frustrated. They su…" at bounding box center [1048, 362] width 646 height 31
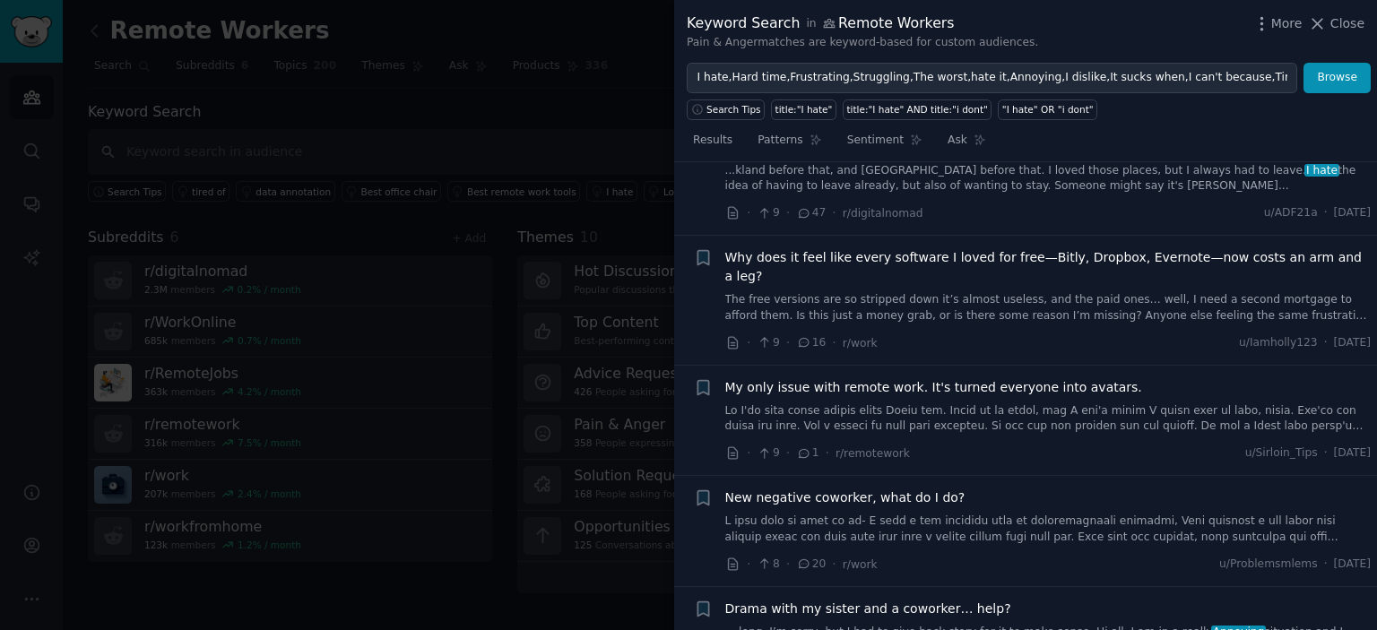
scroll to position [3295, 0]
click at [923, 291] on link "The free versions are so stripped down it’s almost useless, and the paid ones… …" at bounding box center [1048, 306] width 646 height 31
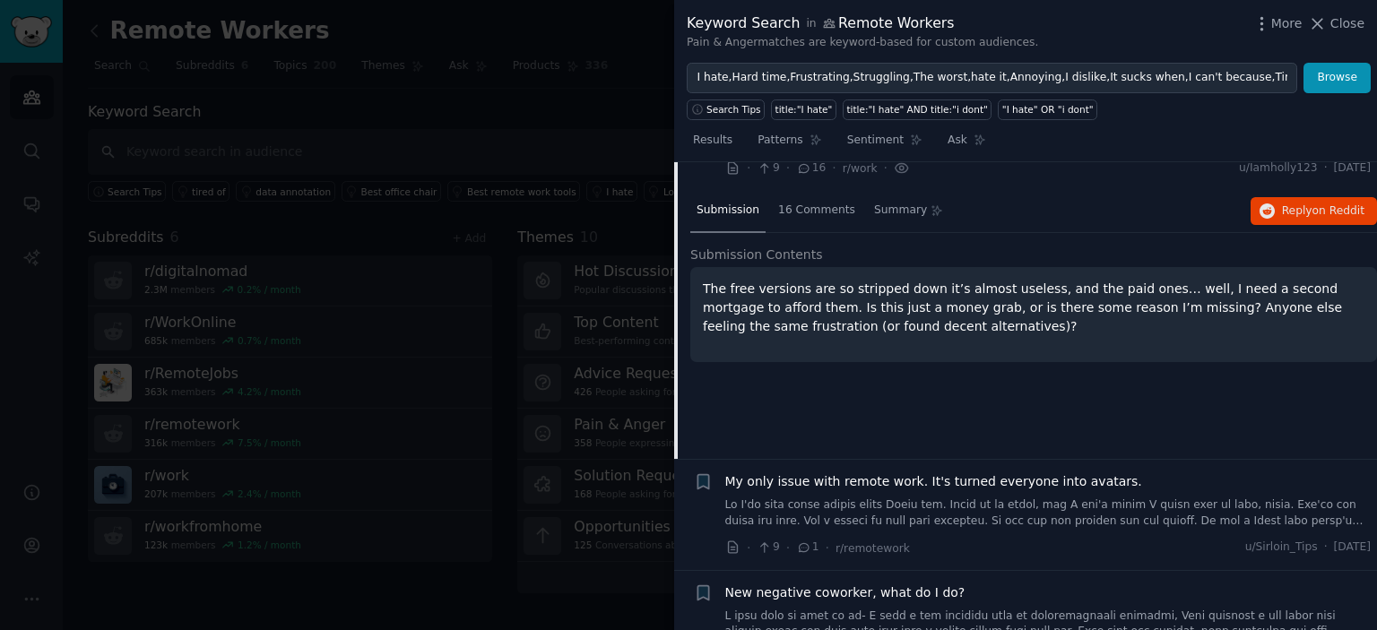
scroll to position [2977, 0]
click at [786, 203] on span "16 Comments" at bounding box center [816, 211] width 77 height 16
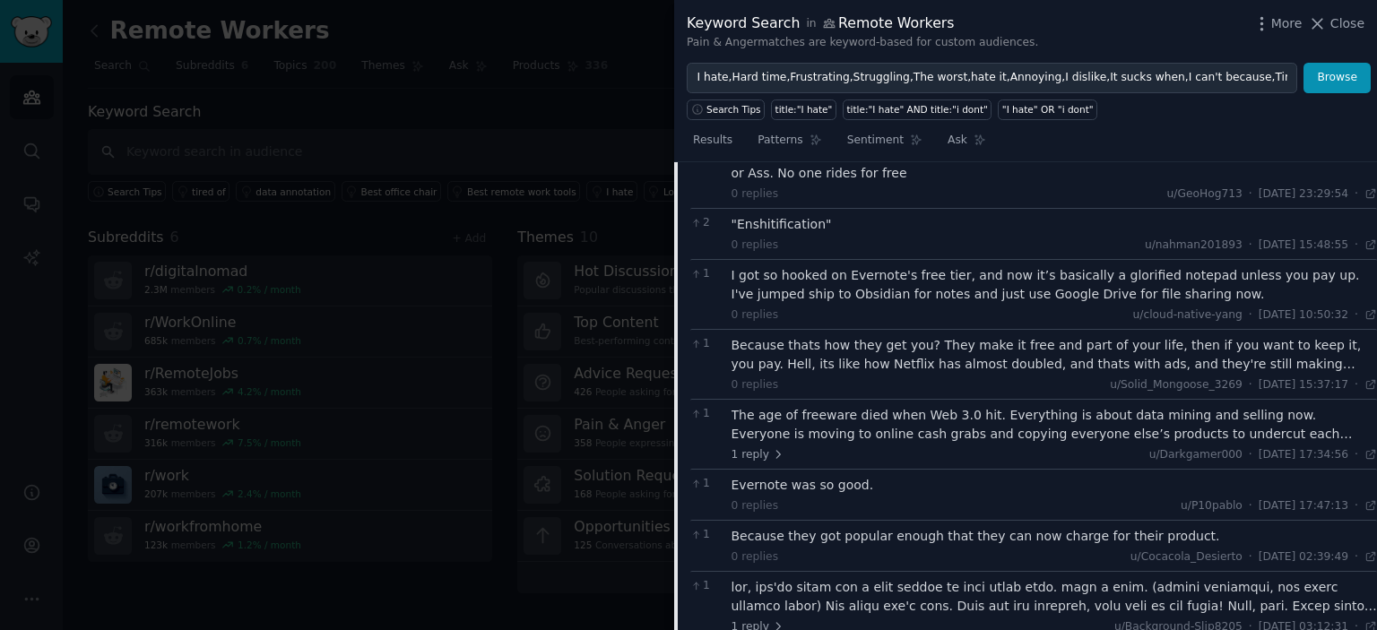
scroll to position [3328, 0]
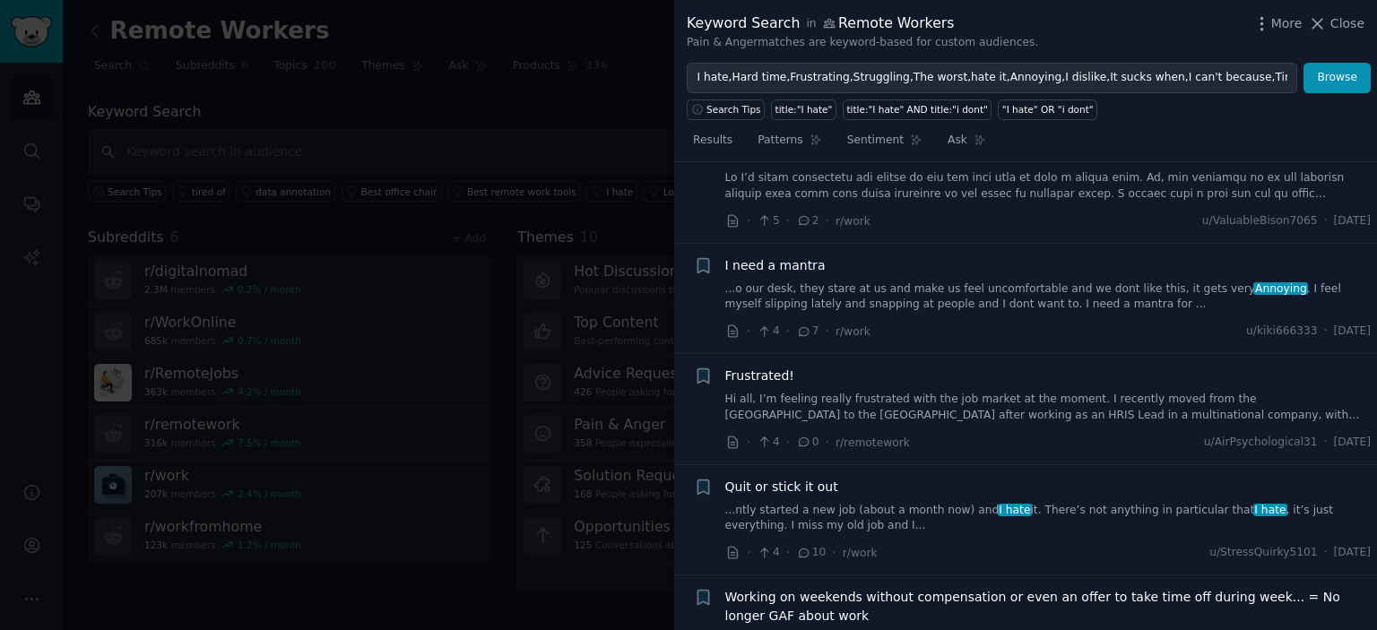
scroll to position [4530, 0]
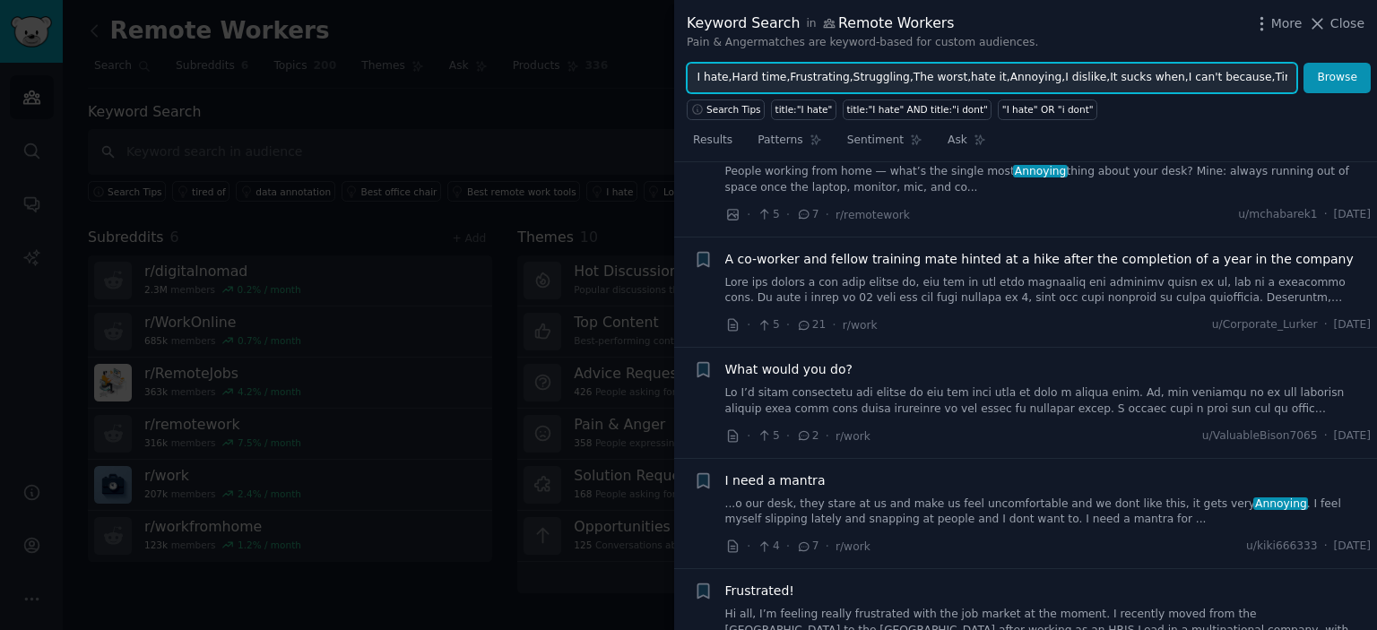
click at [1122, 76] on input "I hate,Hard time,Frustrating,Struggling,The worst,hate it,Annoying,I dislike,It…" at bounding box center [992, 78] width 611 height 30
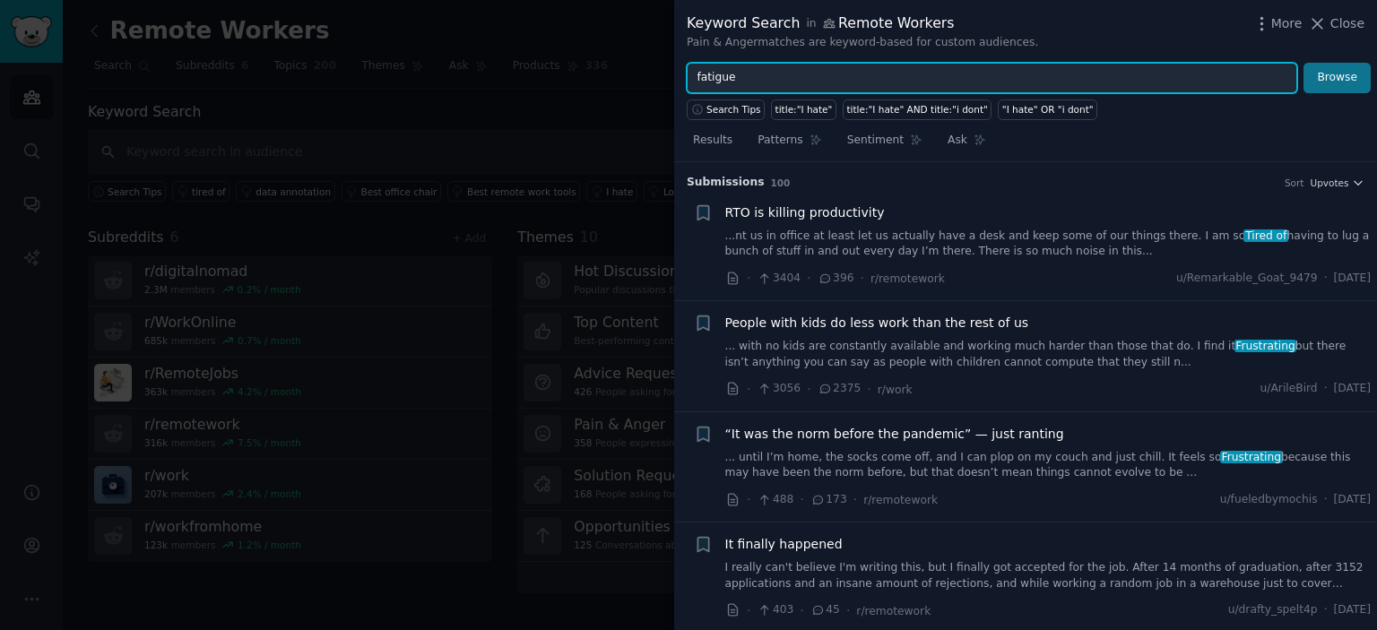
type input "fatigue"
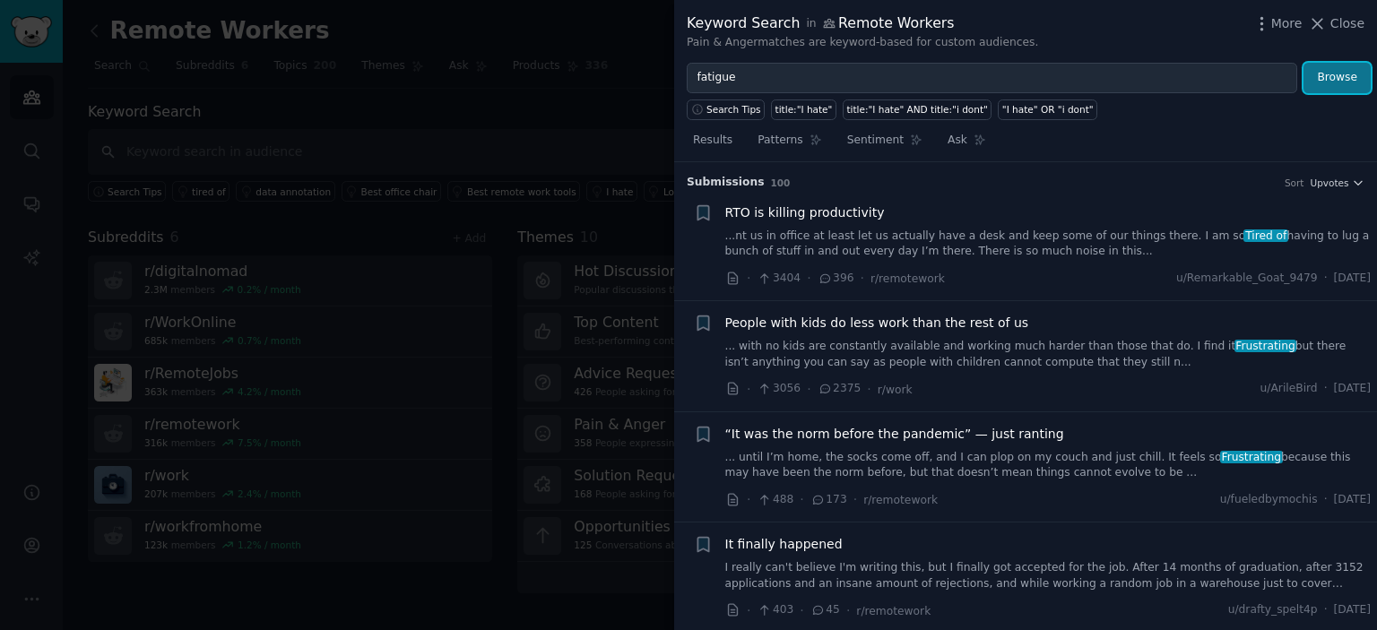
click at [1332, 83] on button "Browse" at bounding box center [1337, 78] width 67 height 30
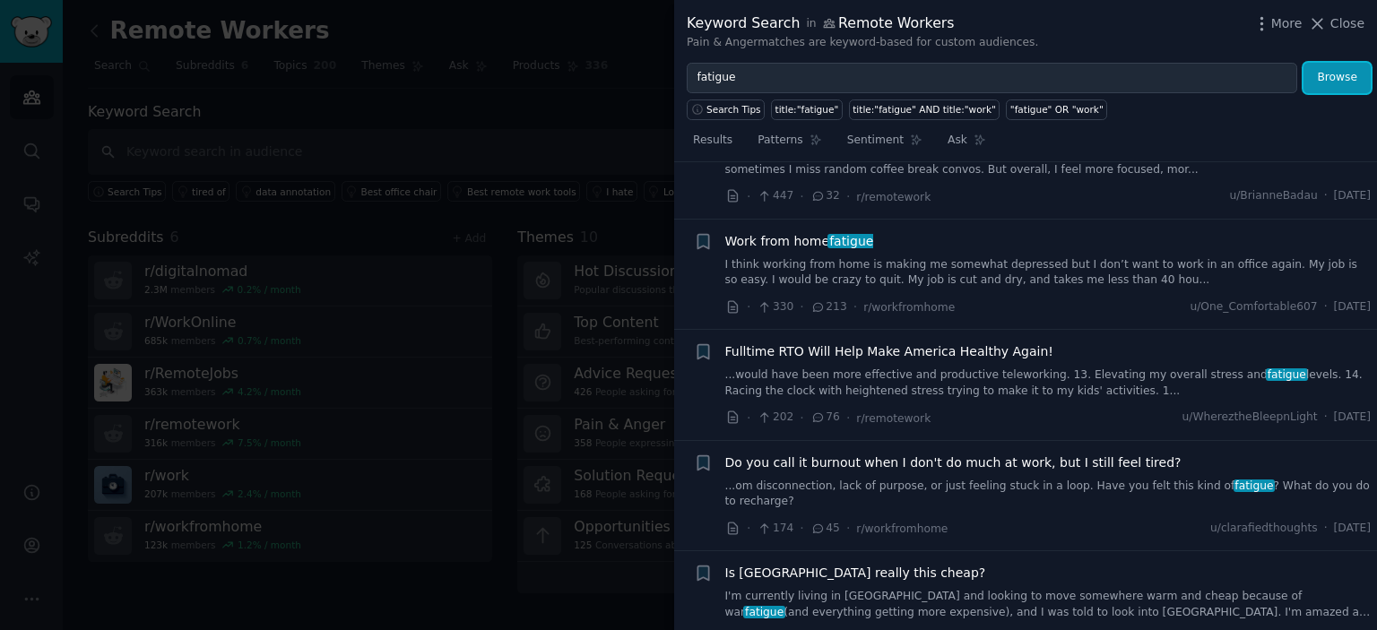
scroll to position [0, 0]
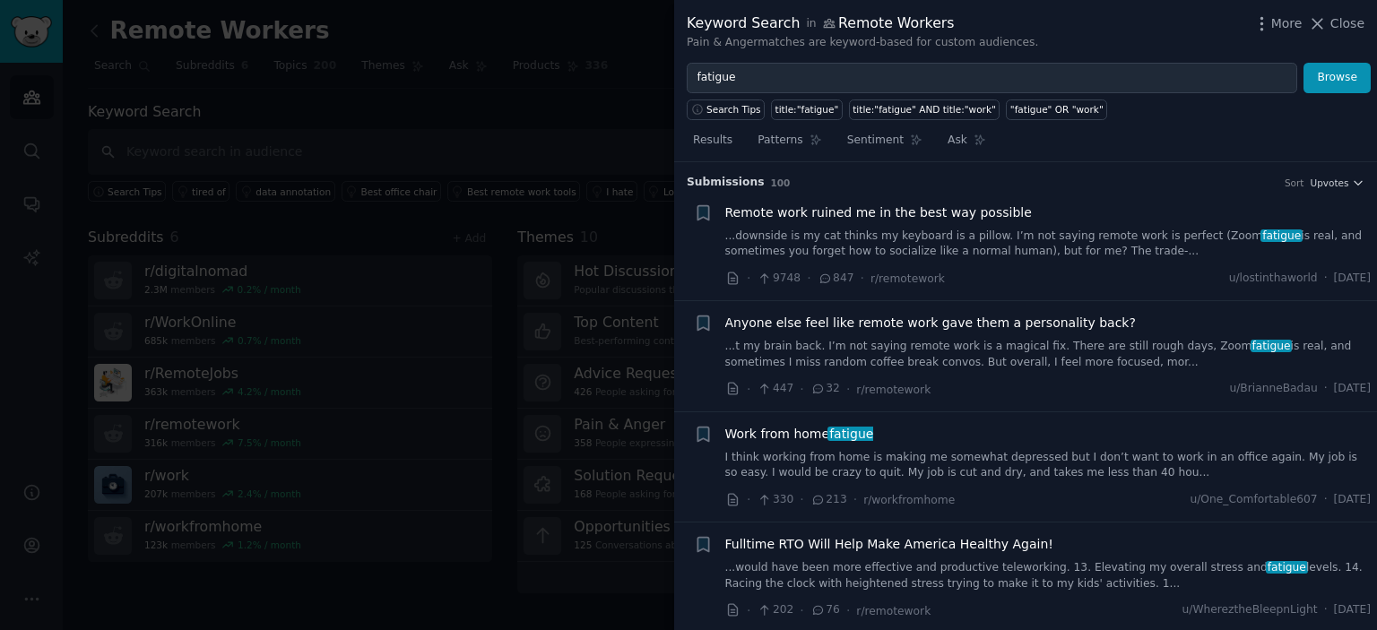
click at [1020, 229] on link "...downside is my cat thinks my keyboard is a pillow. I’m not saying remote wor…" at bounding box center [1048, 244] width 646 height 31
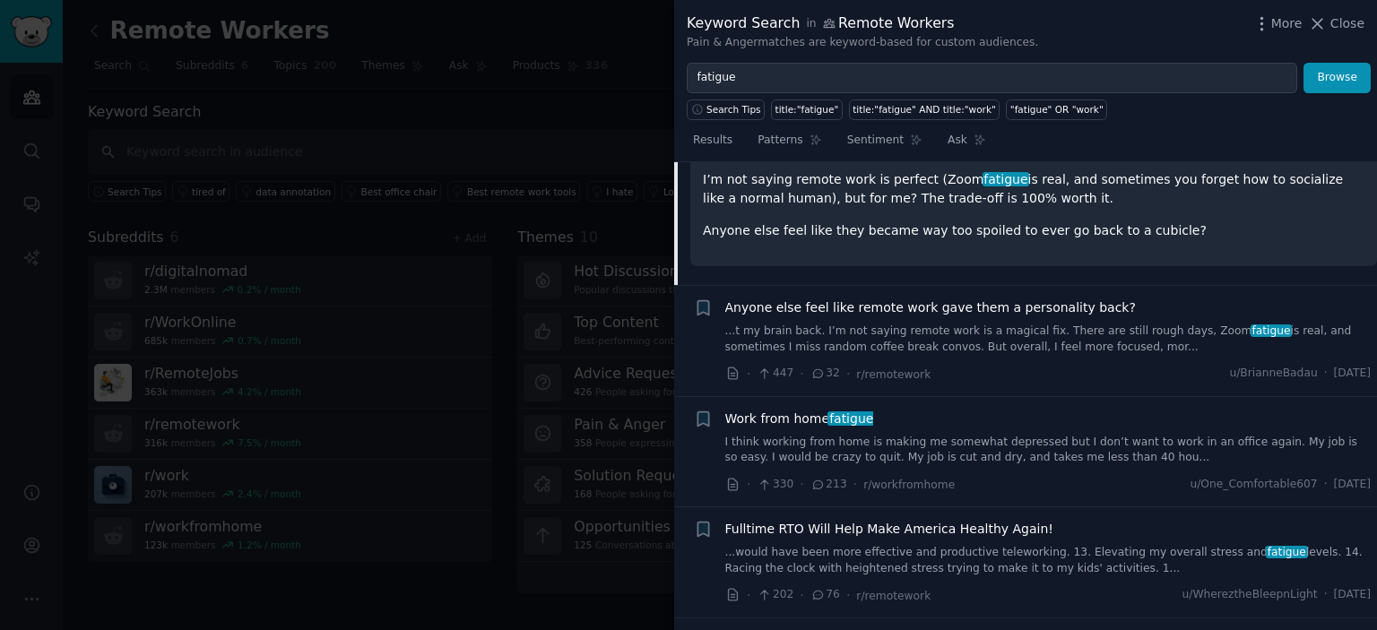
scroll to position [374, 0]
click at [1133, 323] on link "...t my brain back. I’m not saying remote work is a magical fix. There are stil…" at bounding box center [1048, 338] width 646 height 31
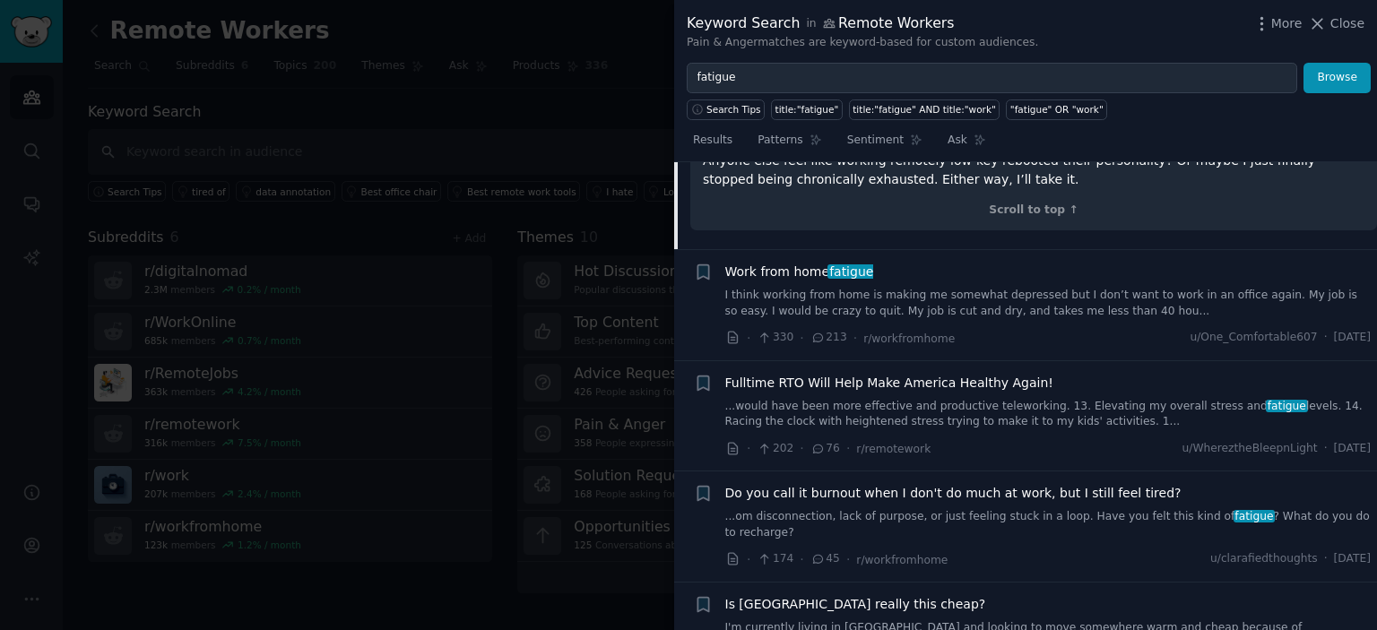
scroll to position [641, 0]
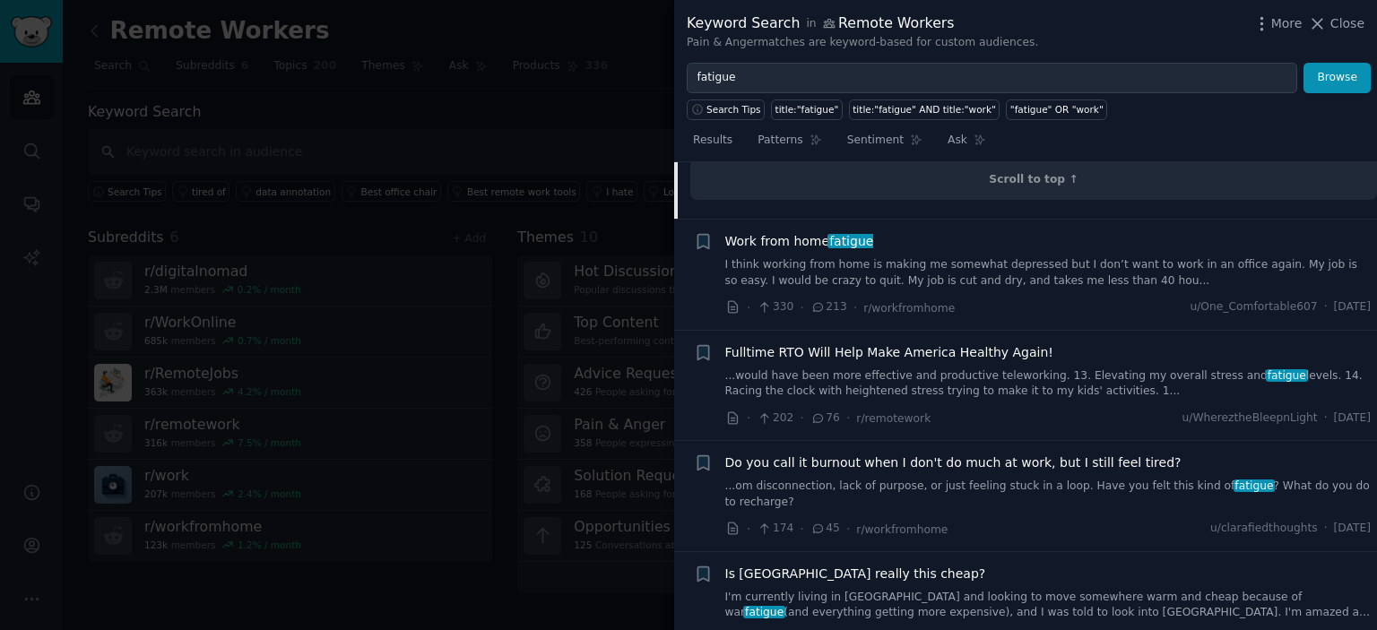
click at [958, 232] on div "Work from home fatigue I think working from home is making me somewhat depresse…" at bounding box center [1048, 260] width 646 height 56
click at [896, 257] on link "I think working from home is making me somewhat depressed but I don’t want to w…" at bounding box center [1048, 272] width 646 height 31
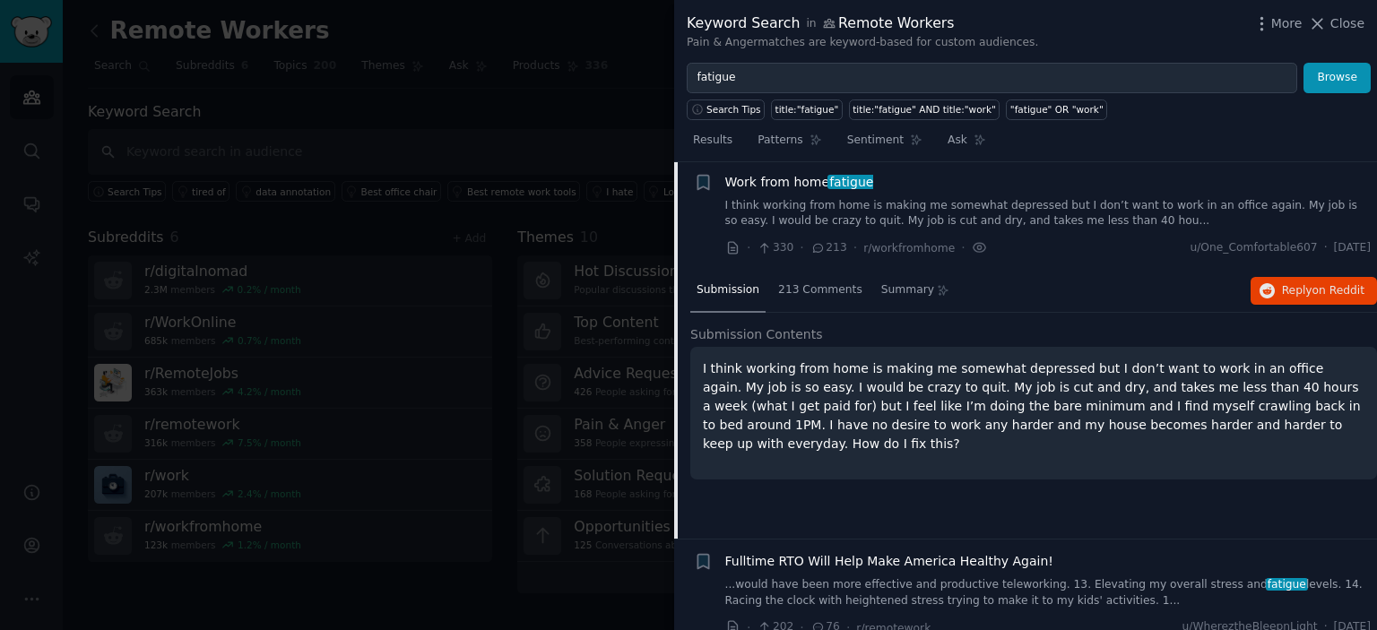
scroll to position [249, 0]
click at [814, 290] on span "213 Comments" at bounding box center [820, 293] width 84 height 16
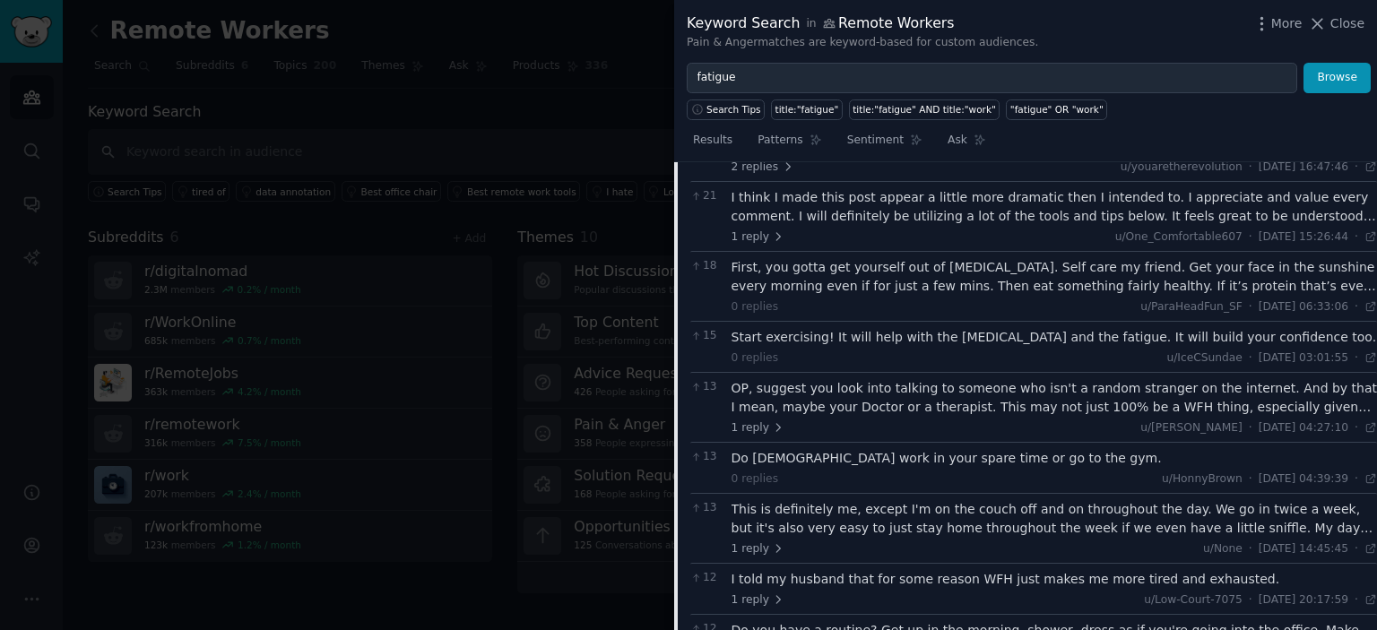
scroll to position [626, 0]
click at [962, 218] on div "I think I made this post appear a little more dramatic then I intended to. I ap…" at bounding box center [1055, 208] width 646 height 38
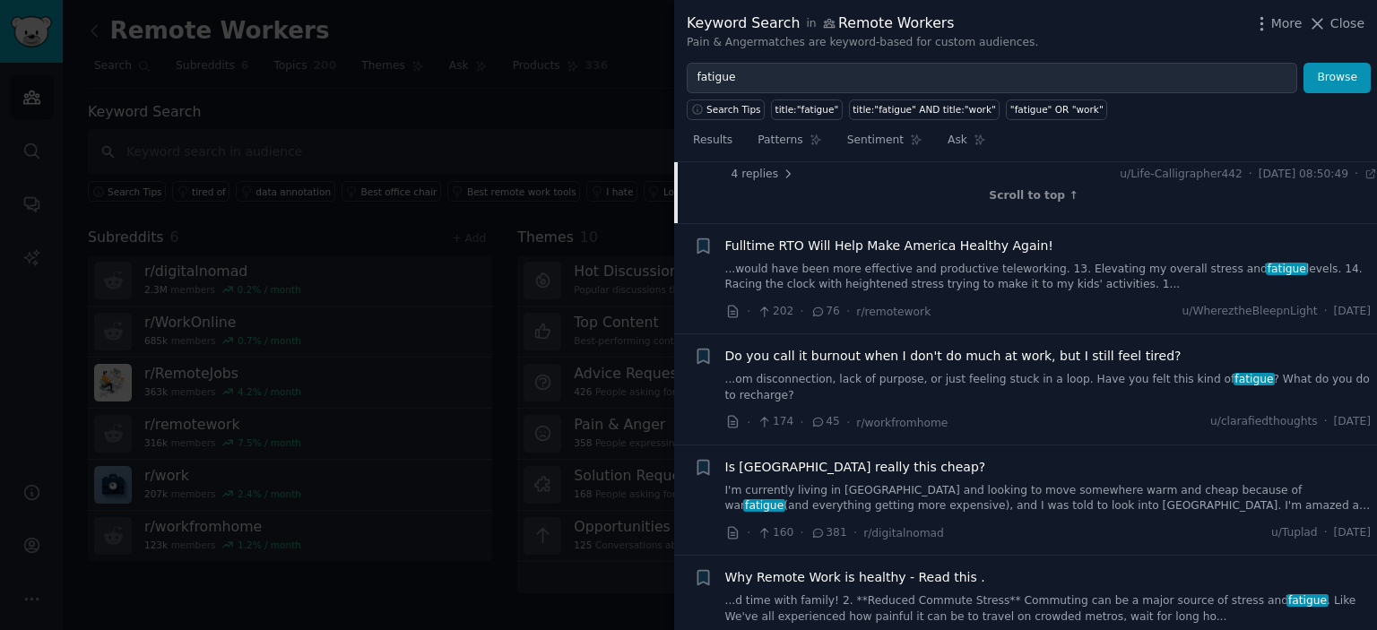
scroll to position [8819, 0]
click at [1081, 371] on link "...om disconnection, lack of purpose, or just feeling stuck in a loop. Have you…" at bounding box center [1048, 386] width 646 height 31
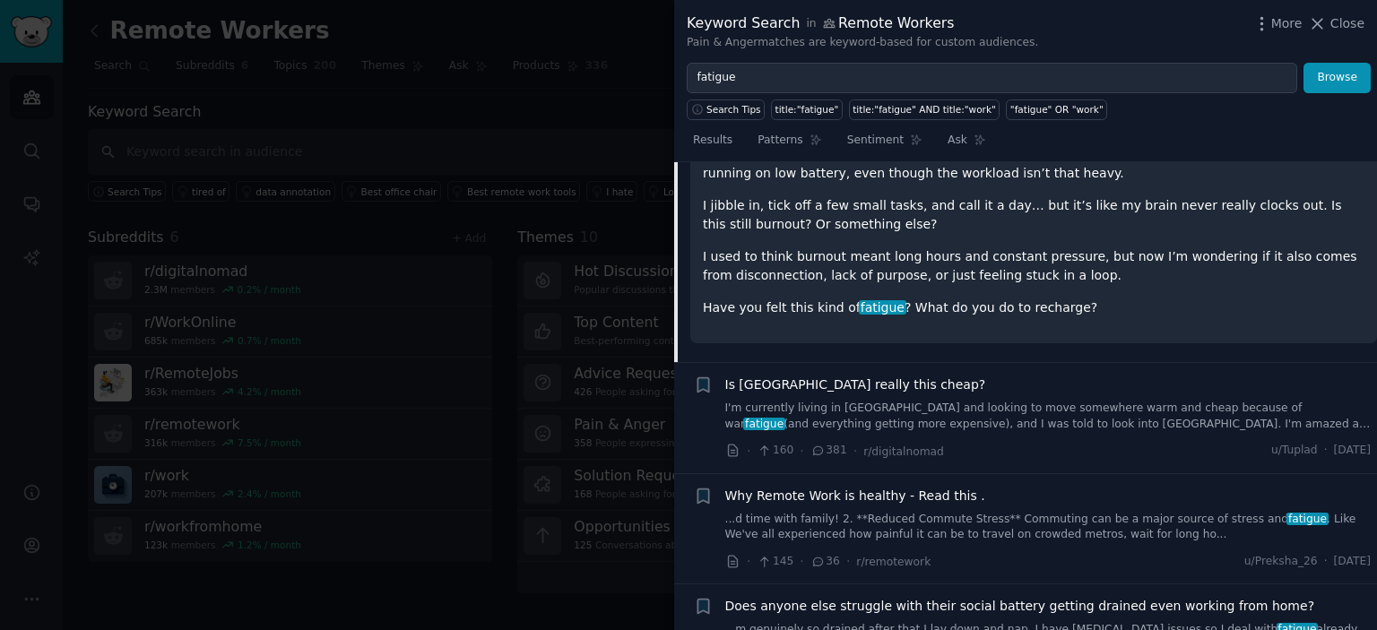
scroll to position [875, 0]
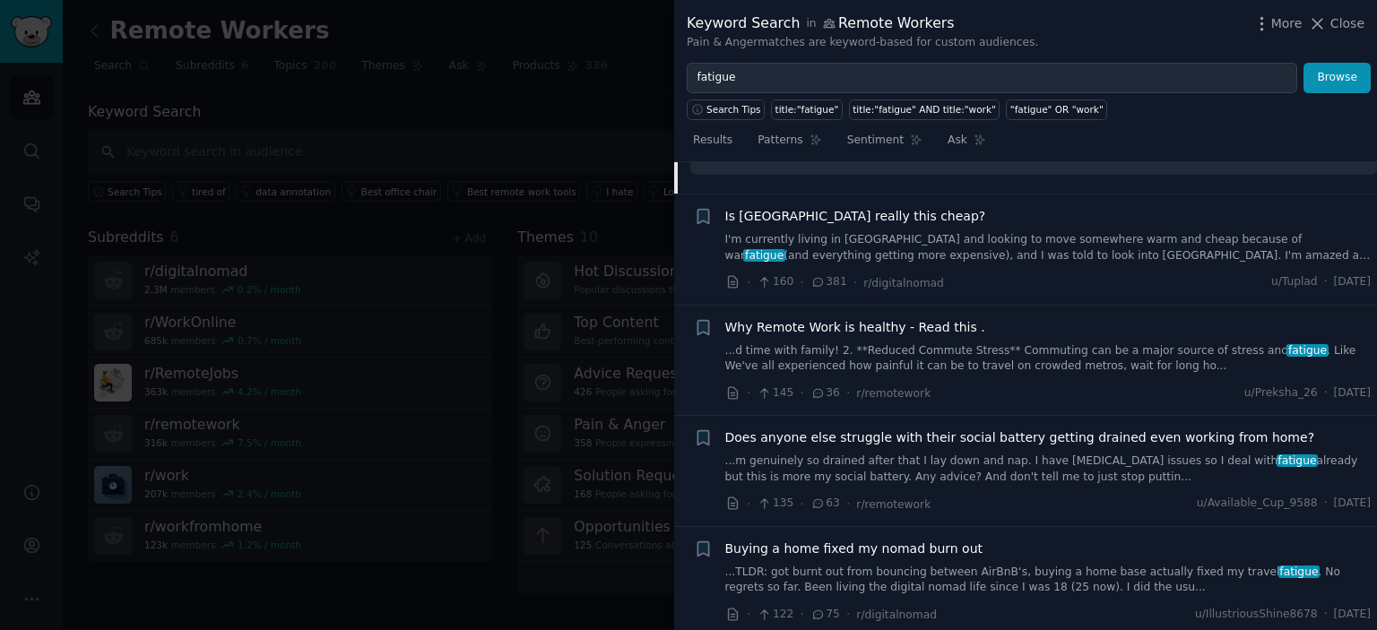
click at [1126, 232] on link "I'm currently living in [GEOGRAPHIC_DATA] and looking to move somewhere warm an…" at bounding box center [1048, 247] width 646 height 31
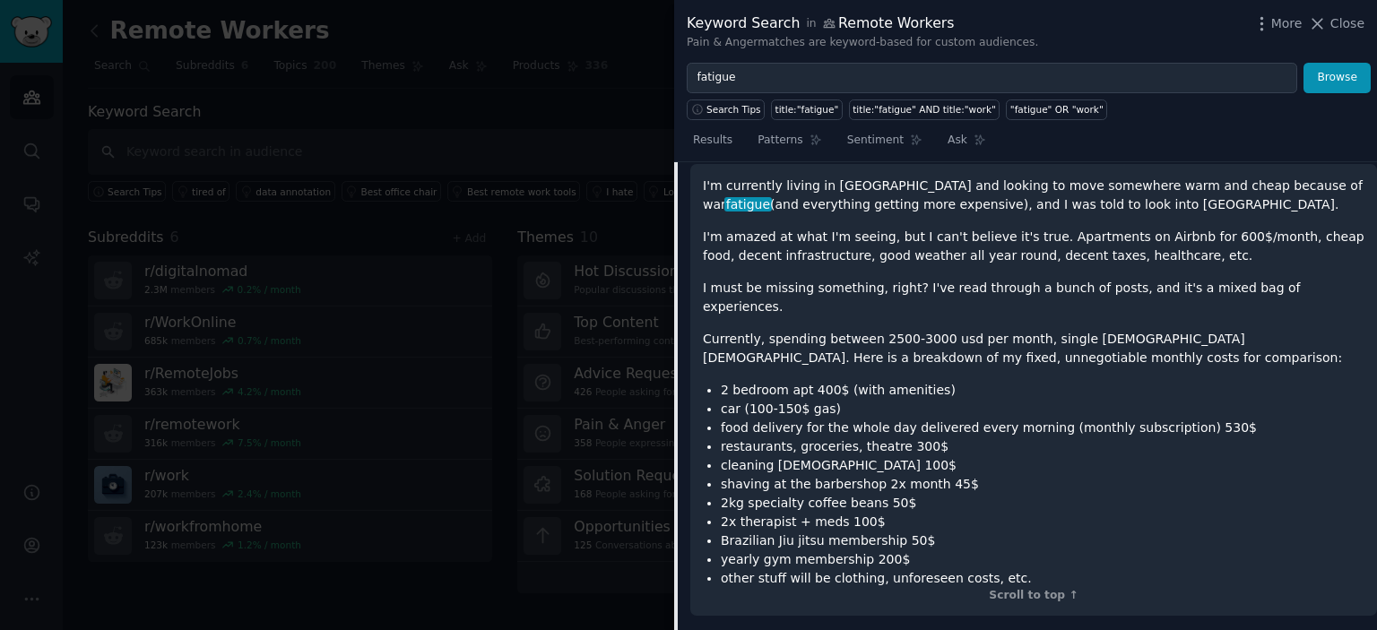
scroll to position [534, 0]
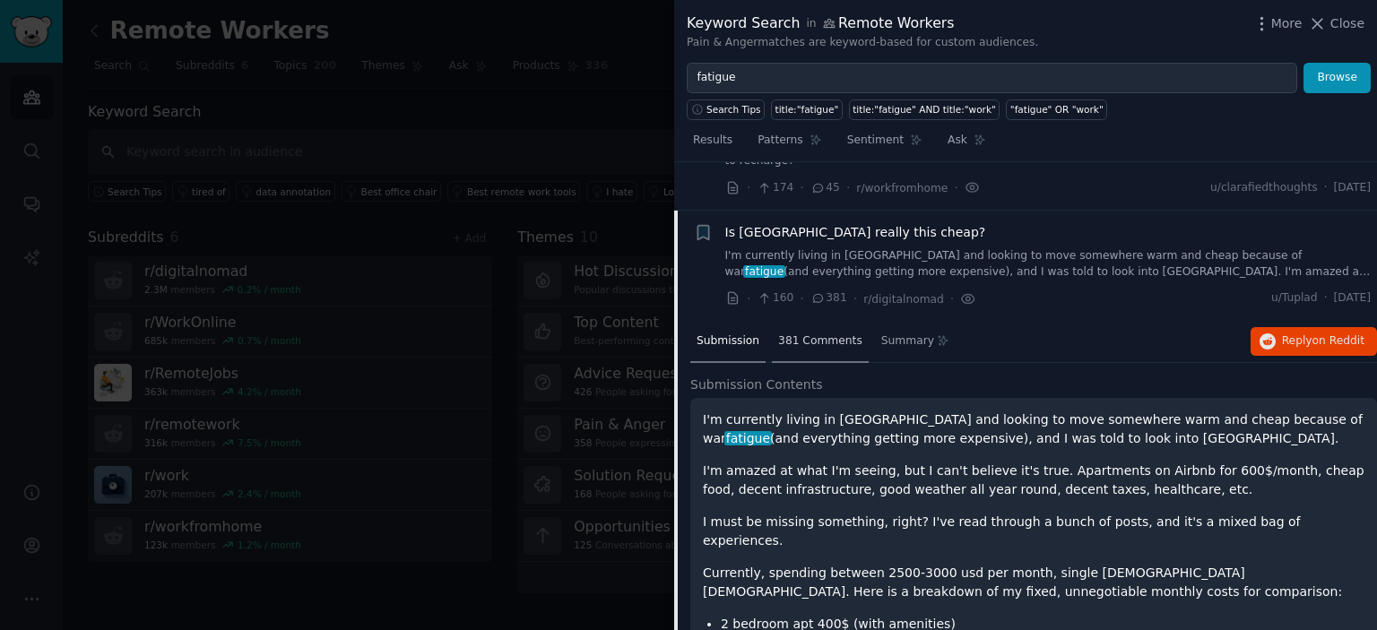
click at [802, 335] on div "381 Comments" at bounding box center [820, 342] width 97 height 43
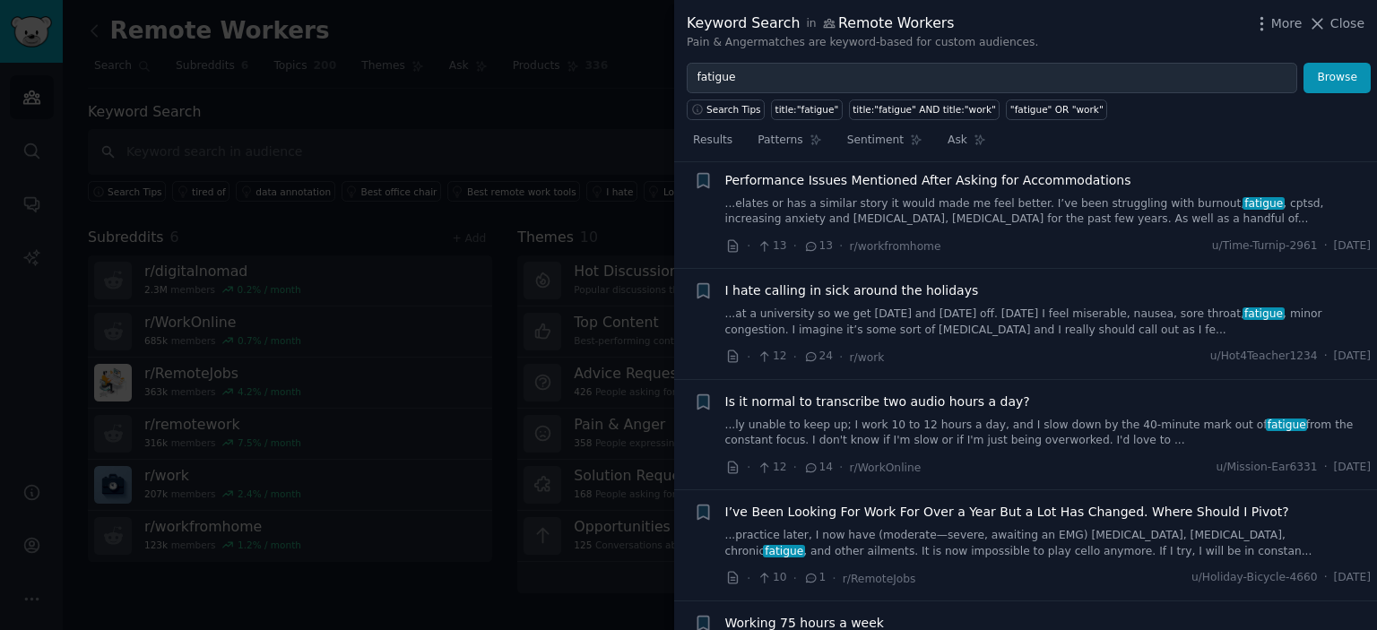
scroll to position [7166, 0]
click at [1106, 415] on link "...ly unable to keep up; I work 10 to 12 hours a day, and I slow down by the 40…" at bounding box center [1048, 430] width 646 height 31
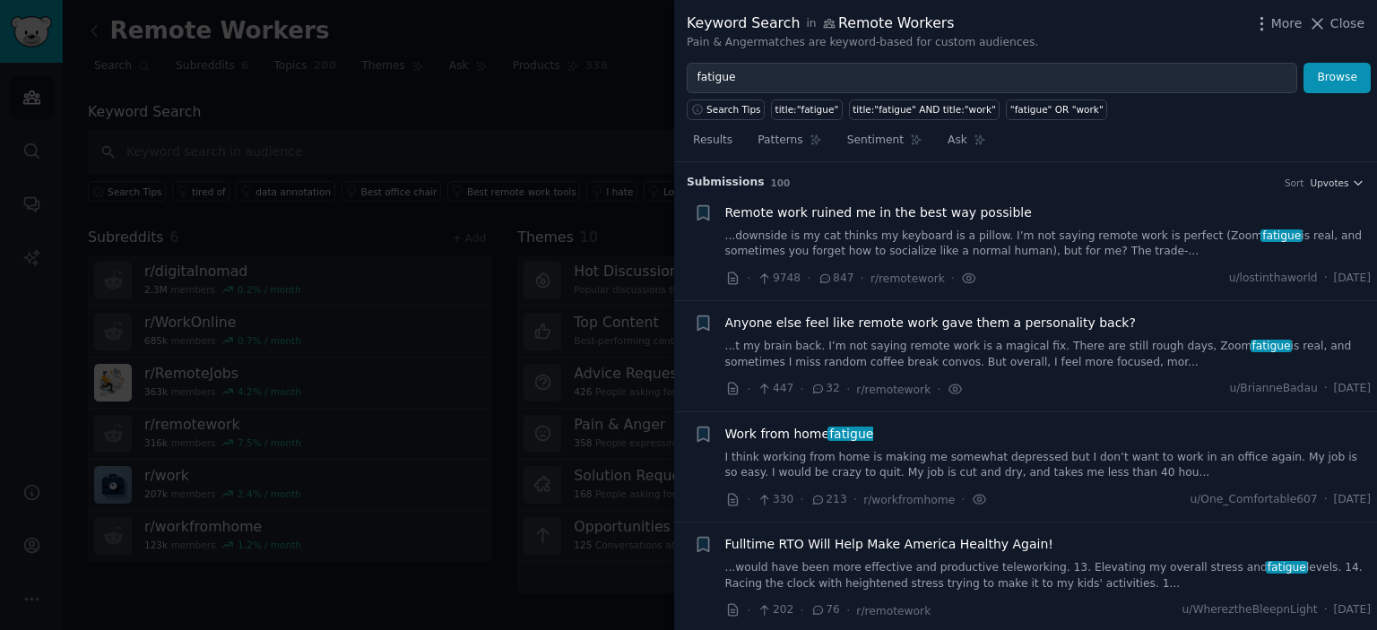
click at [1321, 191] on li "+ Remote work ruined me in the best way possible ...downside is my cat thinks m…" at bounding box center [1025, 246] width 703 height 110
click at [1333, 185] on span "Upvotes" at bounding box center [1329, 183] width 39 height 13
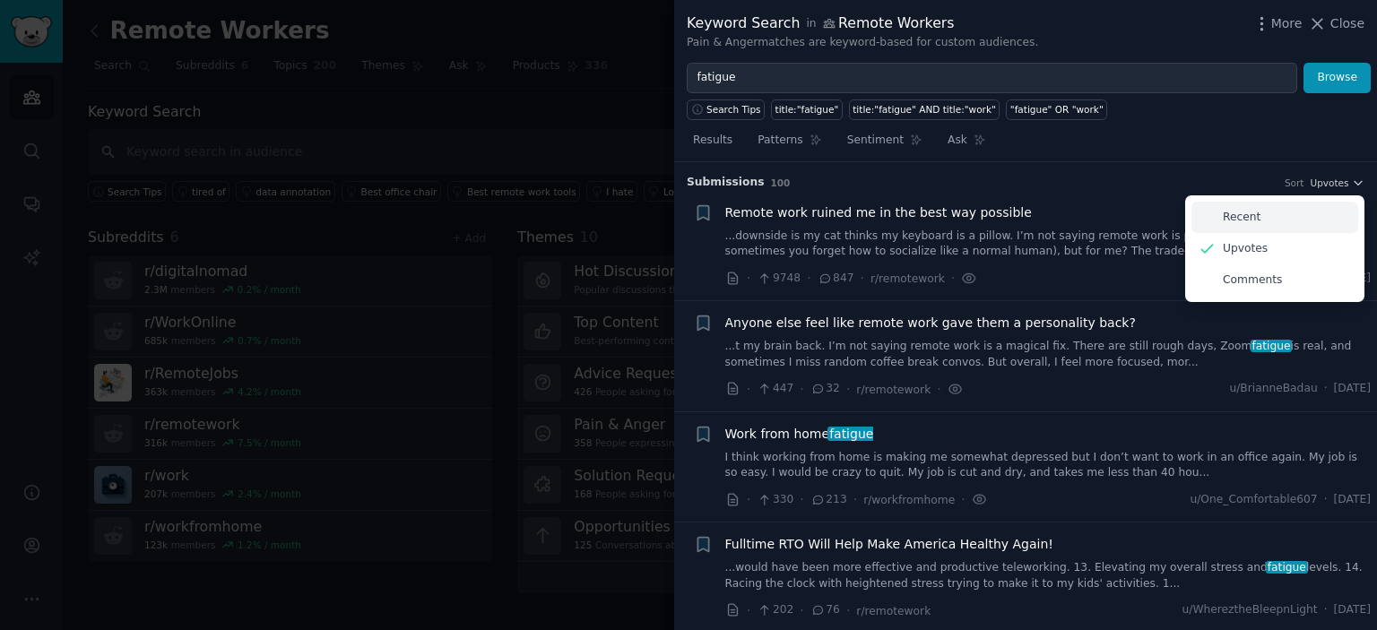
click at [1254, 213] on div "Recent" at bounding box center [1275, 217] width 167 height 31
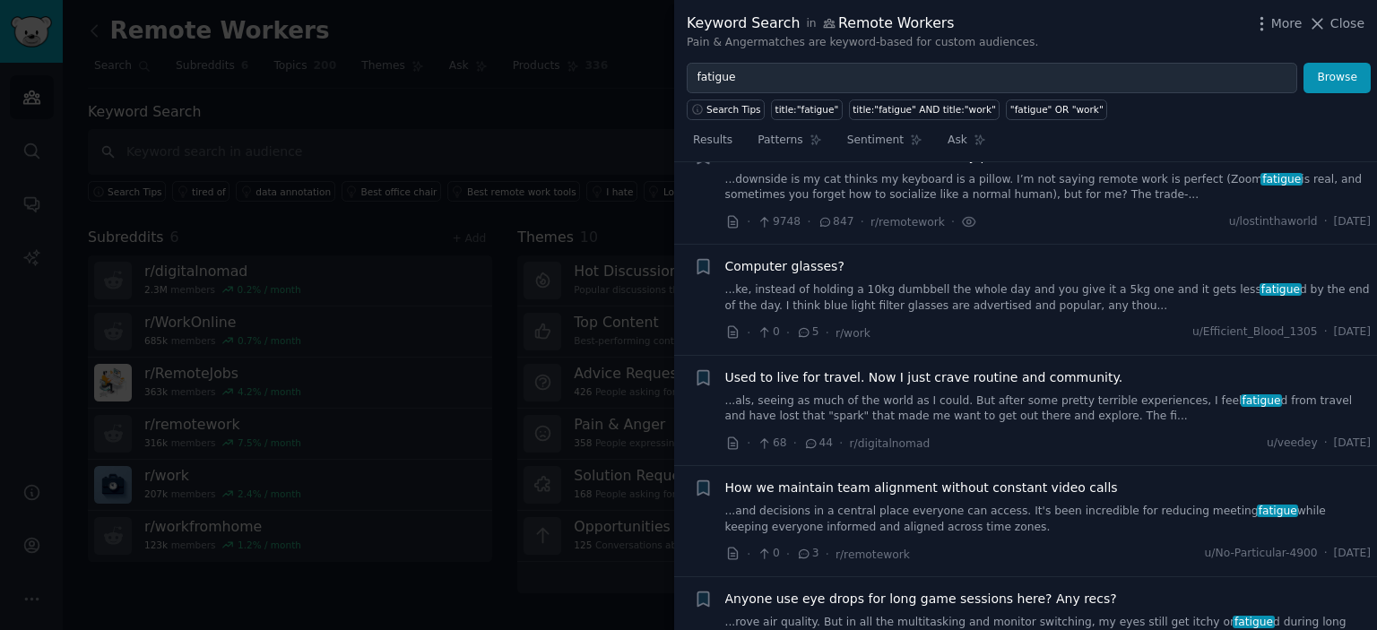
scroll to position [74, 0]
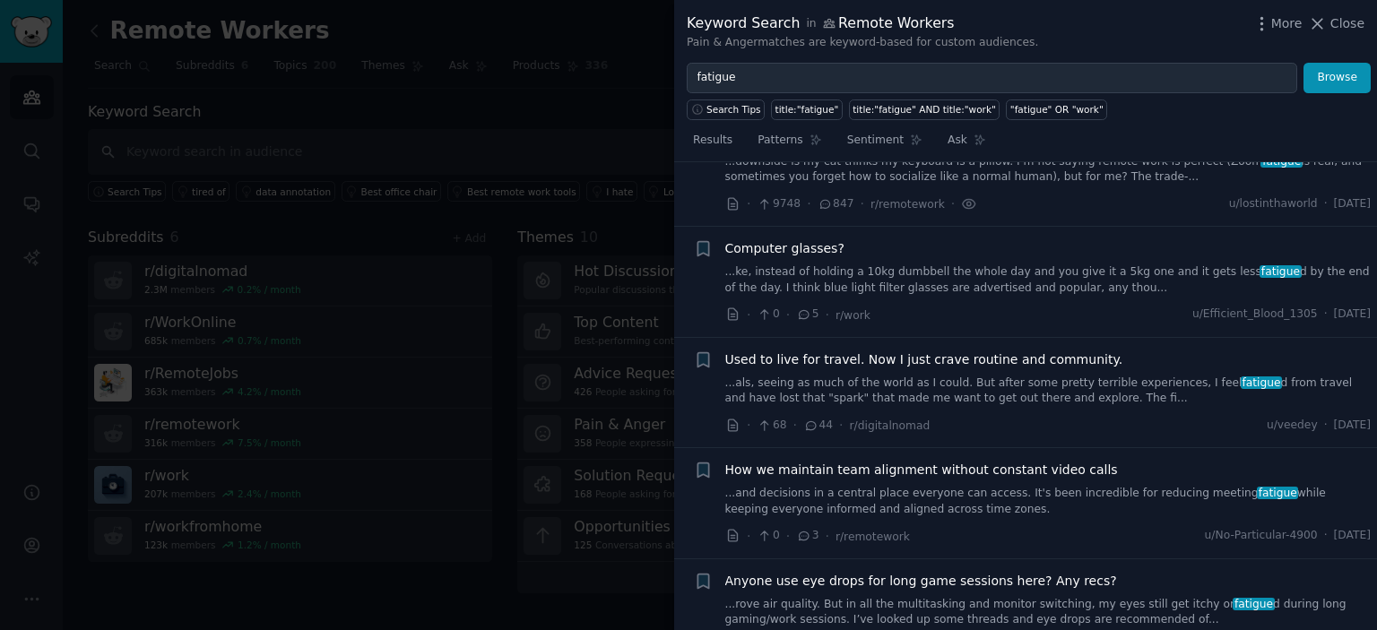
click at [1047, 283] on link "...ke, instead of holding a 10kg dumbbell the whole day and you give it a 5kg o…" at bounding box center [1048, 280] width 646 height 31
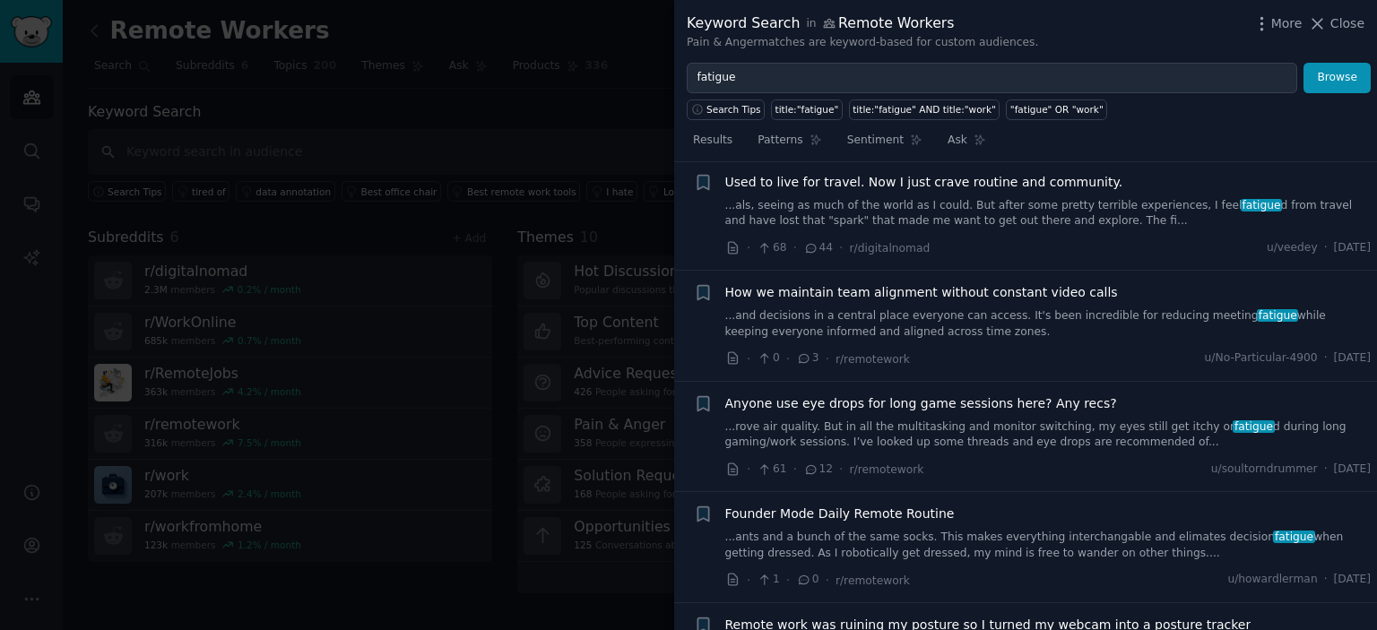
scroll to position [514, 0]
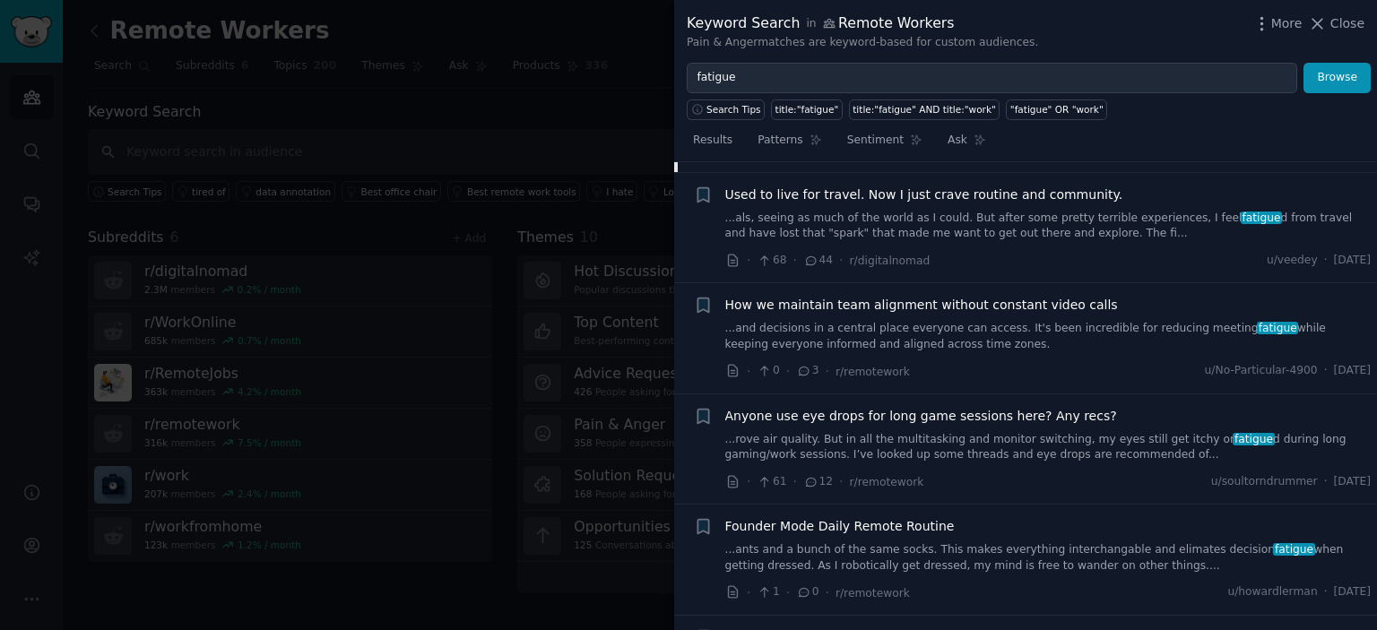
click at [1063, 221] on link "...als, seeing as much of the world as I could. But after some pretty terrible …" at bounding box center [1048, 226] width 646 height 31
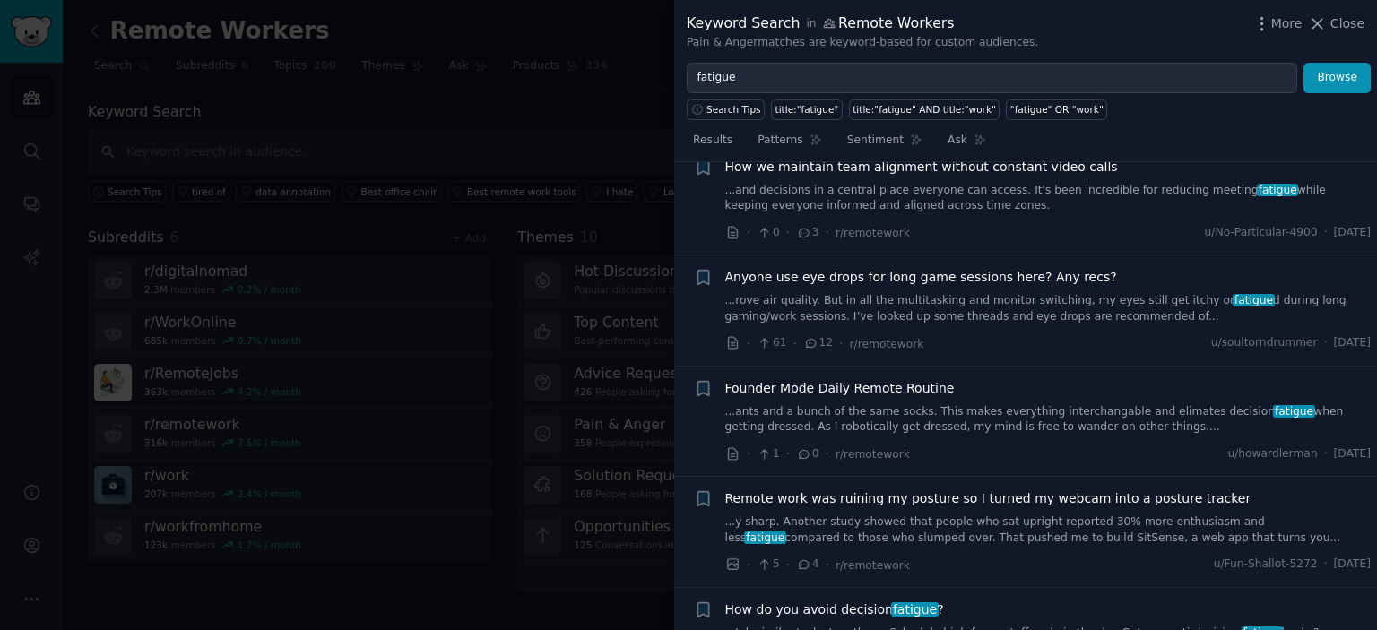
scroll to position [1169, 0]
click at [1089, 403] on link "...ants and a bunch of the same socks. This makes everything interchangable and…" at bounding box center [1048, 418] width 646 height 31
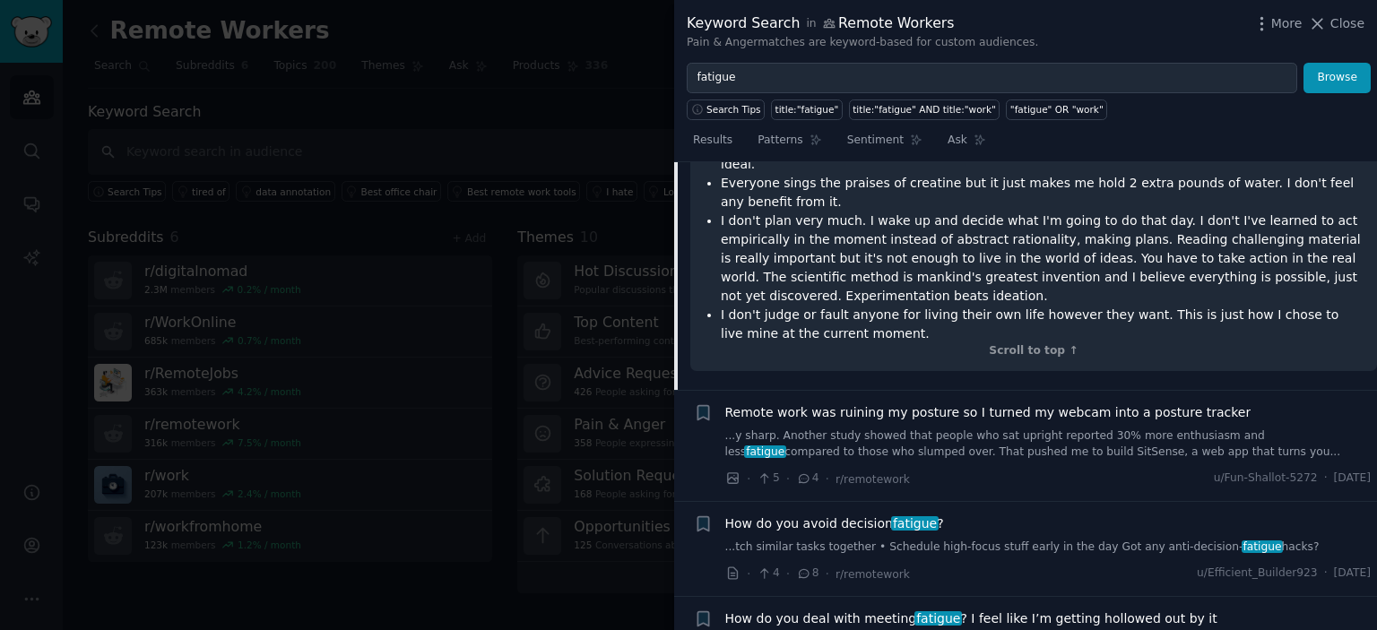
scroll to position [2062, 0]
click at [1115, 405] on span "Remote work was ruining my posture so I turned my webcam into a posture tracker" at bounding box center [988, 414] width 526 height 19
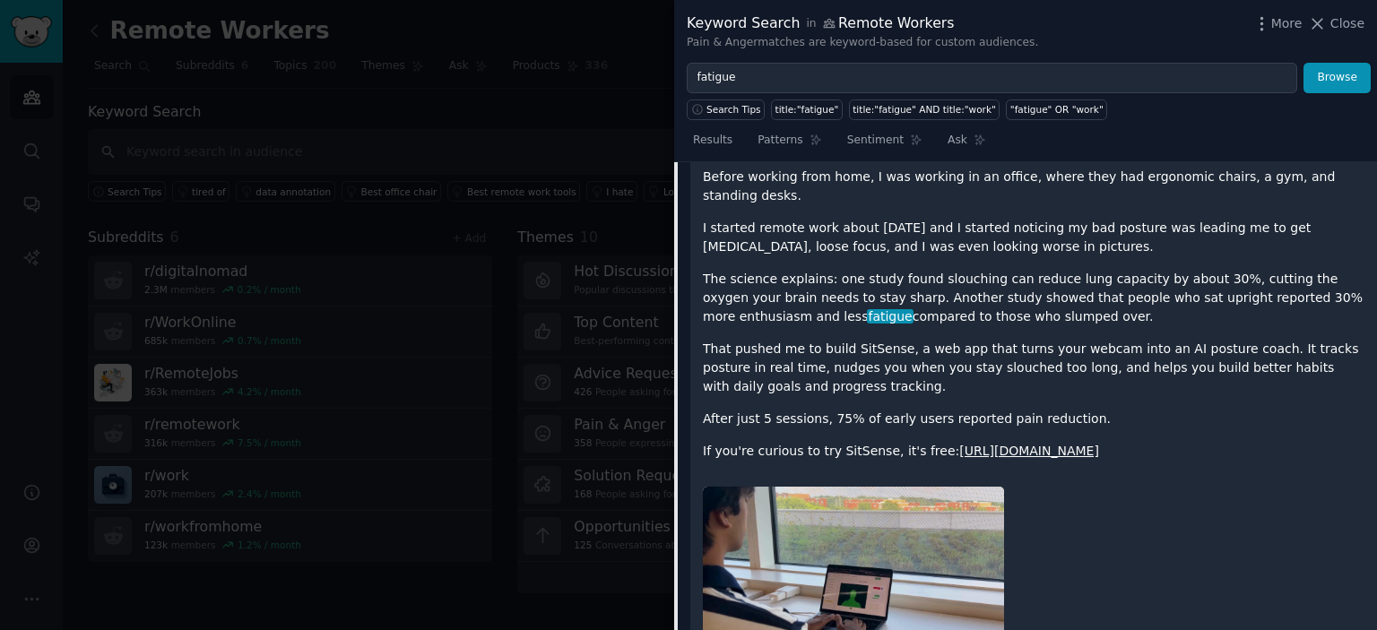
scroll to position [886, 0]
click at [1028, 445] on link "[URL][DOMAIN_NAME]" at bounding box center [1029, 452] width 140 height 14
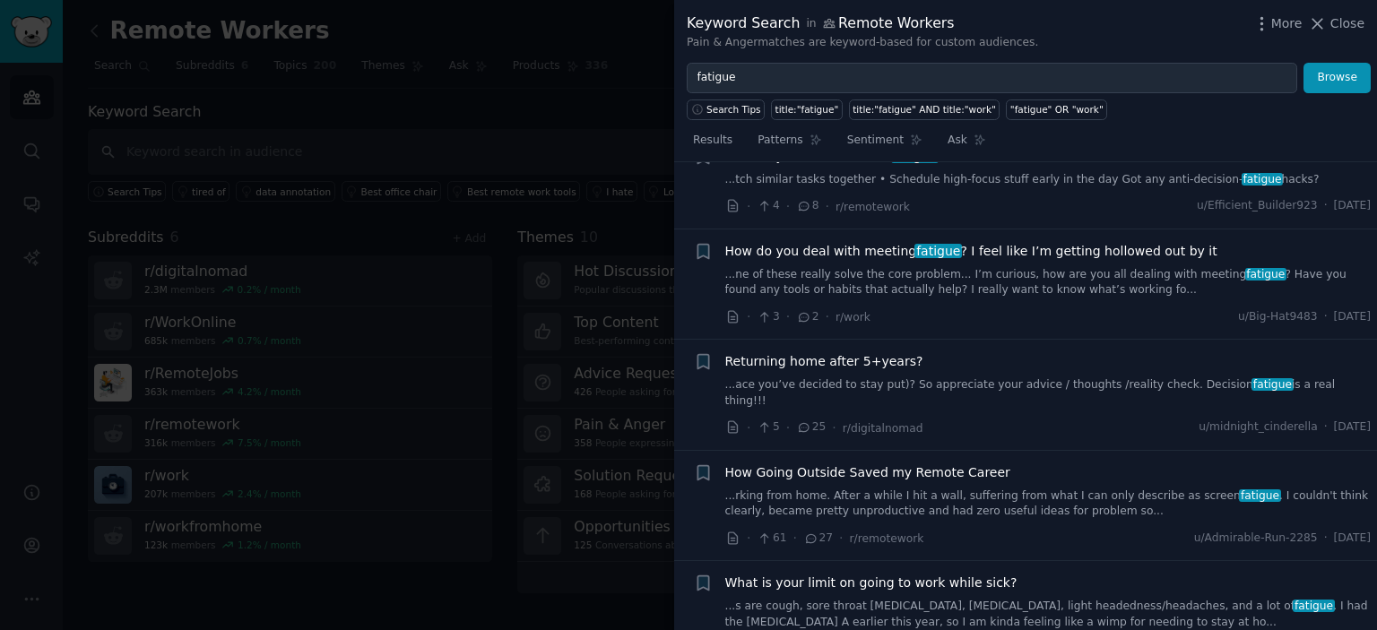
scroll to position [1473, 0]
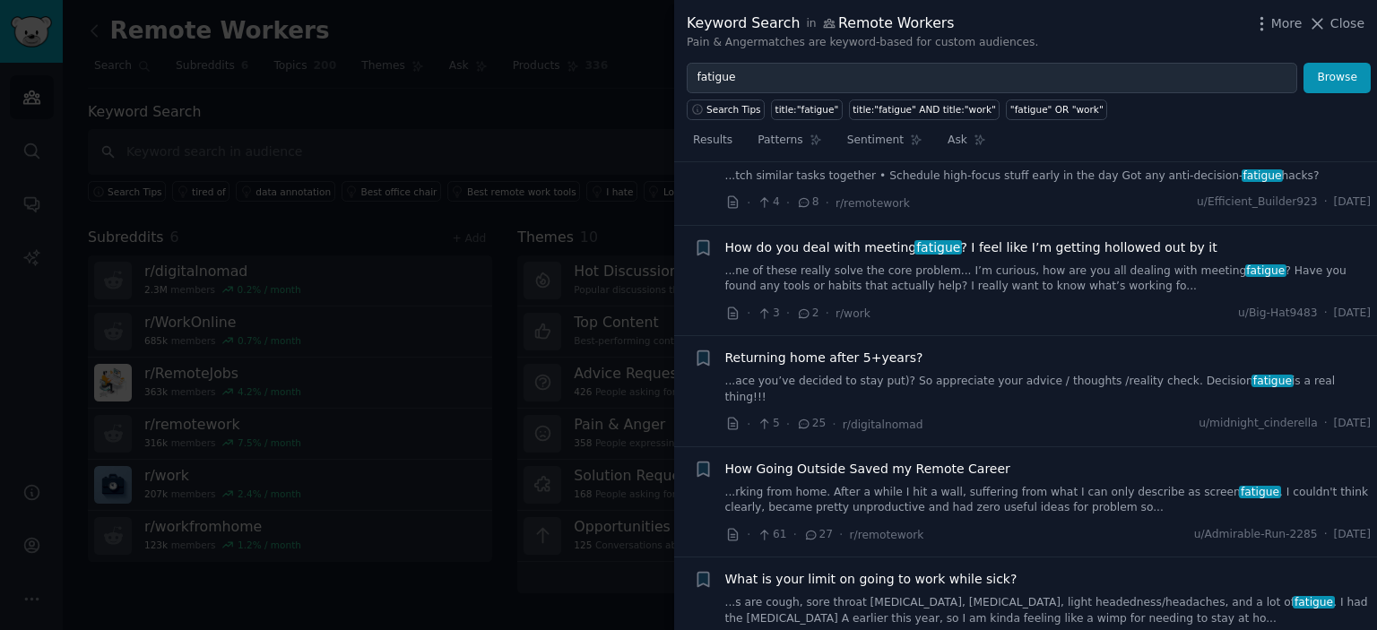
click at [886, 349] on span "Returning home after 5+years?" at bounding box center [824, 358] width 198 height 19
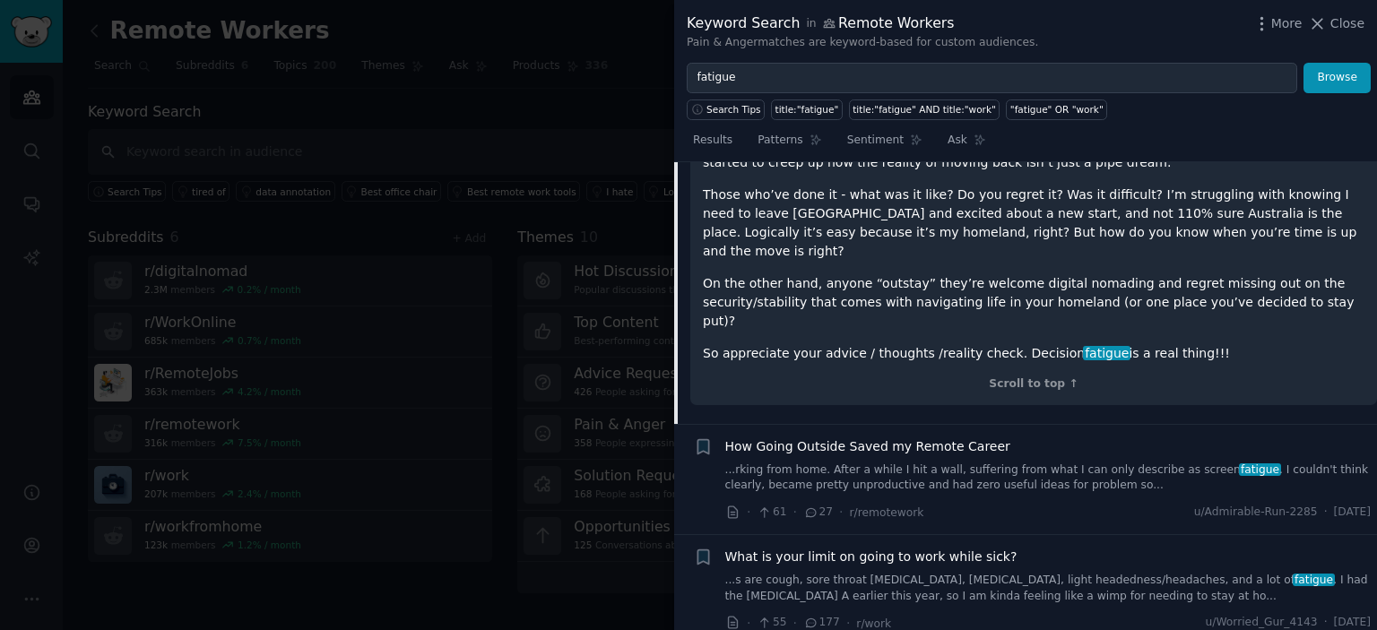
scroll to position [1365, 0]
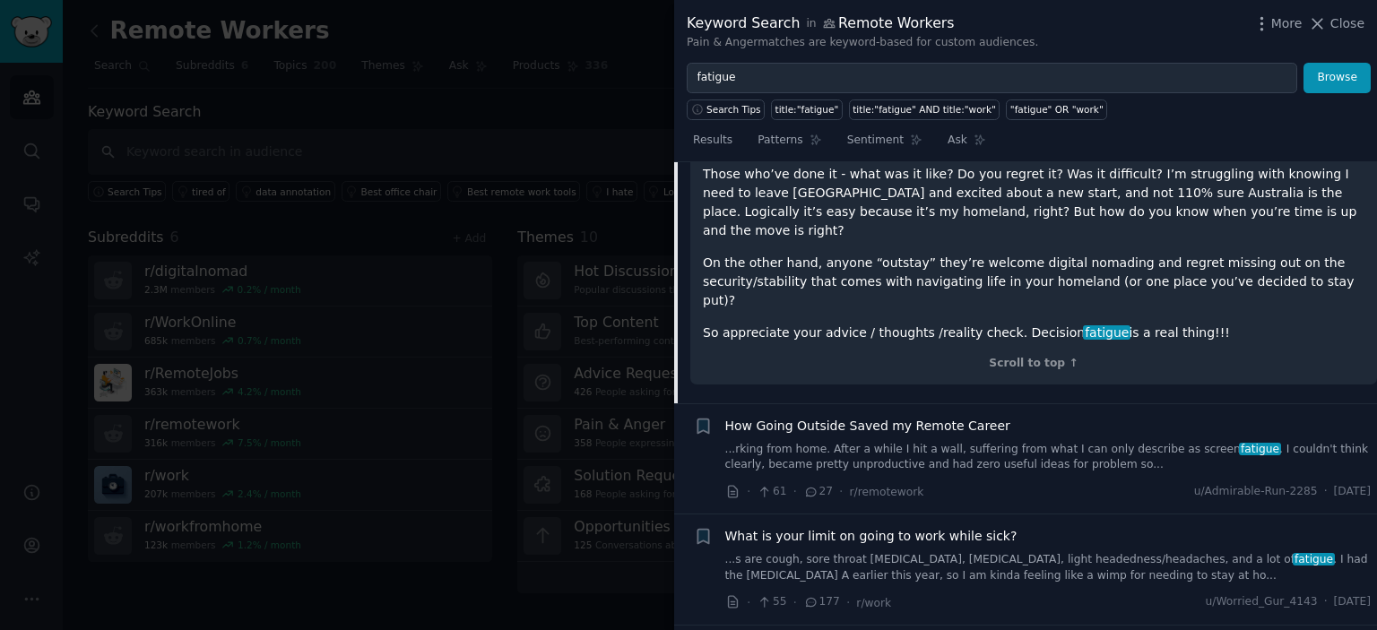
click at [1001, 442] on link "...rking from home. After a while I hit a wall, suffering from what I can only …" at bounding box center [1048, 457] width 646 height 31
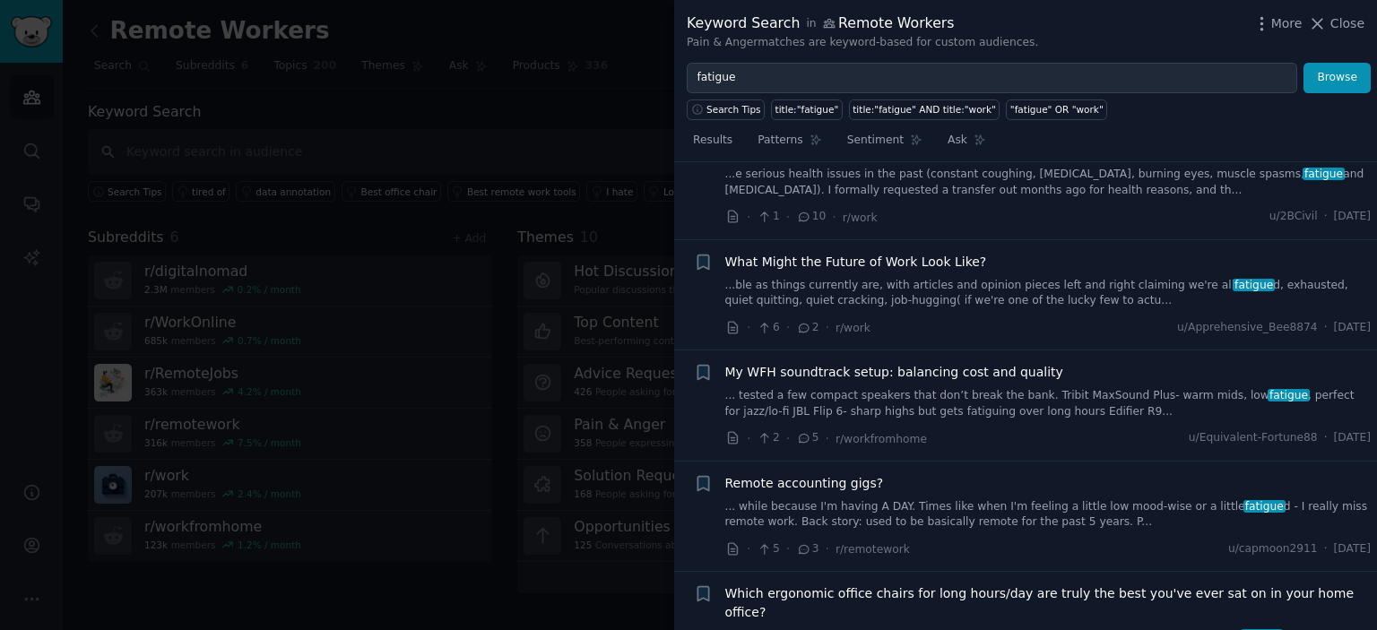
scroll to position [1890, 0]
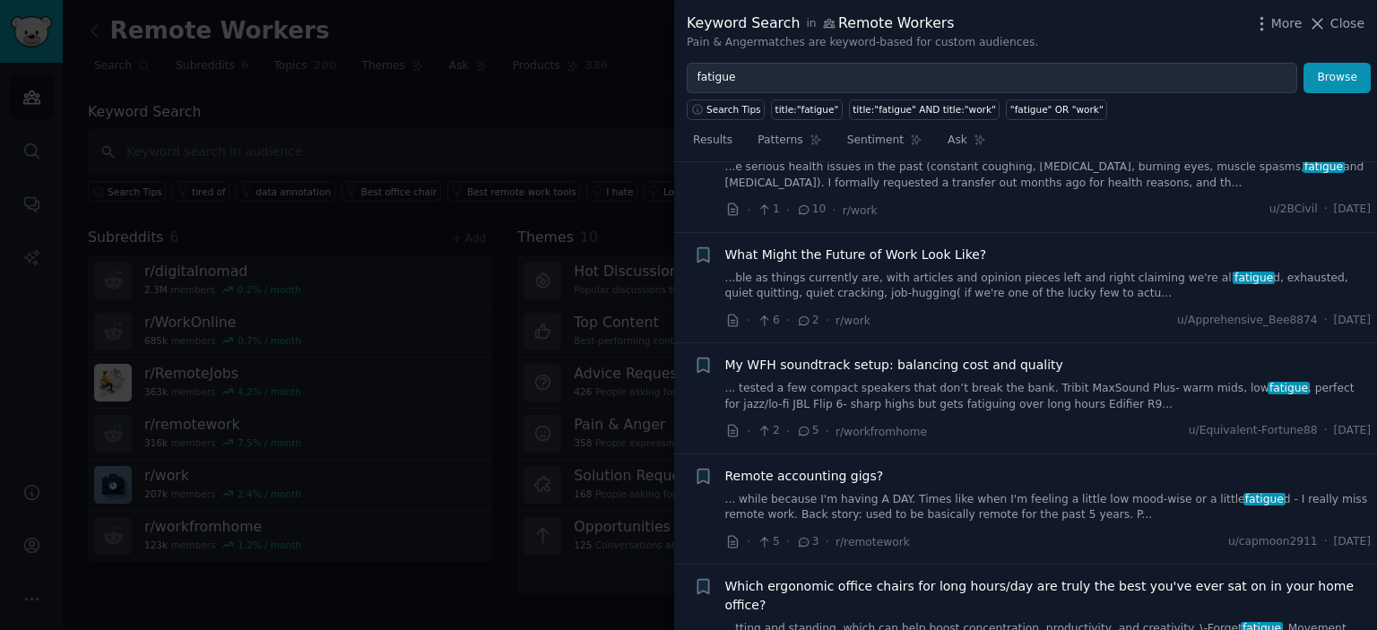
click at [965, 271] on link "...ble as things currently are, with articles and opinion pieces left and right…" at bounding box center [1048, 286] width 646 height 31
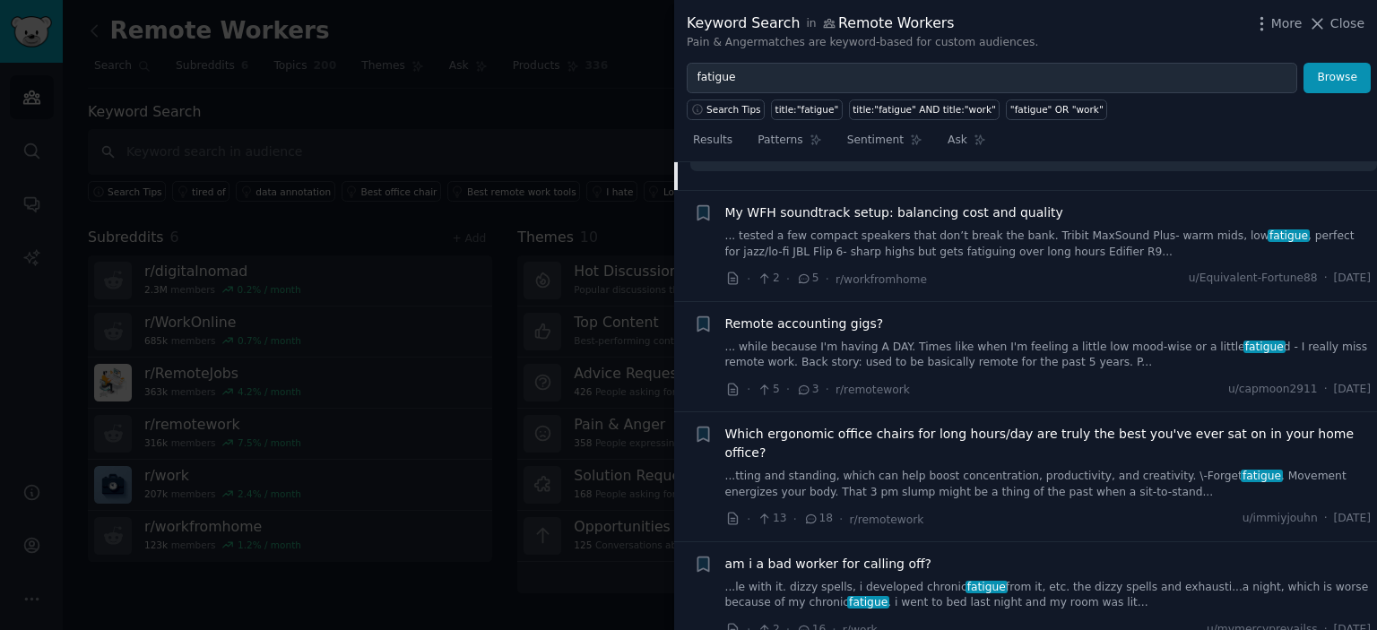
scroll to position [3435, 0]
